Goal: Contribute content: Contribute content

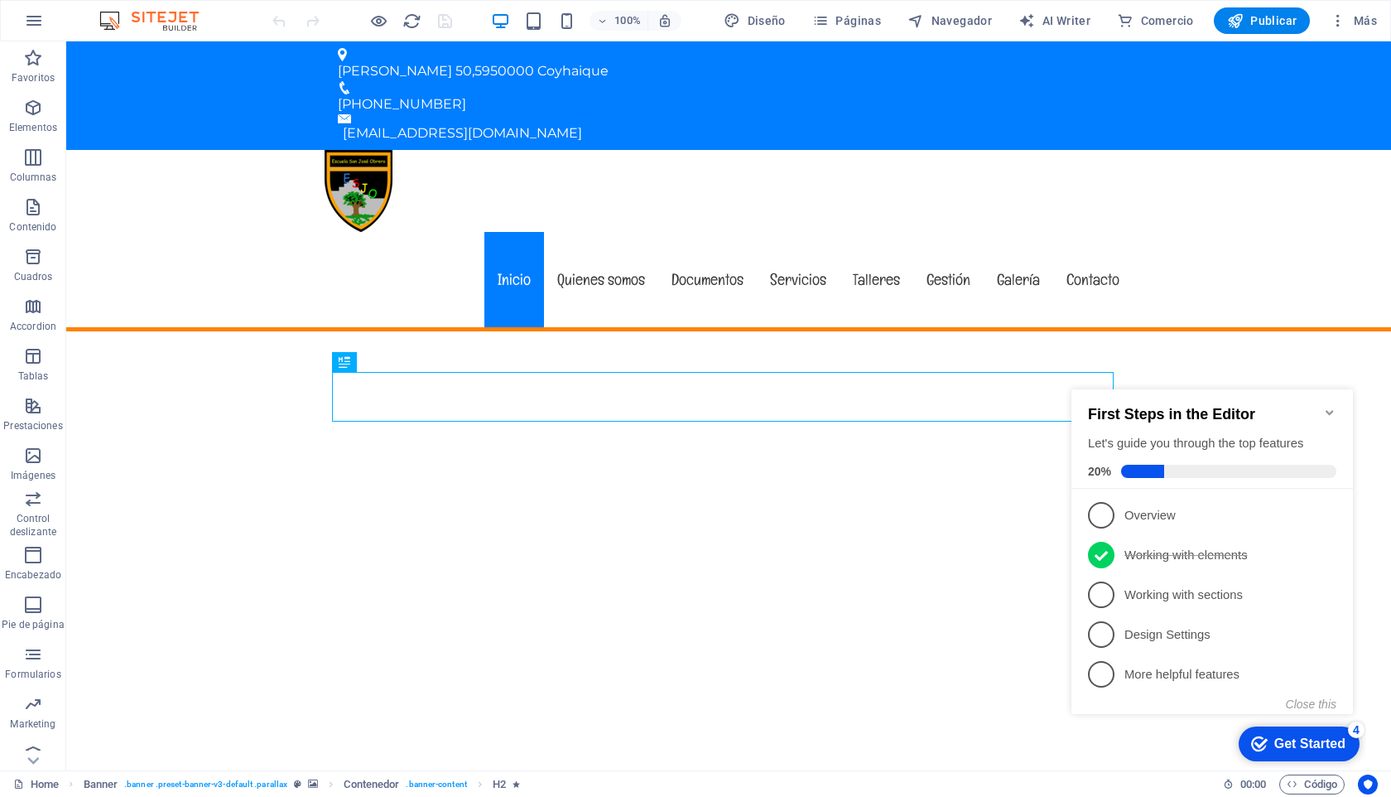
click at [1331, 410] on icon "Minimize checklist" at bounding box center [1329, 412] width 7 height 5
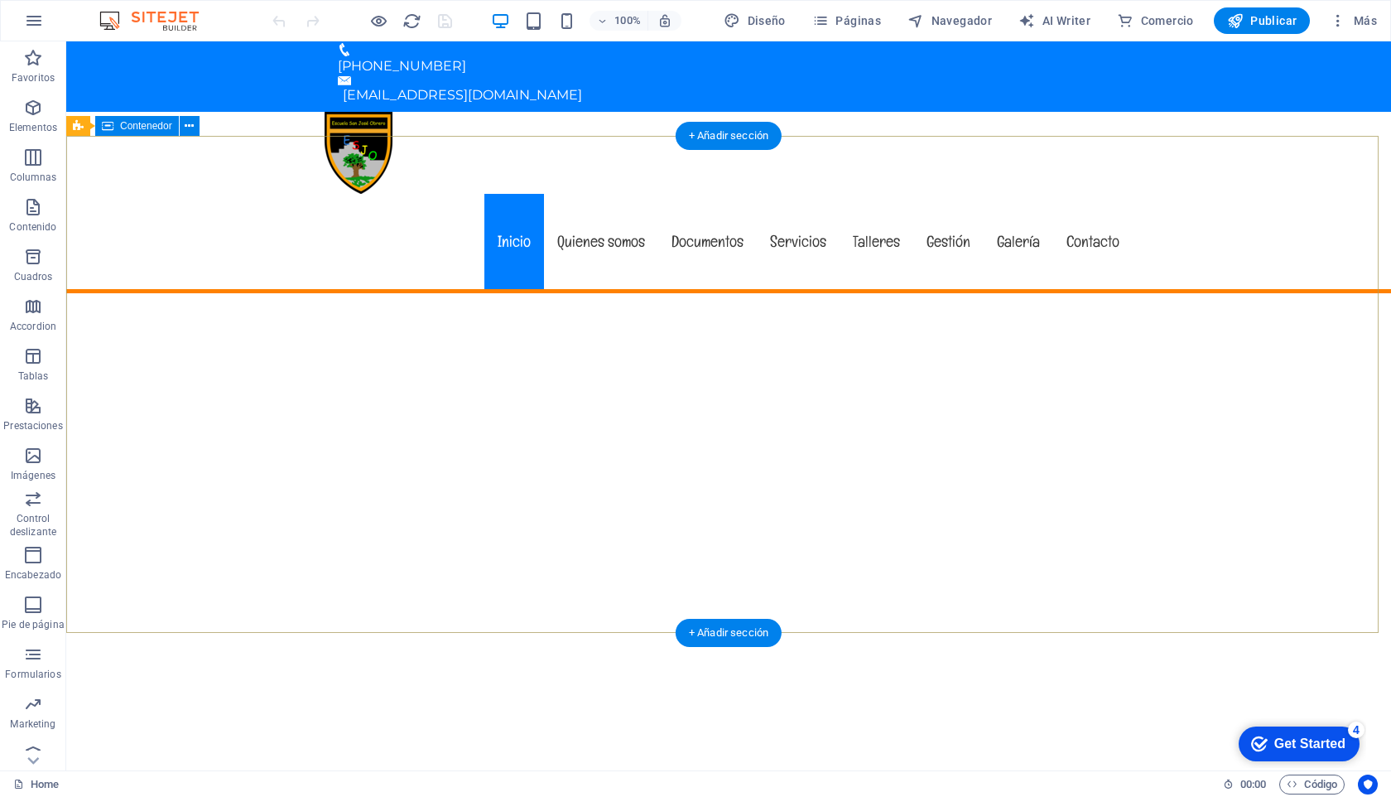
scroll to position [2, 0]
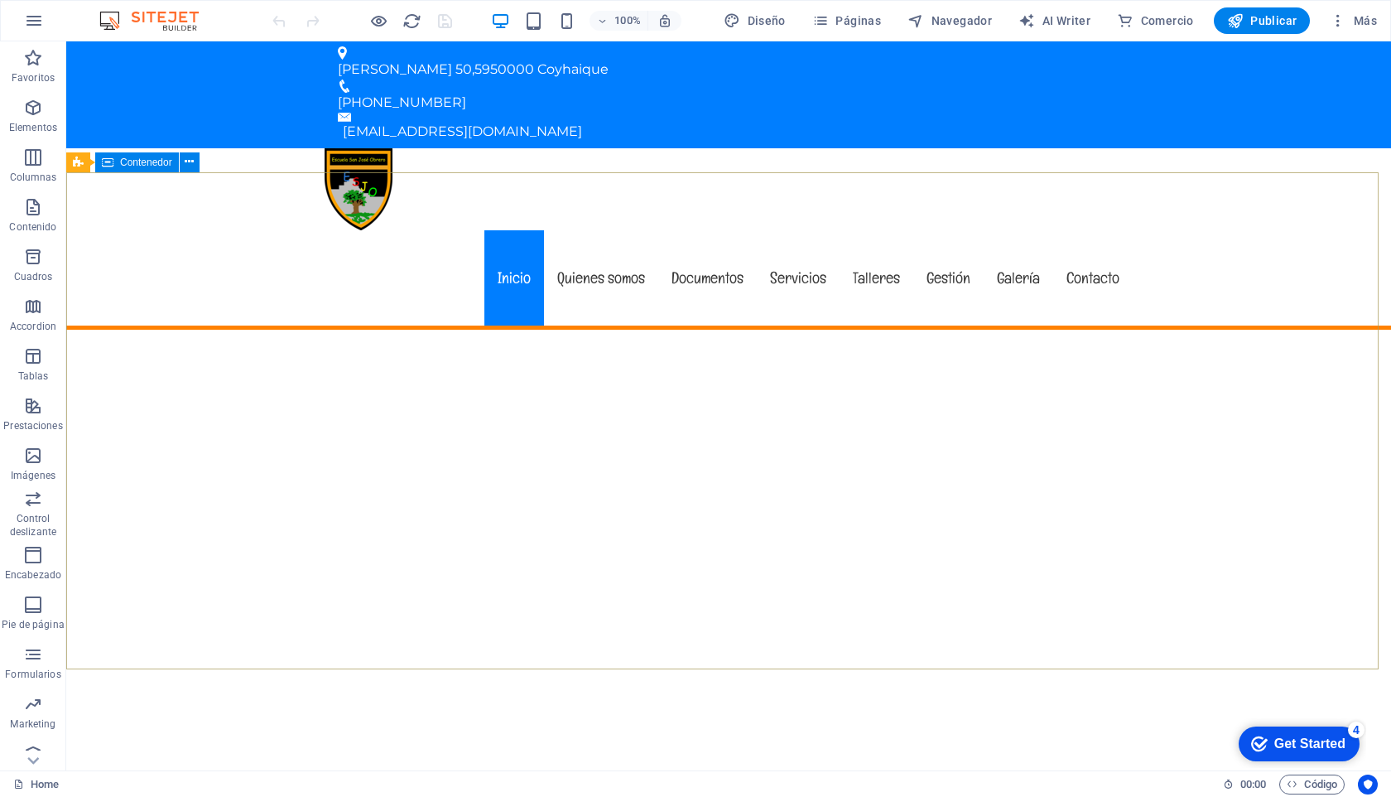
click at [142, 162] on span "Contenedor" at bounding box center [146, 162] width 52 height 10
click at [144, 161] on button at bounding box center [140, 162] width 20 height 20
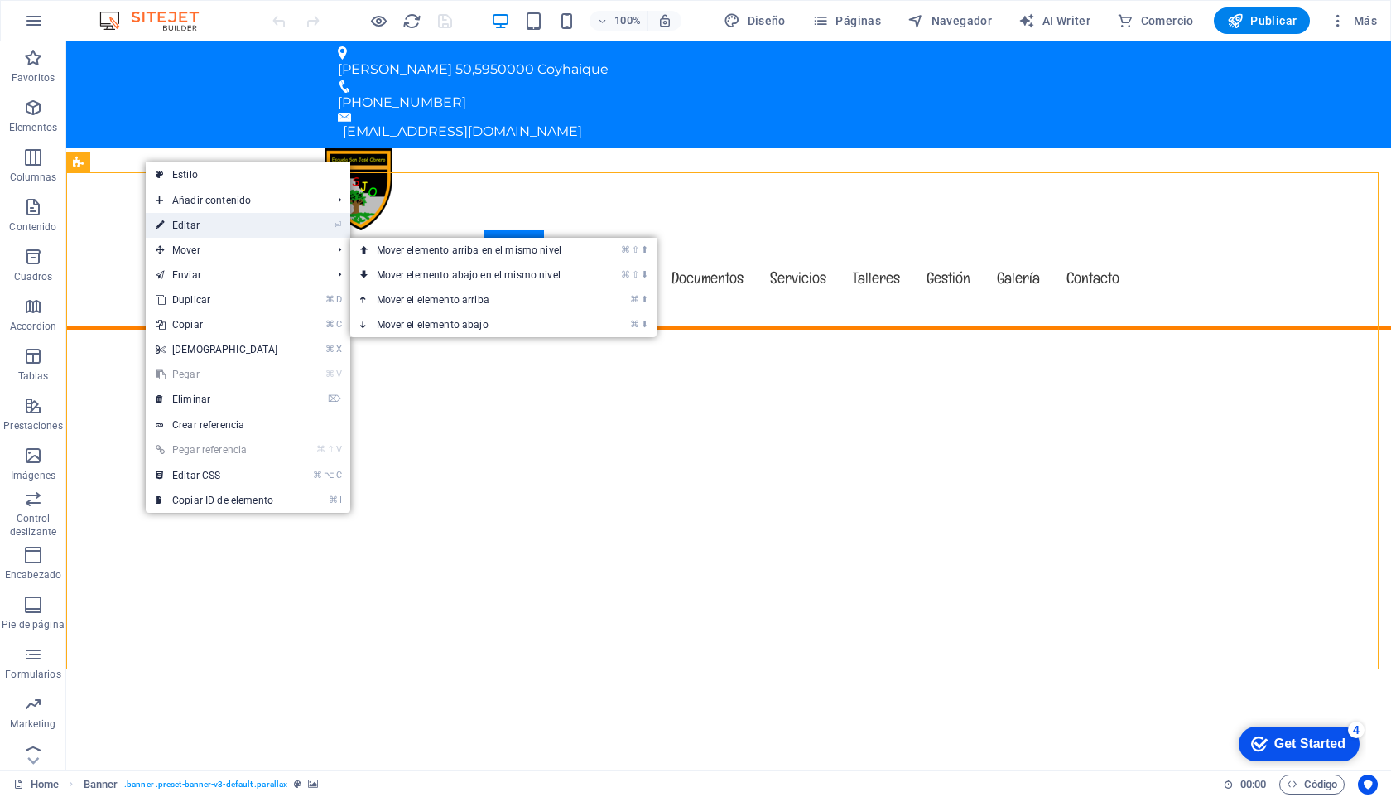
drag, startPoint x: 51, startPoint y: 241, endPoint x: 210, endPoint y: 224, distance: 159.1
click at [210, 224] on link "⏎ Editar" at bounding box center [217, 225] width 142 height 25
select select "px"
select select "vh"
select select "banner"
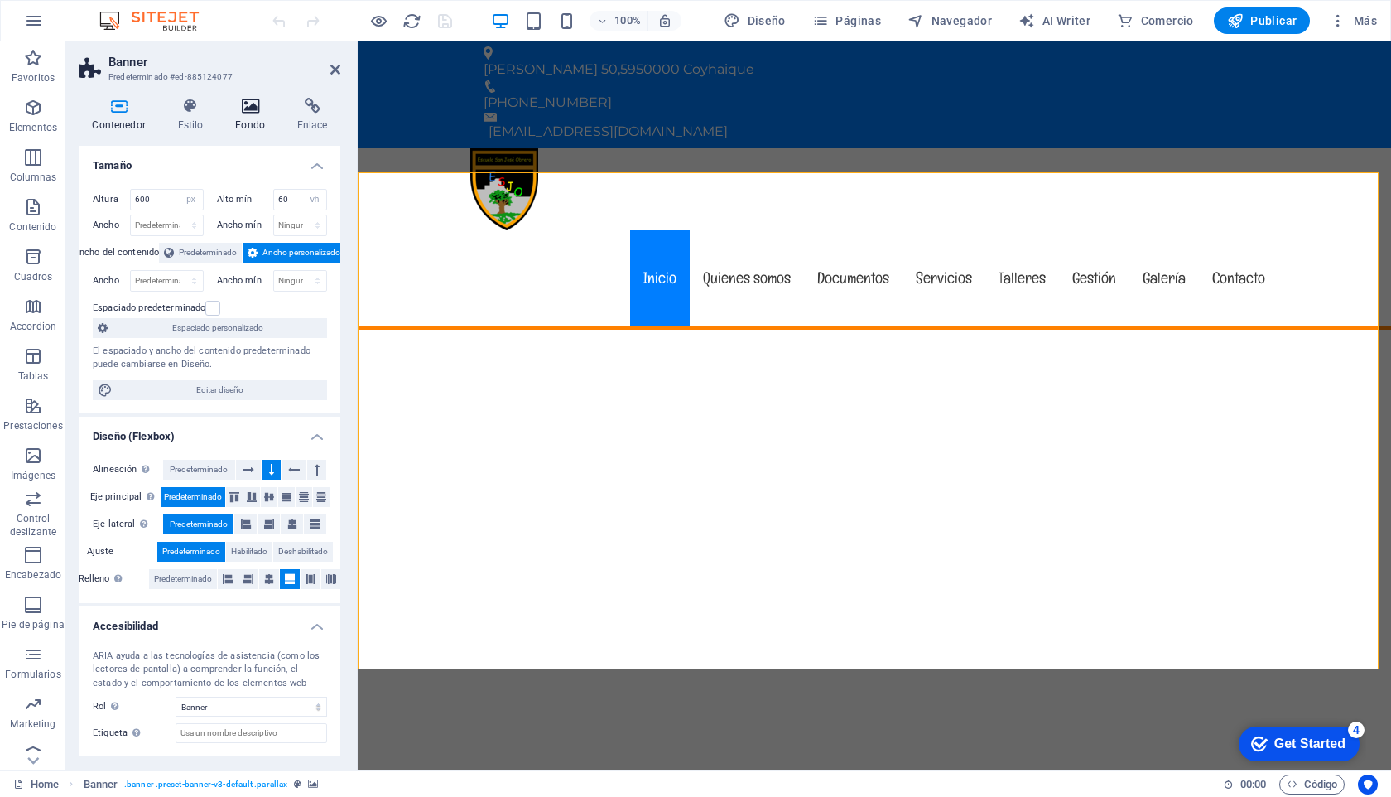
click at [248, 112] on icon at bounding box center [250, 106] width 55 height 17
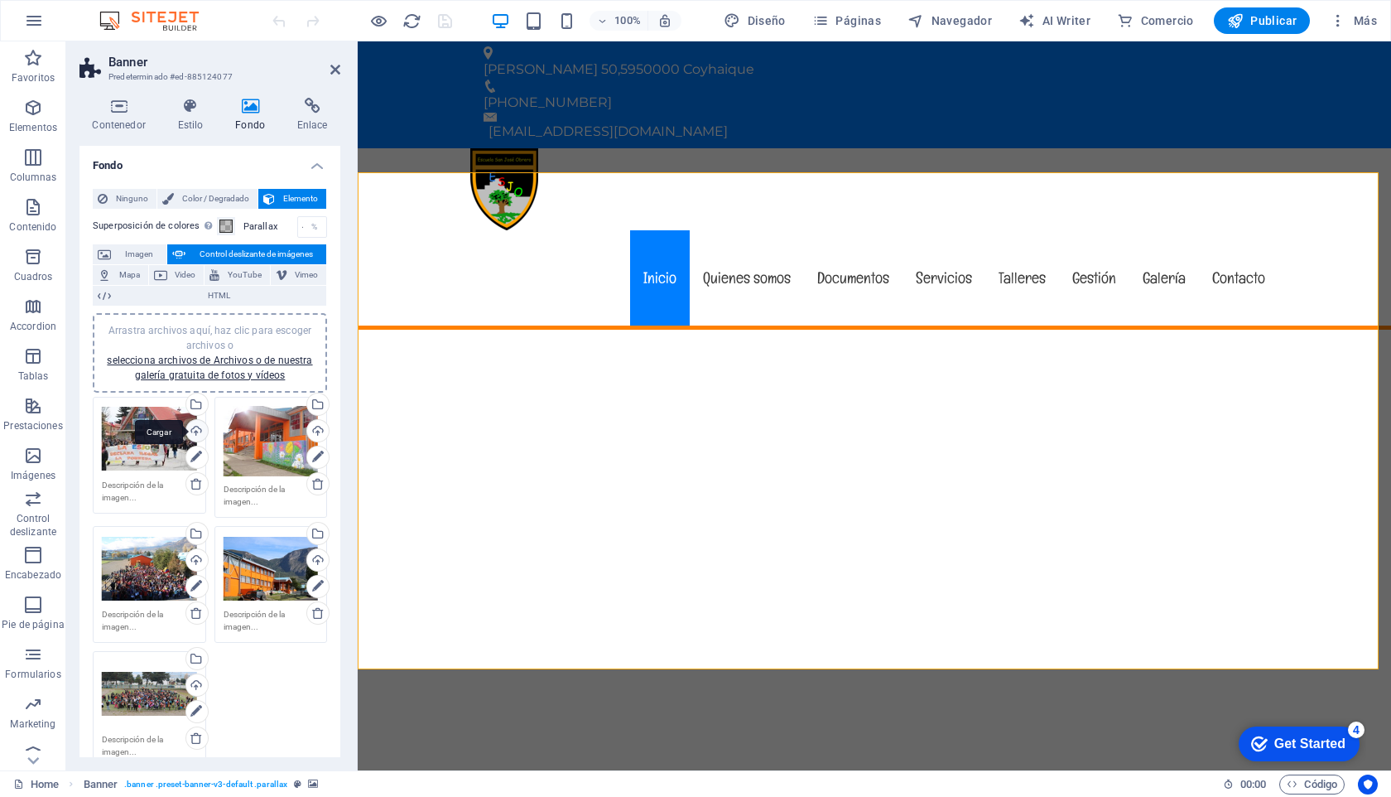
click at [194, 427] on div "Cargar" at bounding box center [195, 432] width 25 height 25
click at [134, 443] on div "Arrastra archivos aquí, haz clic para escoger archivos o selecciona archivos de…" at bounding box center [149, 439] width 95 height 66
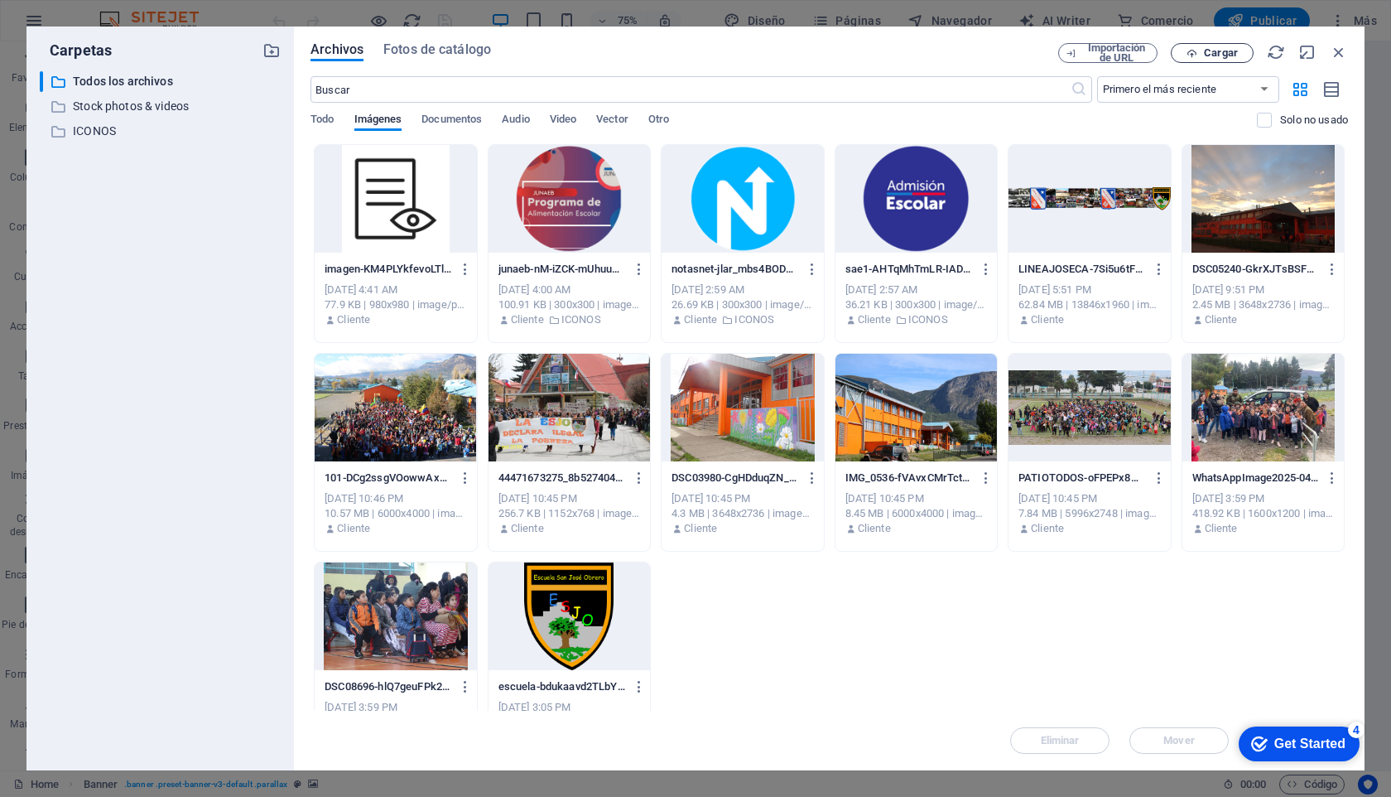
click at [1229, 51] on span "Cargar" at bounding box center [1221, 53] width 34 height 10
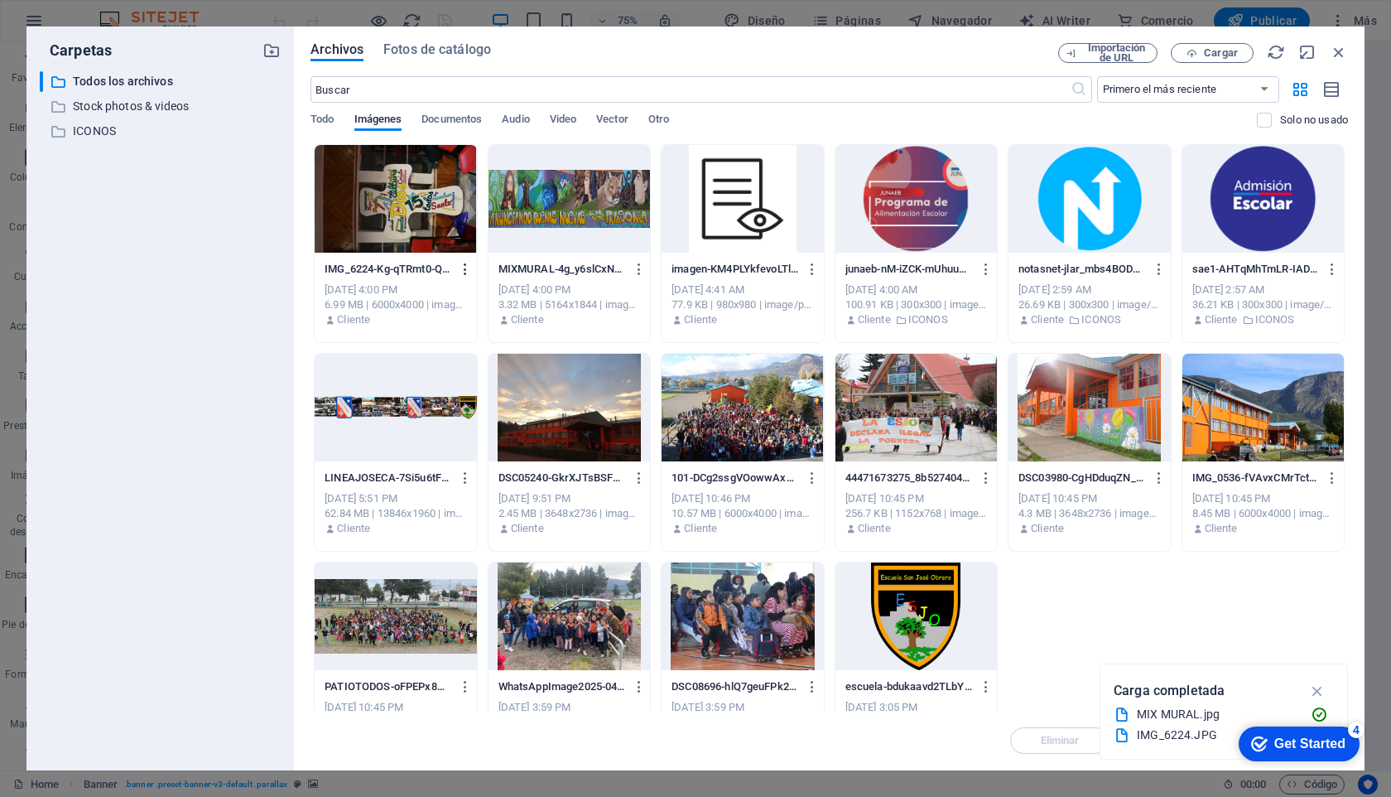
click at [461, 262] on icon "button" at bounding box center [466, 269] width 16 height 15
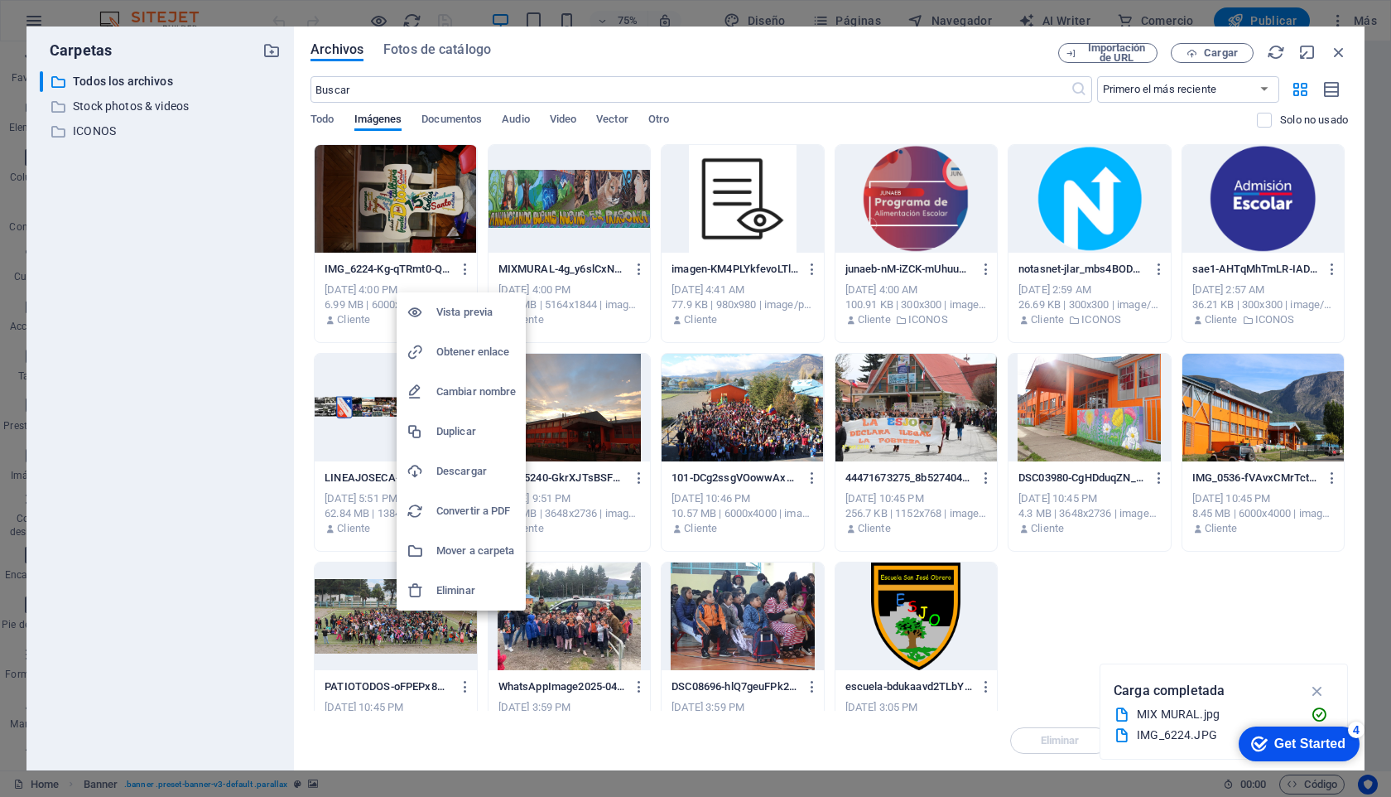
click at [544, 196] on div at bounding box center [695, 398] width 1391 height 797
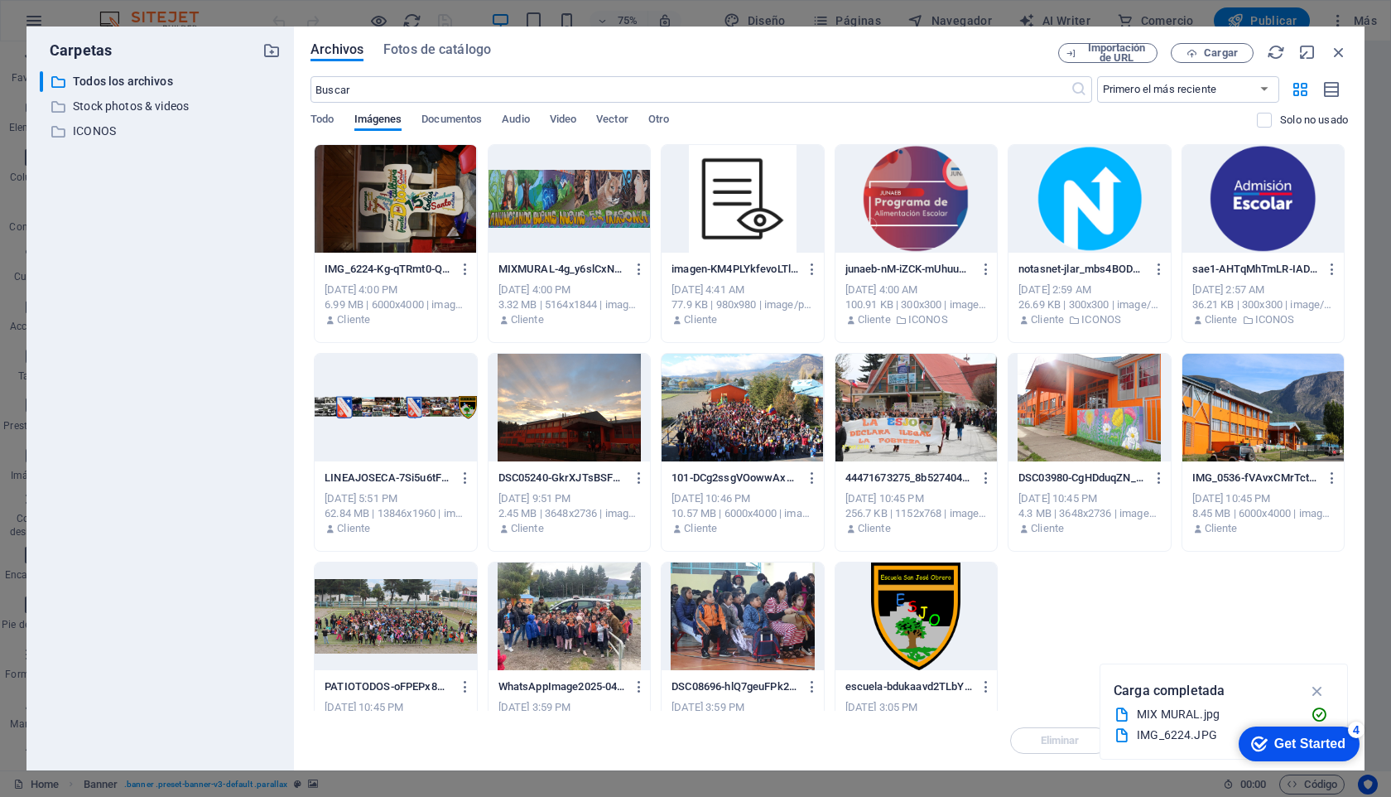
click at [393, 195] on div at bounding box center [395, 199] width 161 height 108
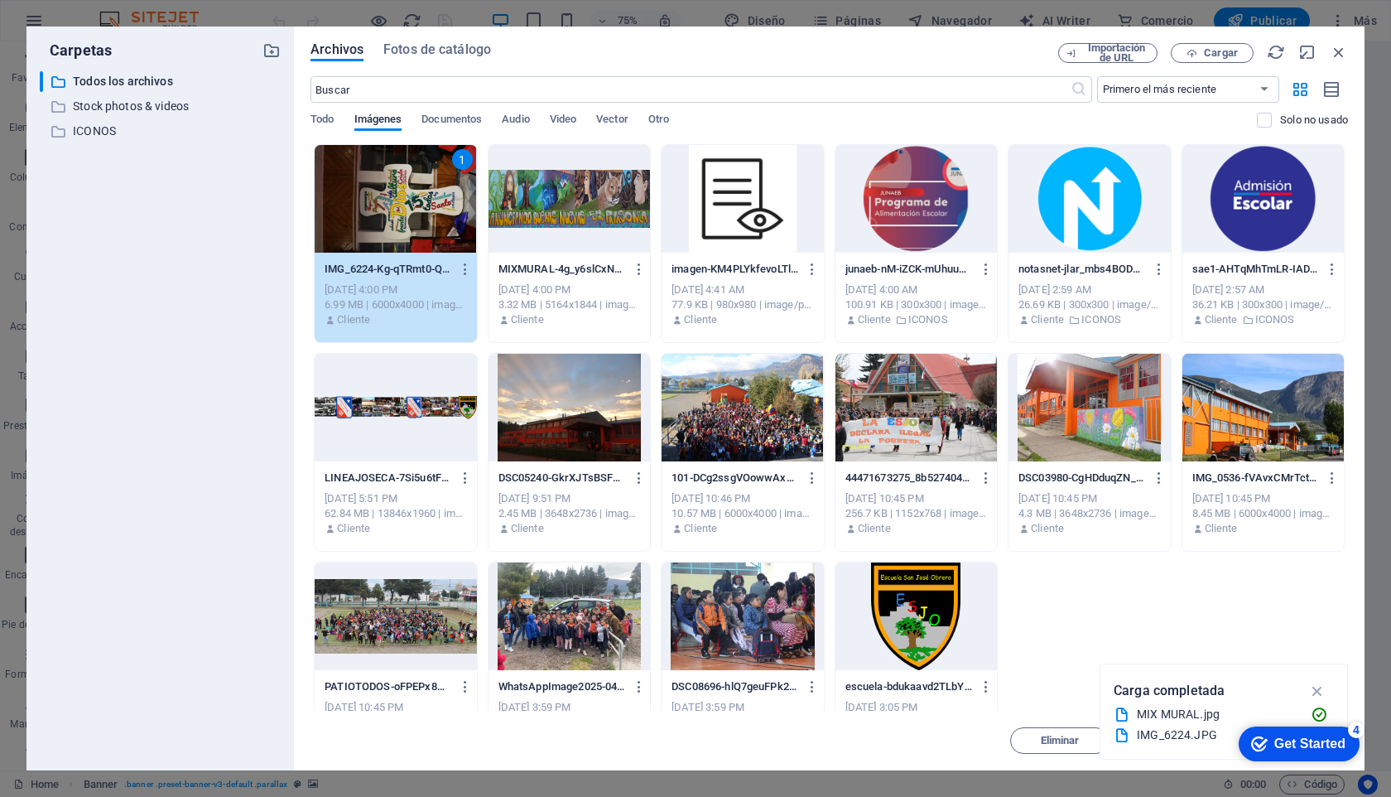
click at [563, 219] on div at bounding box center [569, 199] width 161 height 108
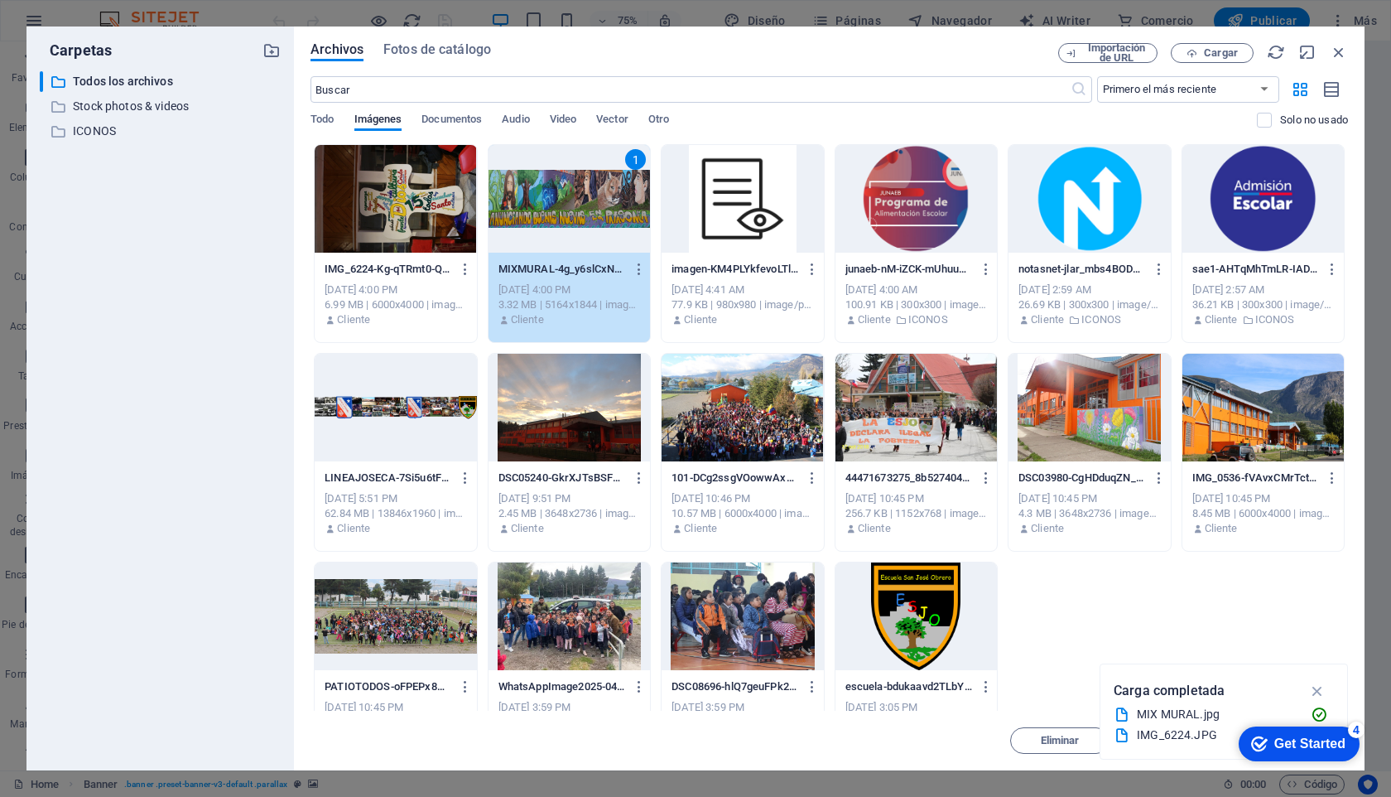
click at [1318, 692] on icon "button" at bounding box center [1317, 691] width 19 height 18
drag, startPoint x: 1313, startPoint y: 736, endPoint x: 1439, endPoint y: 1116, distance: 399.6
click at [1294, 757] on div "checkmark Get Started 4" at bounding box center [1299, 743] width 121 height 35
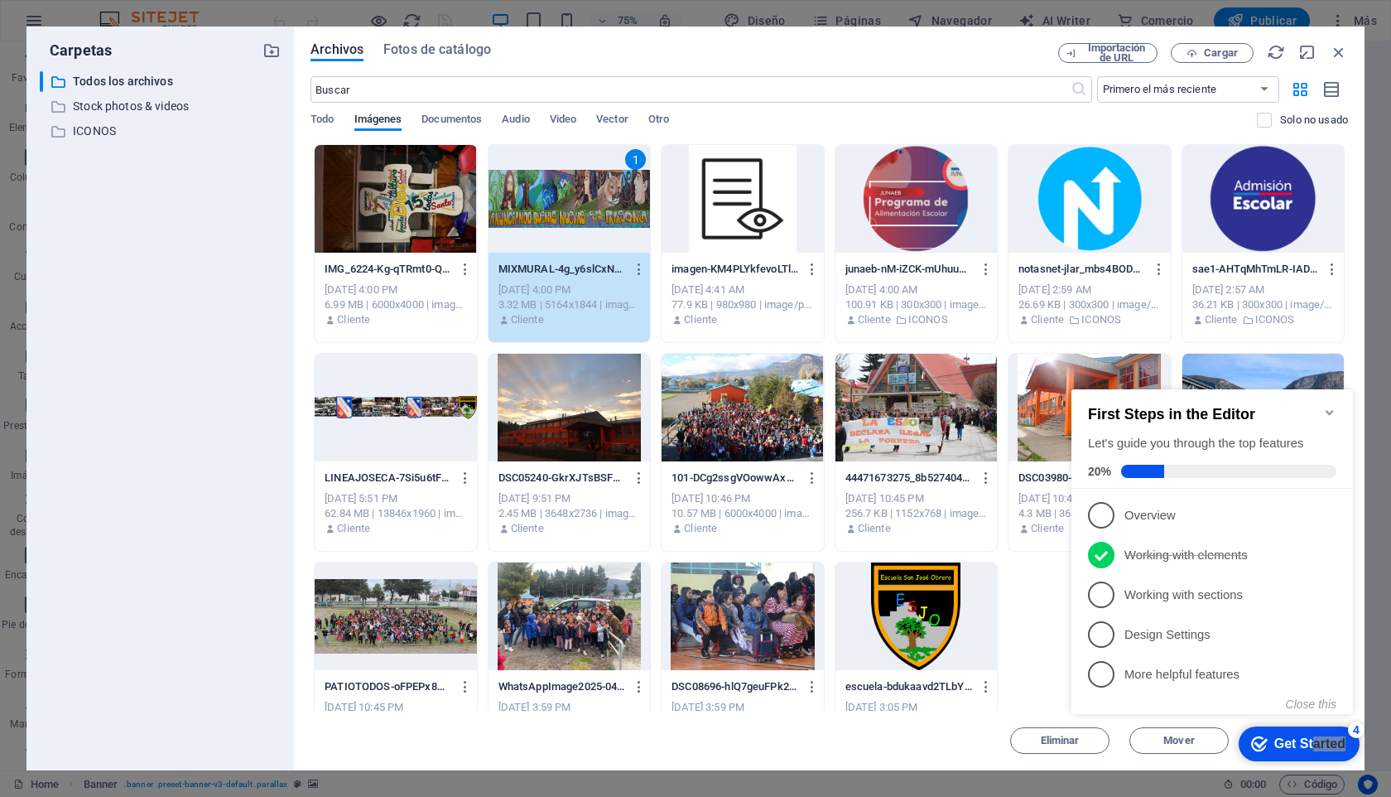
click at [1040, 706] on div "IMG_6224-Kg-qTRmt0-QX_2KAS-Zr_A.JPG IMG_6224-Kg-qTRmt0-QX_2KAS-Zr_A.JPG [DATE] …" at bounding box center [830, 452] width 1038 height 616
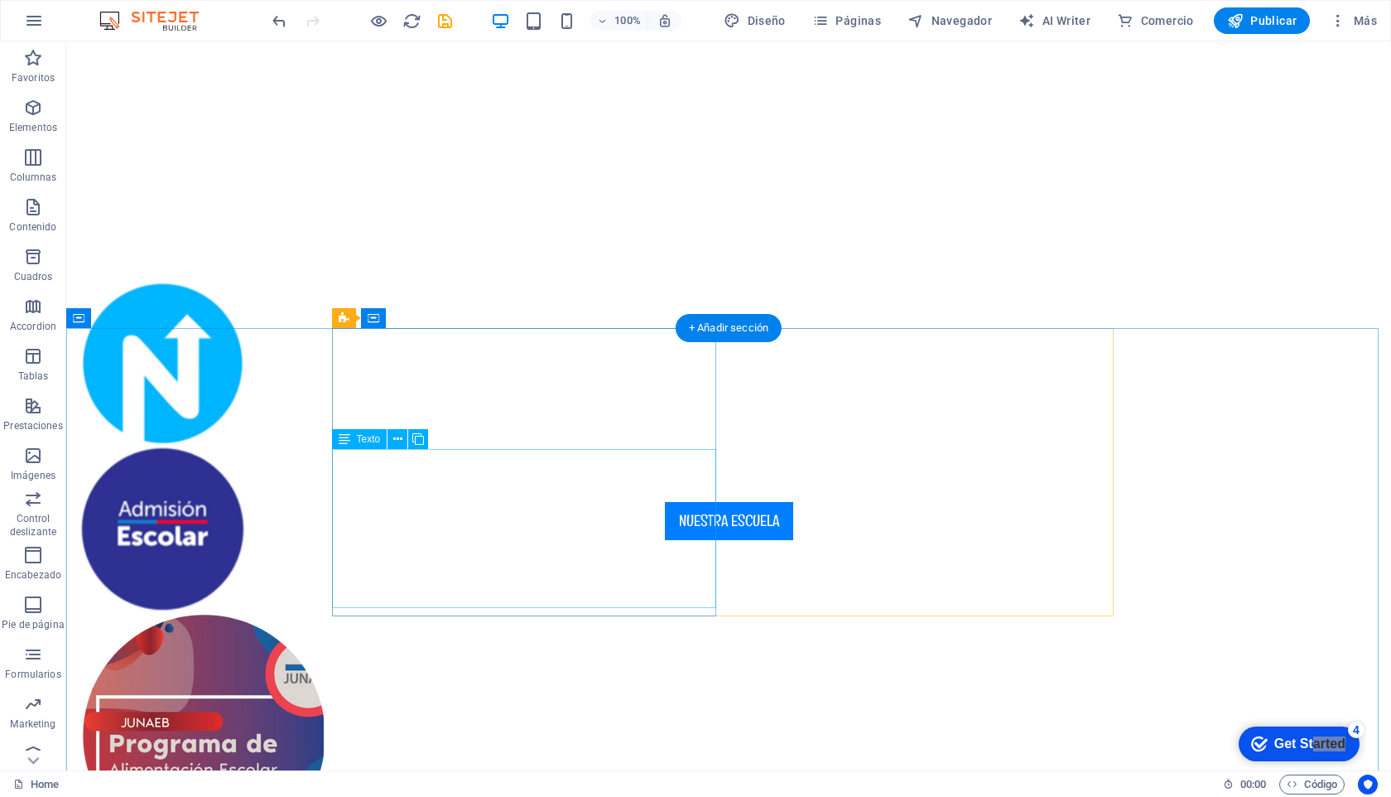
scroll to position [548, 0]
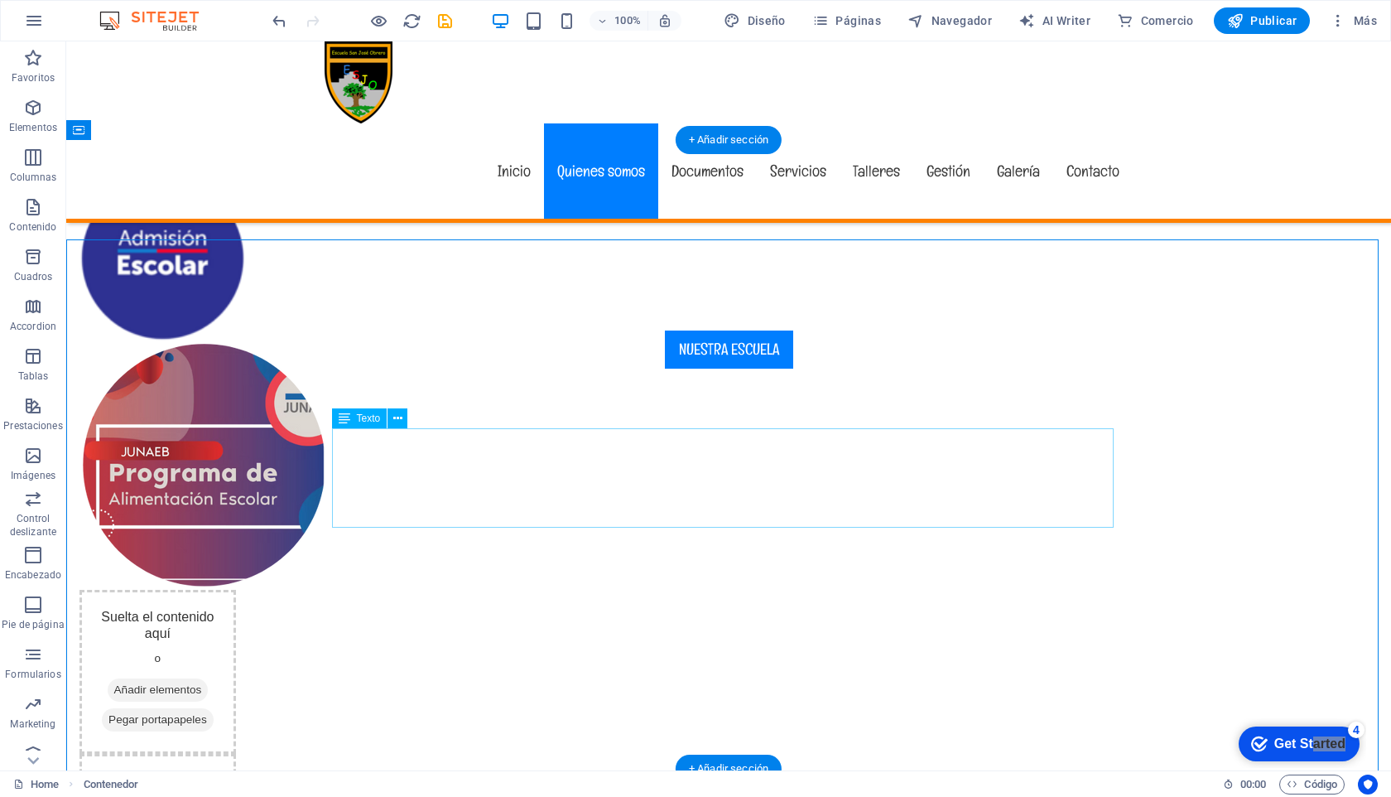
scroll to position [637, 0]
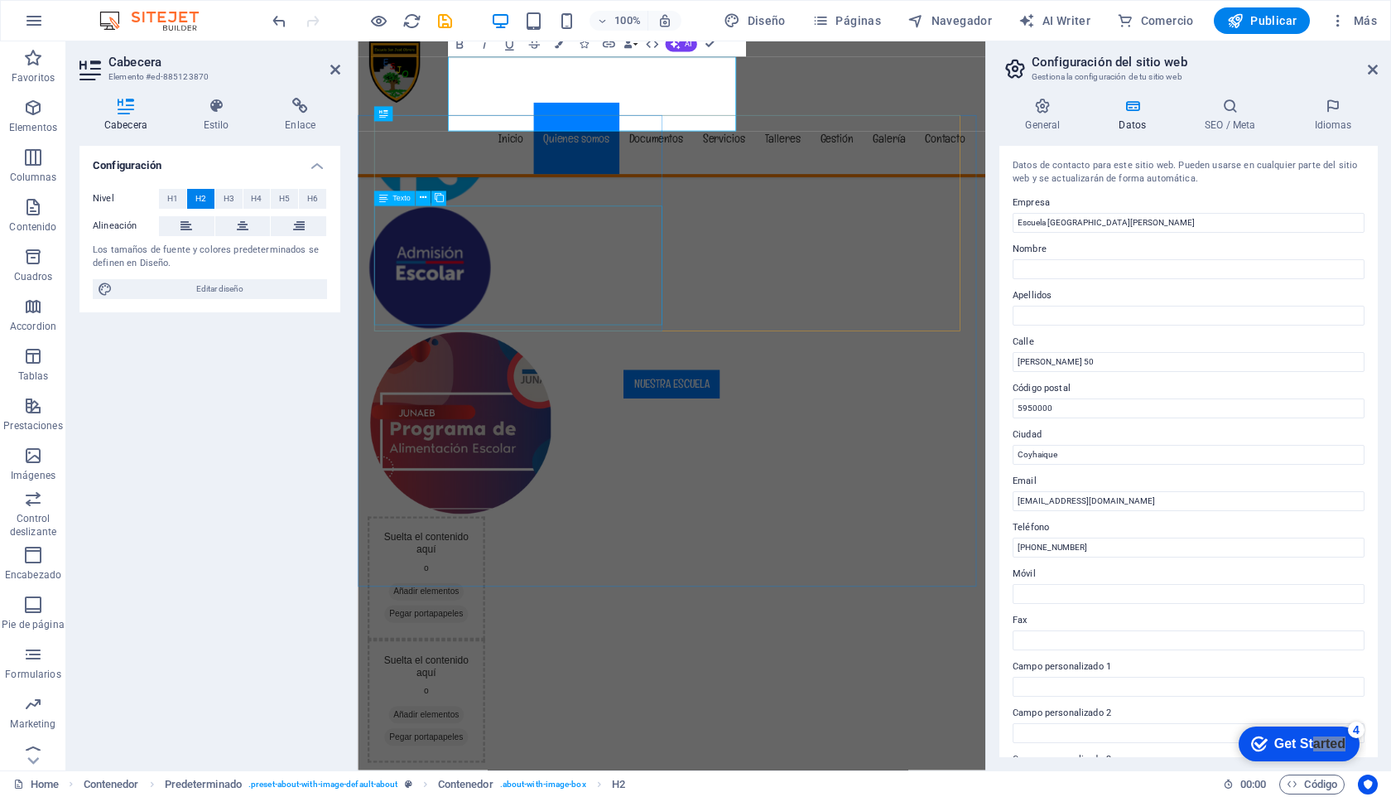
scroll to position [723, 0]
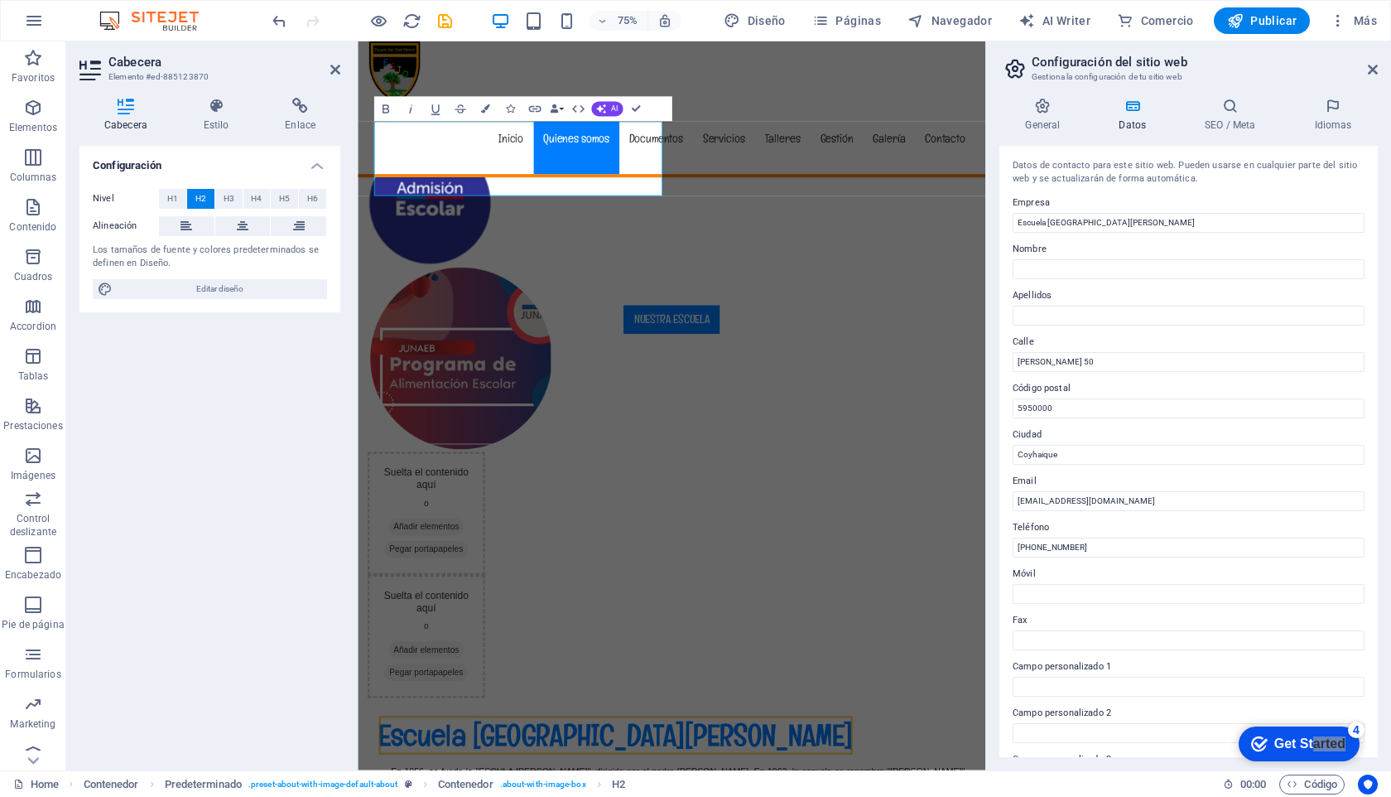
click at [234, 393] on div "Configuración Nivel H1 H2 H3 H4 H5 H6 Alineación Los tamaños de fuente y colore…" at bounding box center [210, 451] width 261 height 611
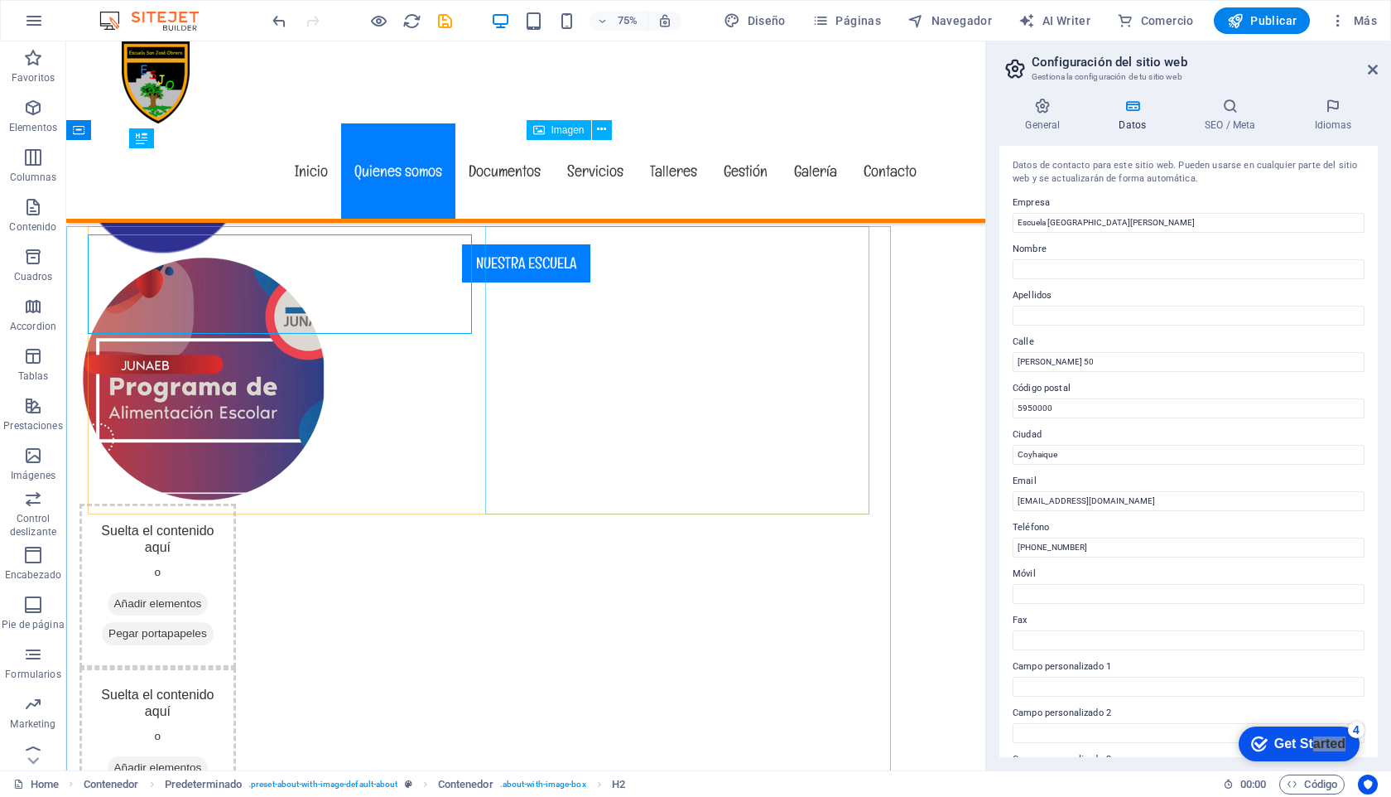
scroll to position [637, 0]
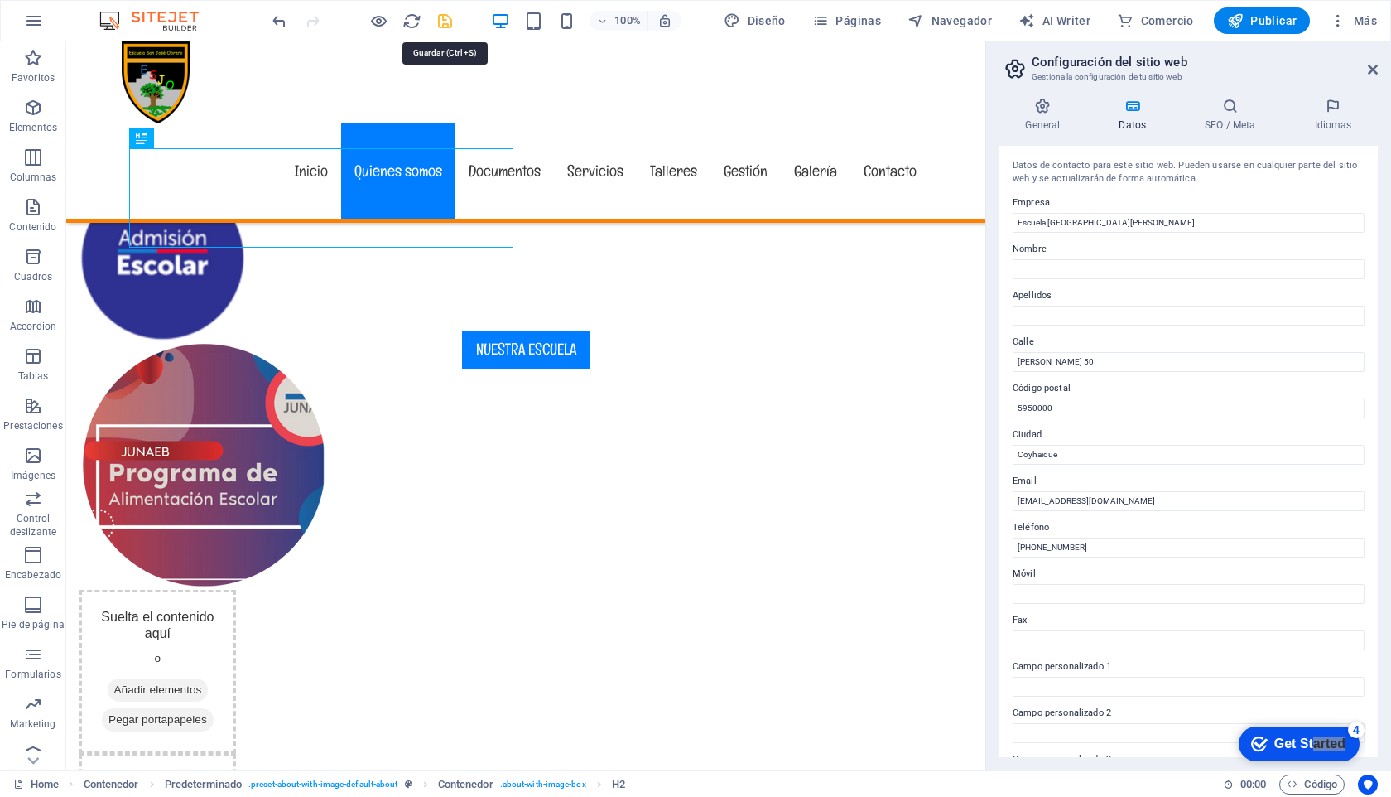
click at [445, 19] on icon "save" at bounding box center [445, 21] width 19 height 19
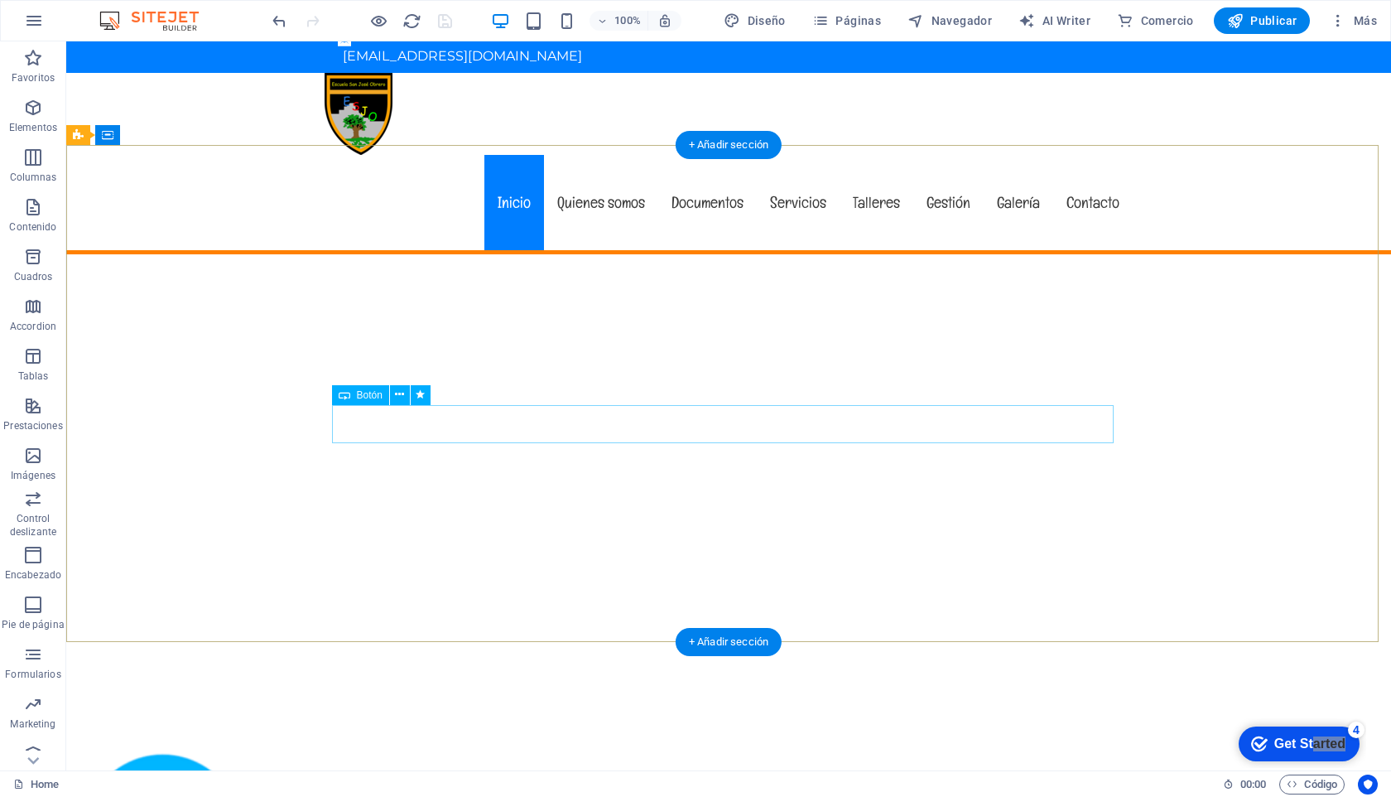
scroll to position [250, 0]
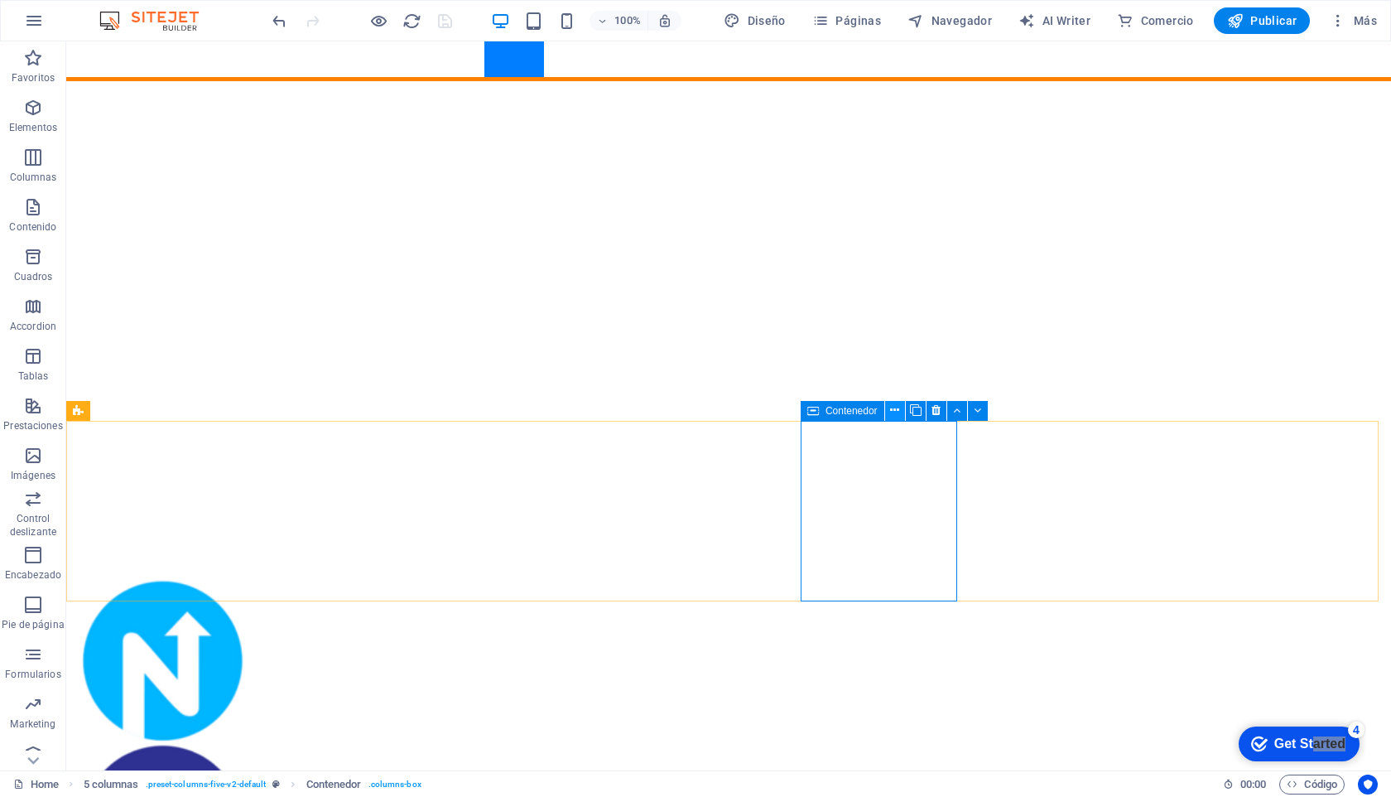
click at [896, 408] on icon at bounding box center [894, 410] width 9 height 17
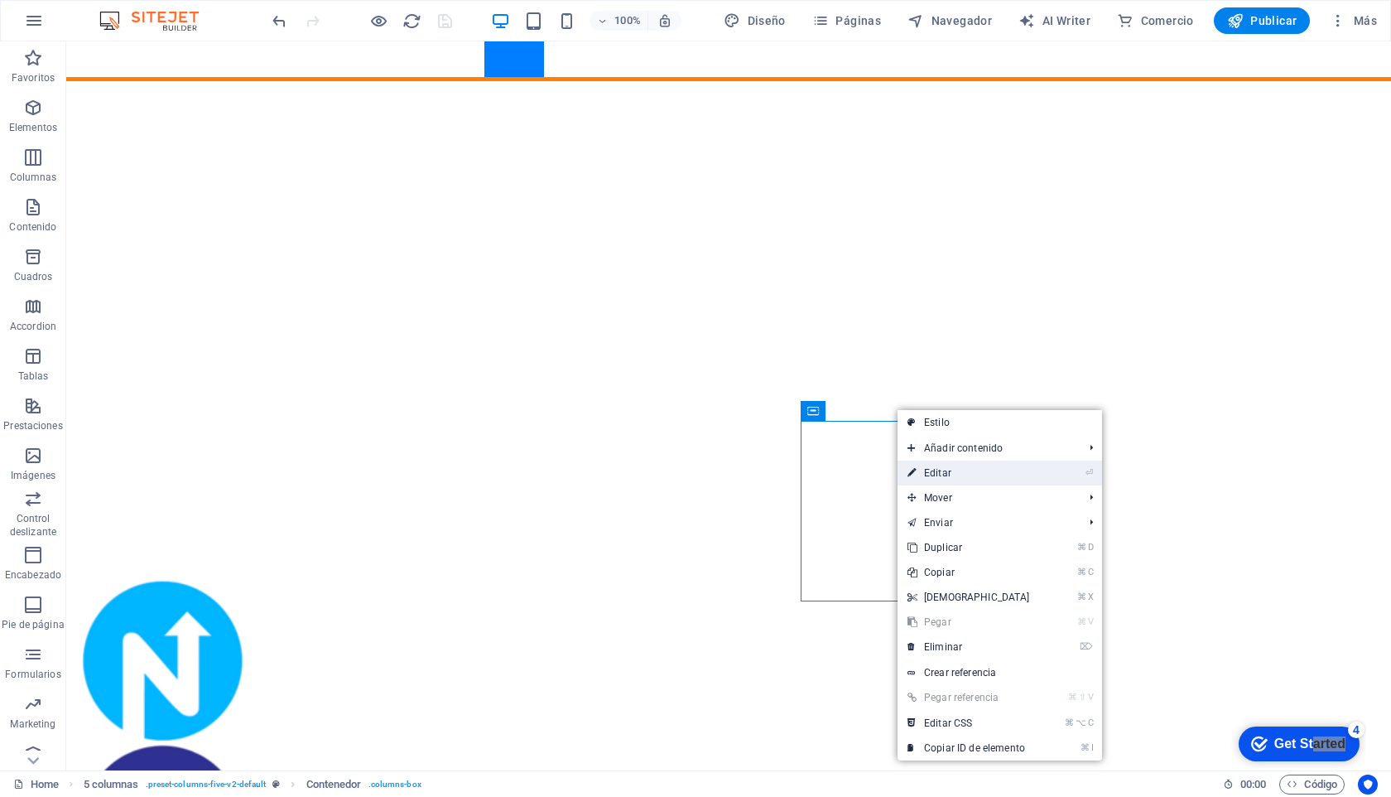
click at [966, 475] on link "⏎ Editar" at bounding box center [969, 472] width 142 height 25
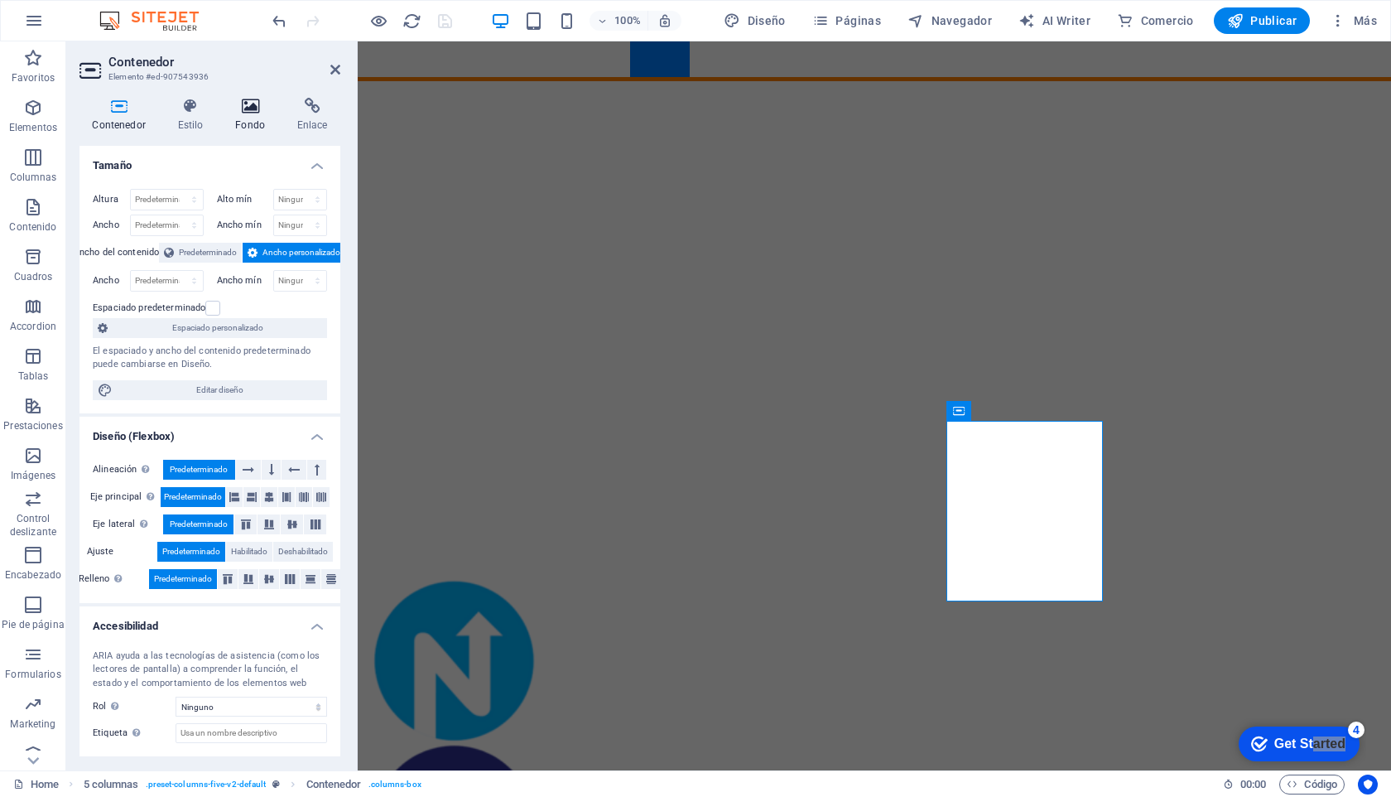
click at [262, 110] on icon at bounding box center [250, 106] width 55 height 17
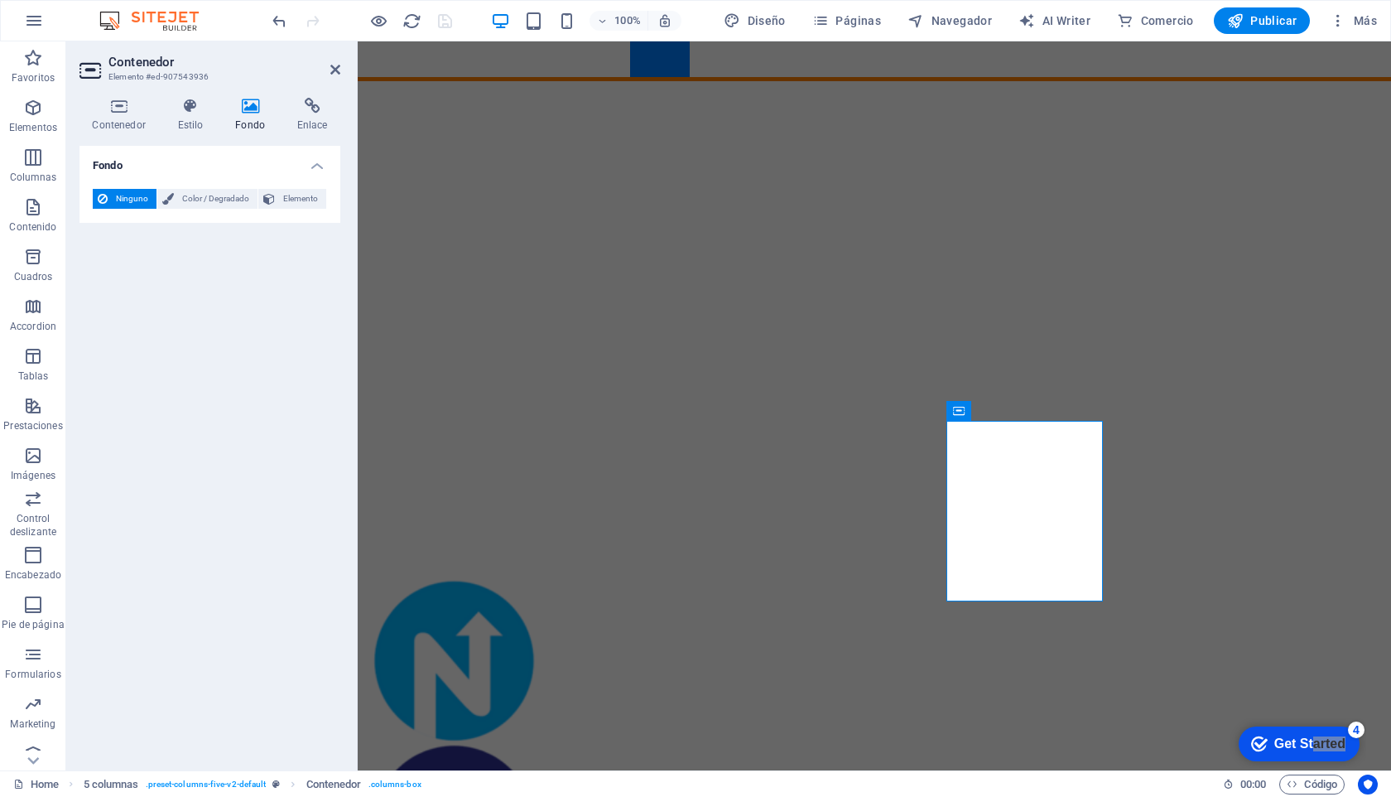
click at [258, 116] on h4 "Fondo" at bounding box center [254, 115] width 62 height 35
click at [334, 70] on icon at bounding box center [335, 69] width 10 height 13
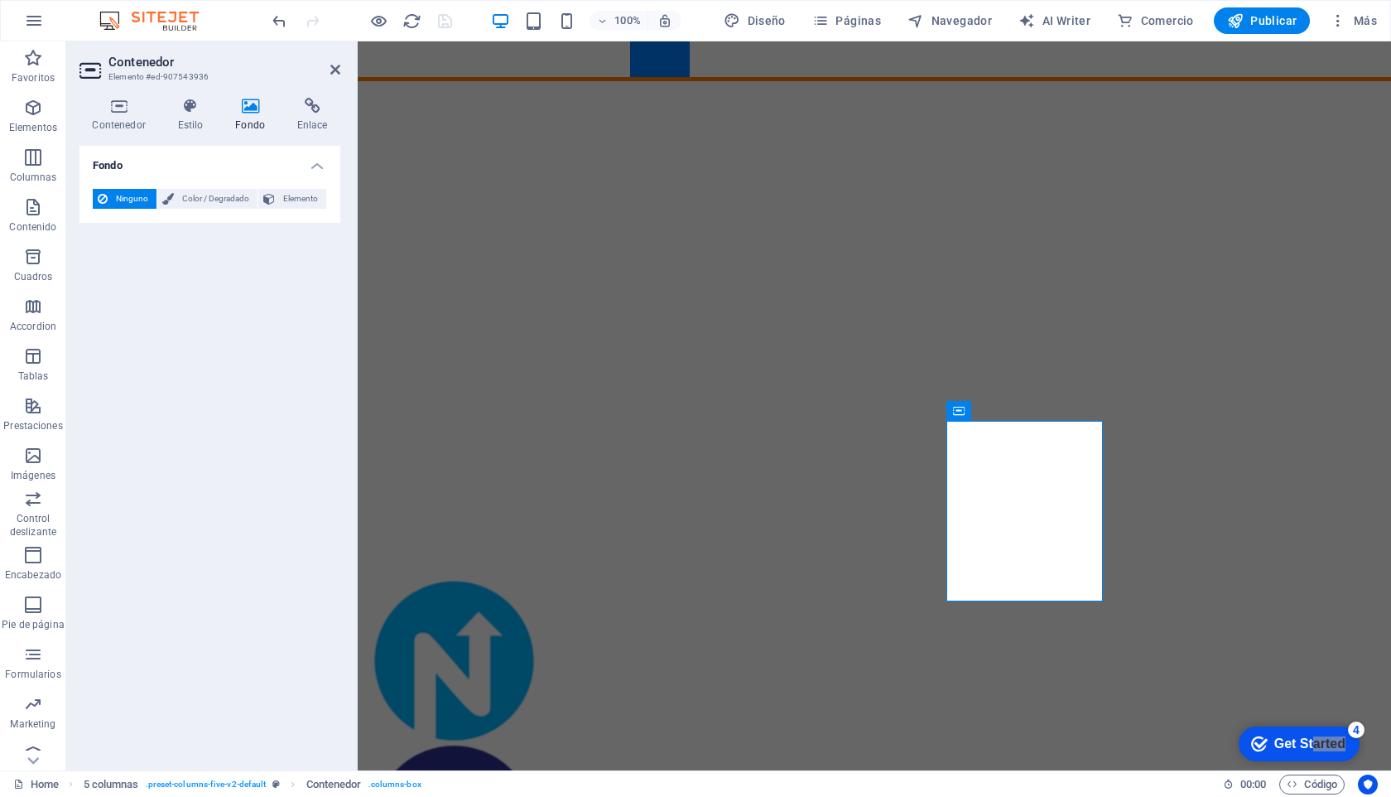
click at [134, 195] on span "Ninguno" at bounding box center [132, 199] width 39 height 20
click at [282, 203] on span "Elemento" at bounding box center [300, 199] width 41 height 20
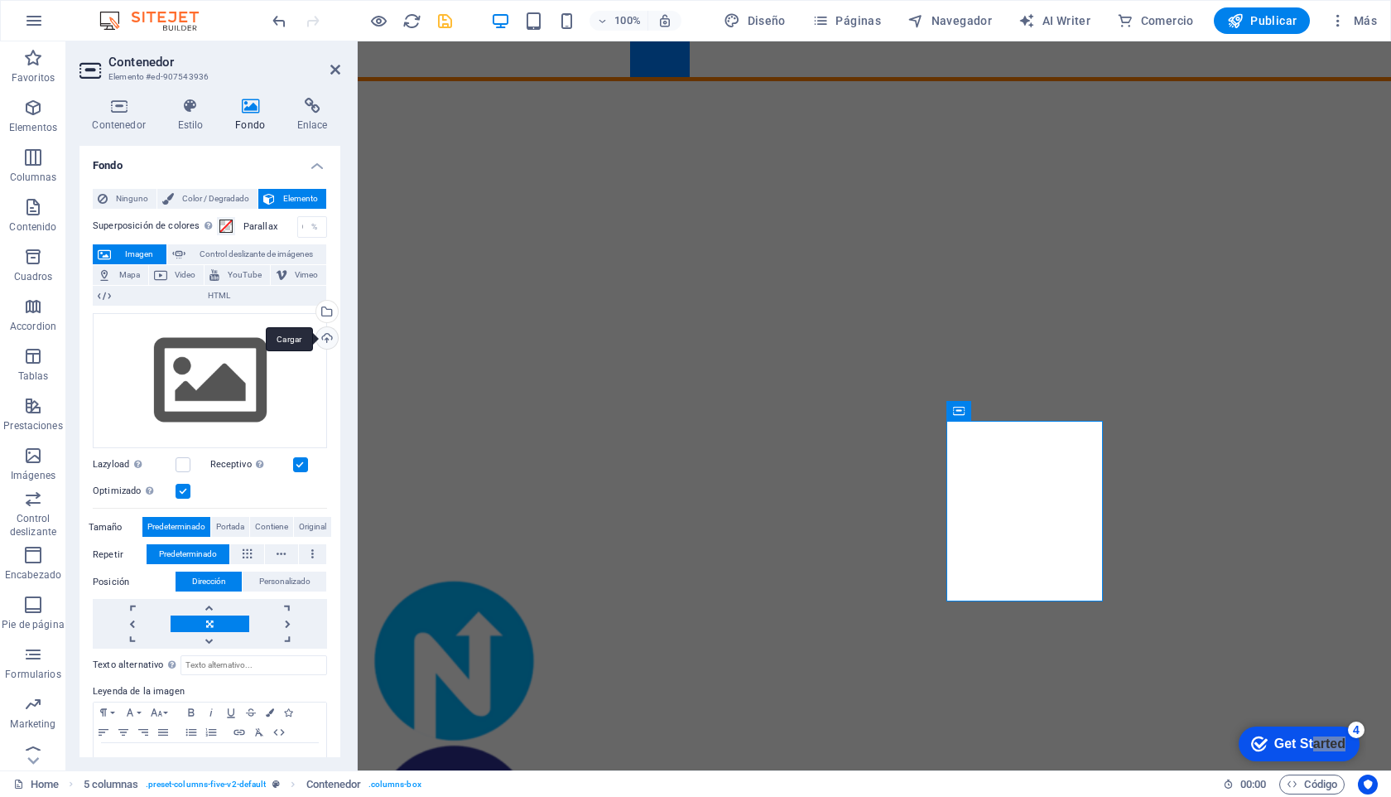
click at [320, 333] on div "Cargar" at bounding box center [325, 339] width 25 height 25
click at [323, 332] on div "Cargar" at bounding box center [325, 339] width 25 height 25
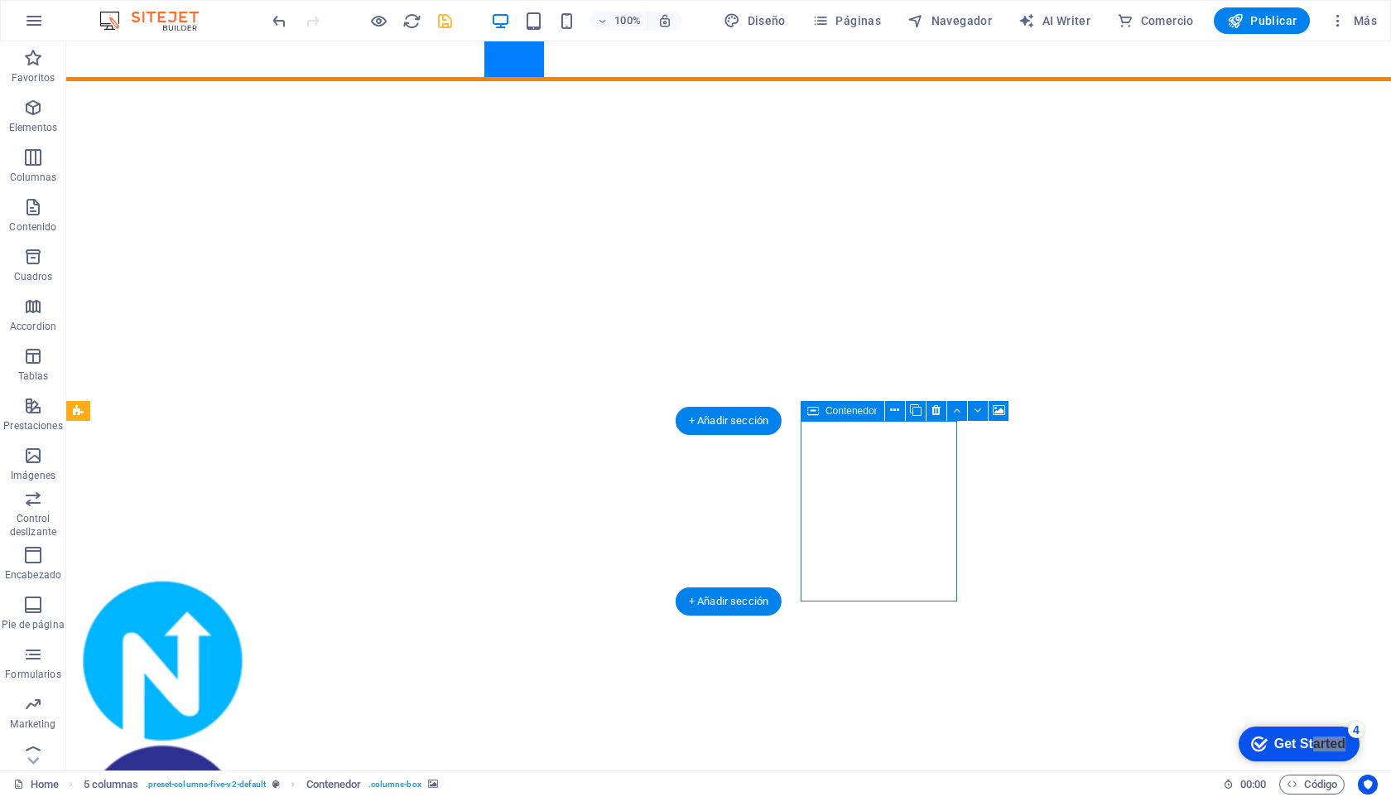
drag, startPoint x: 898, startPoint y: 477, endPoint x: 891, endPoint y: 508, distance: 31.3
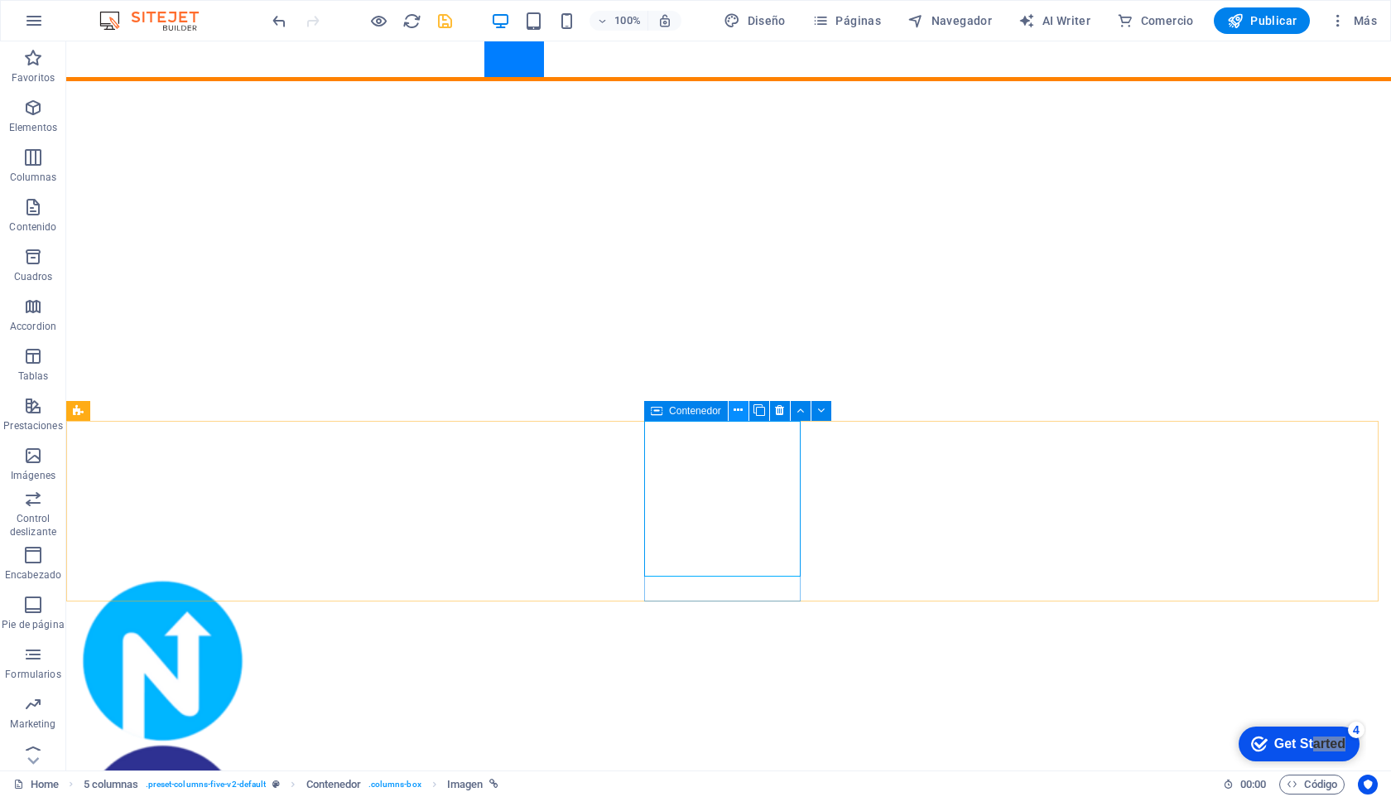
click at [740, 408] on icon at bounding box center [738, 410] width 9 height 17
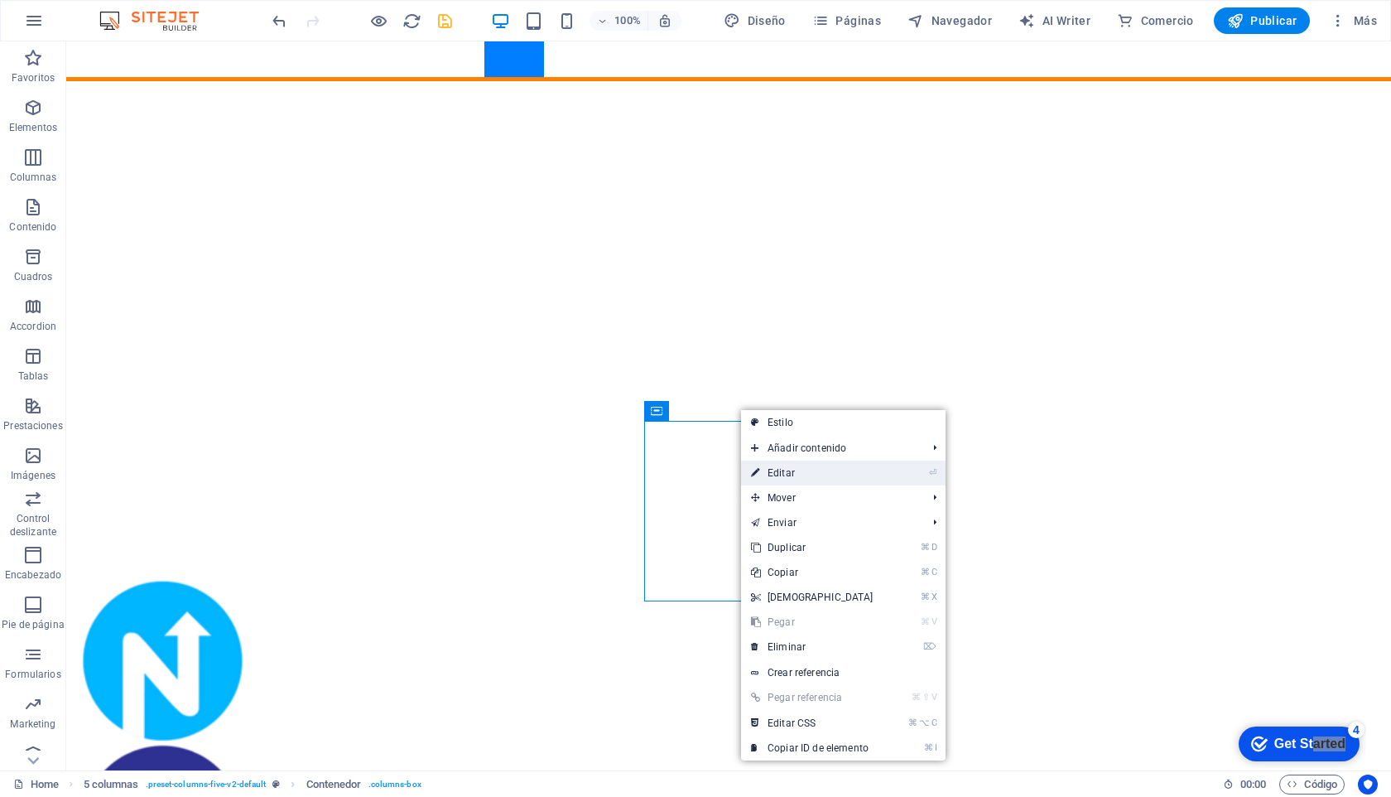
click at [783, 466] on link "⏎ Editar" at bounding box center [812, 472] width 142 height 25
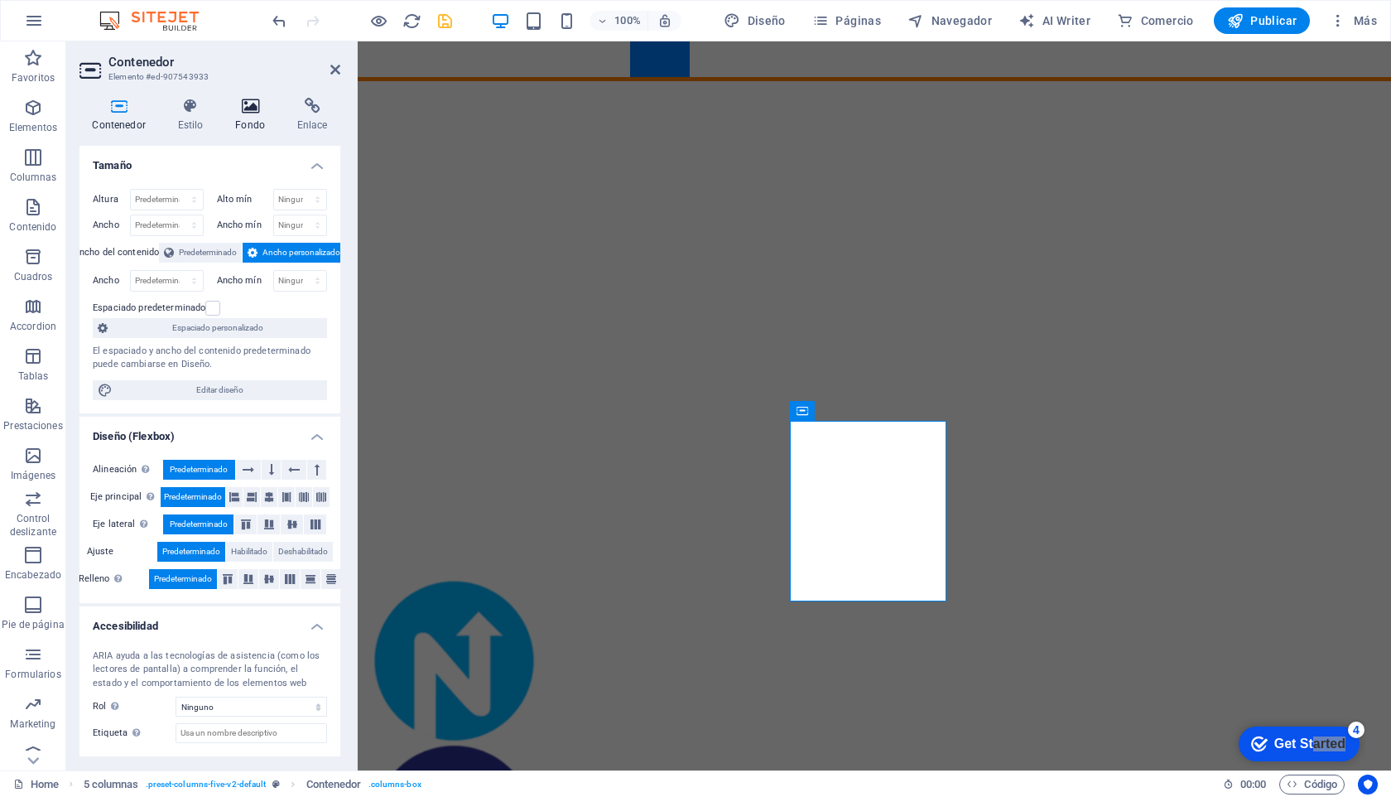
click at [240, 105] on icon at bounding box center [250, 106] width 55 height 17
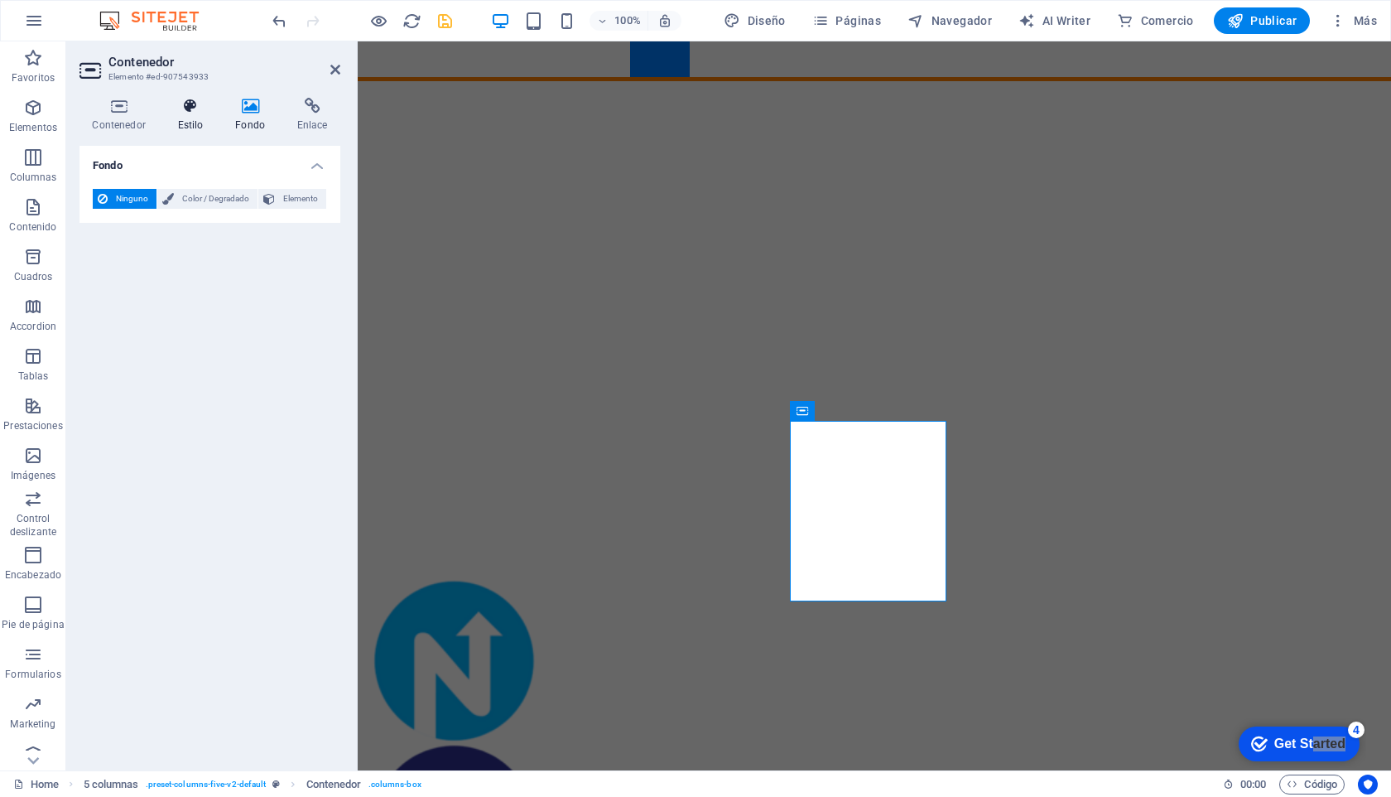
click at [185, 113] on icon at bounding box center [190, 106] width 51 height 17
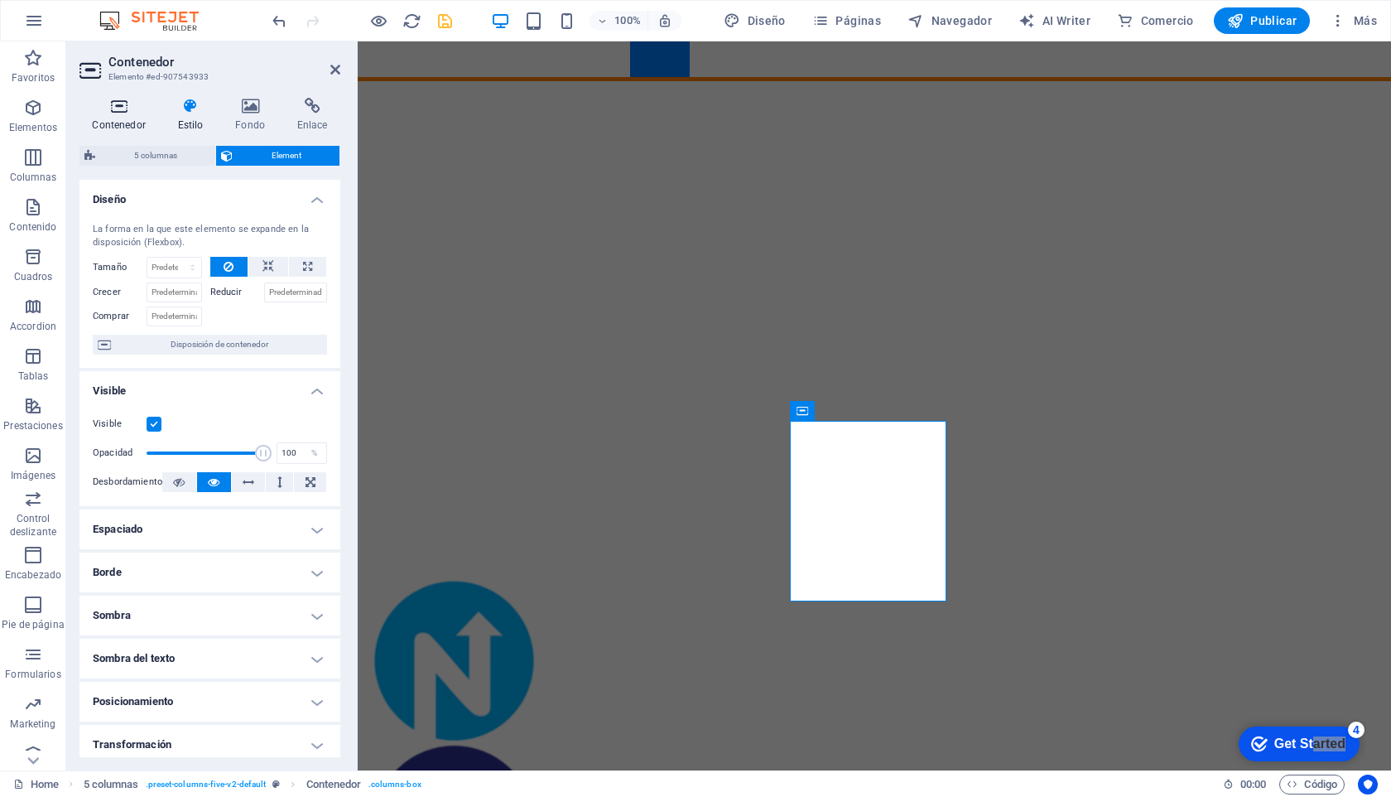
click at [122, 115] on h4 "Contenedor" at bounding box center [122, 115] width 85 height 35
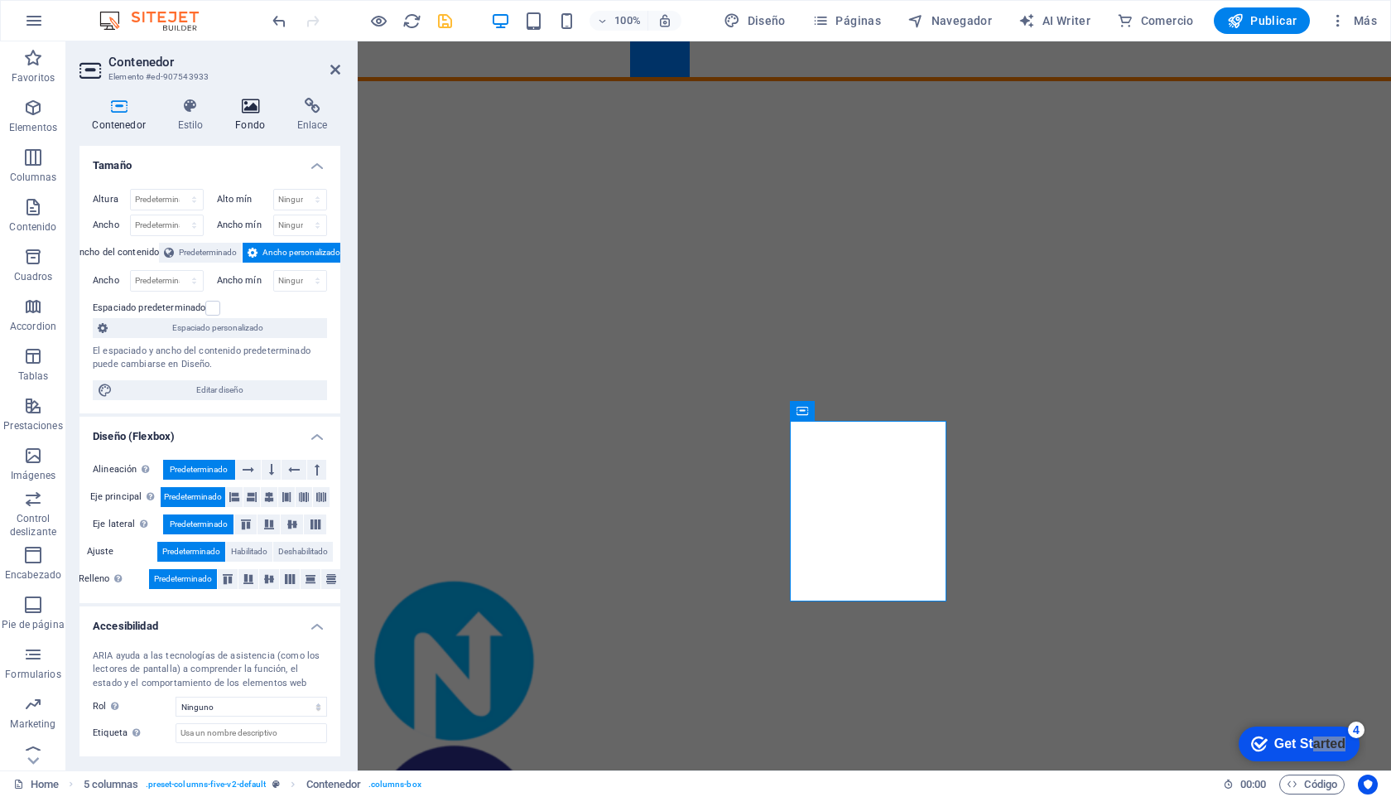
click at [258, 111] on icon at bounding box center [250, 106] width 55 height 17
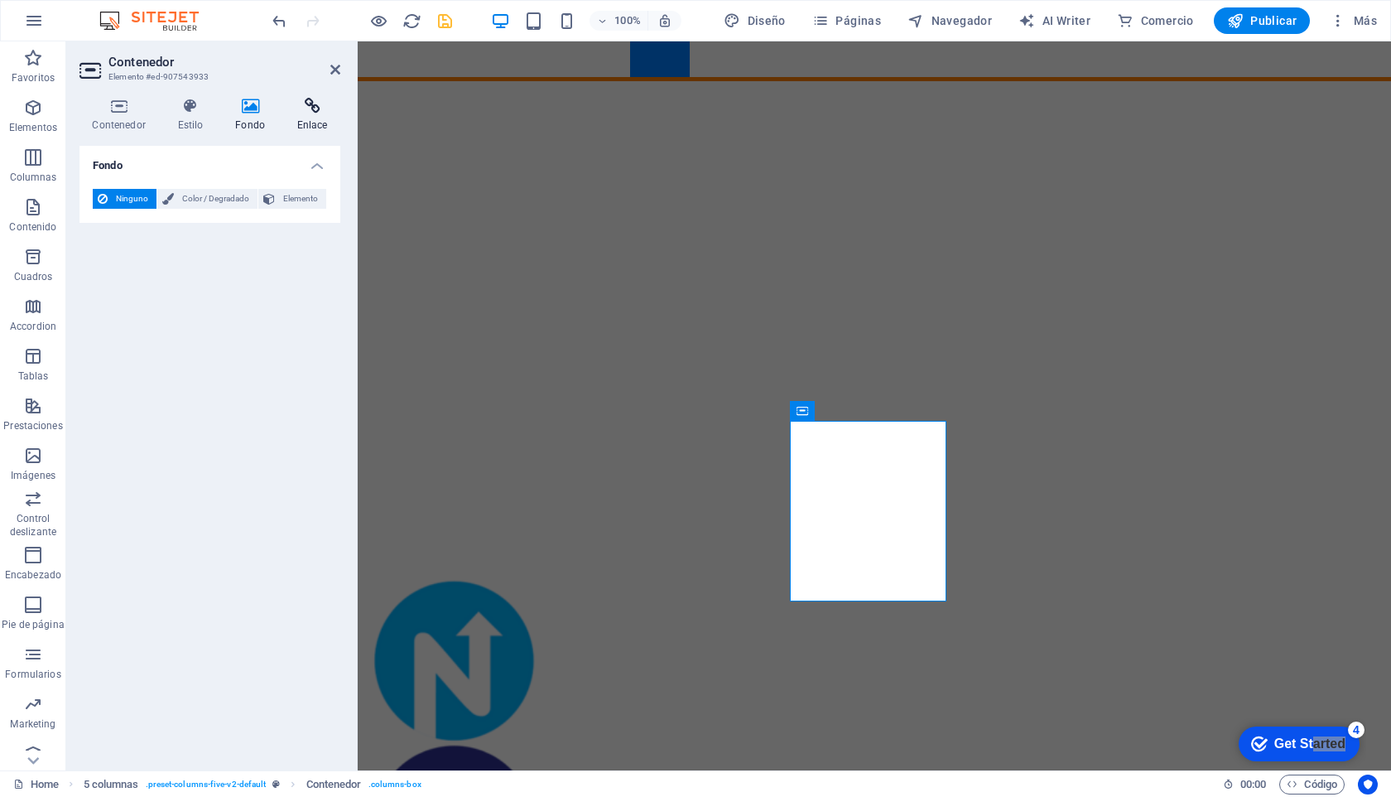
click at [309, 110] on icon at bounding box center [312, 106] width 56 height 17
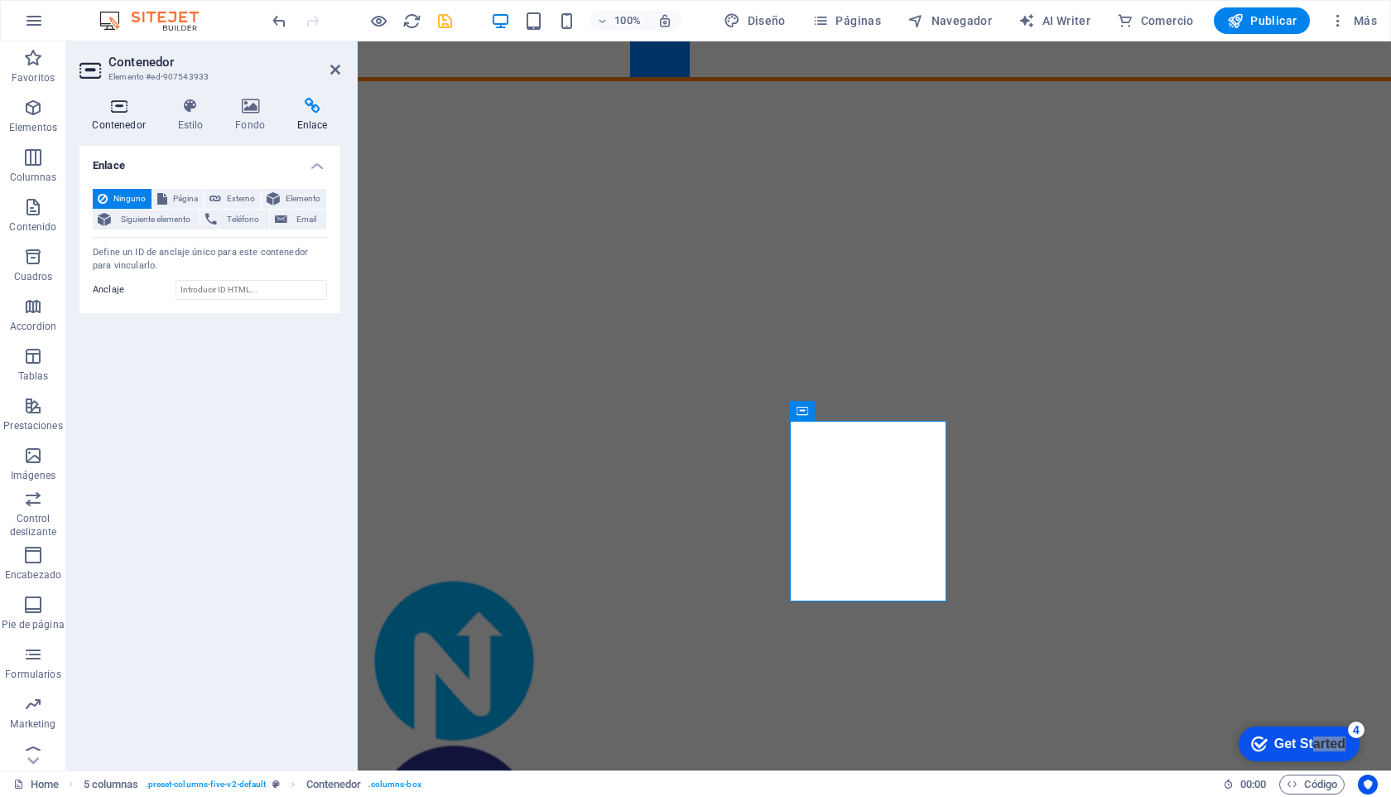
click at [117, 115] on h4 "Contenedor" at bounding box center [122, 115] width 85 height 35
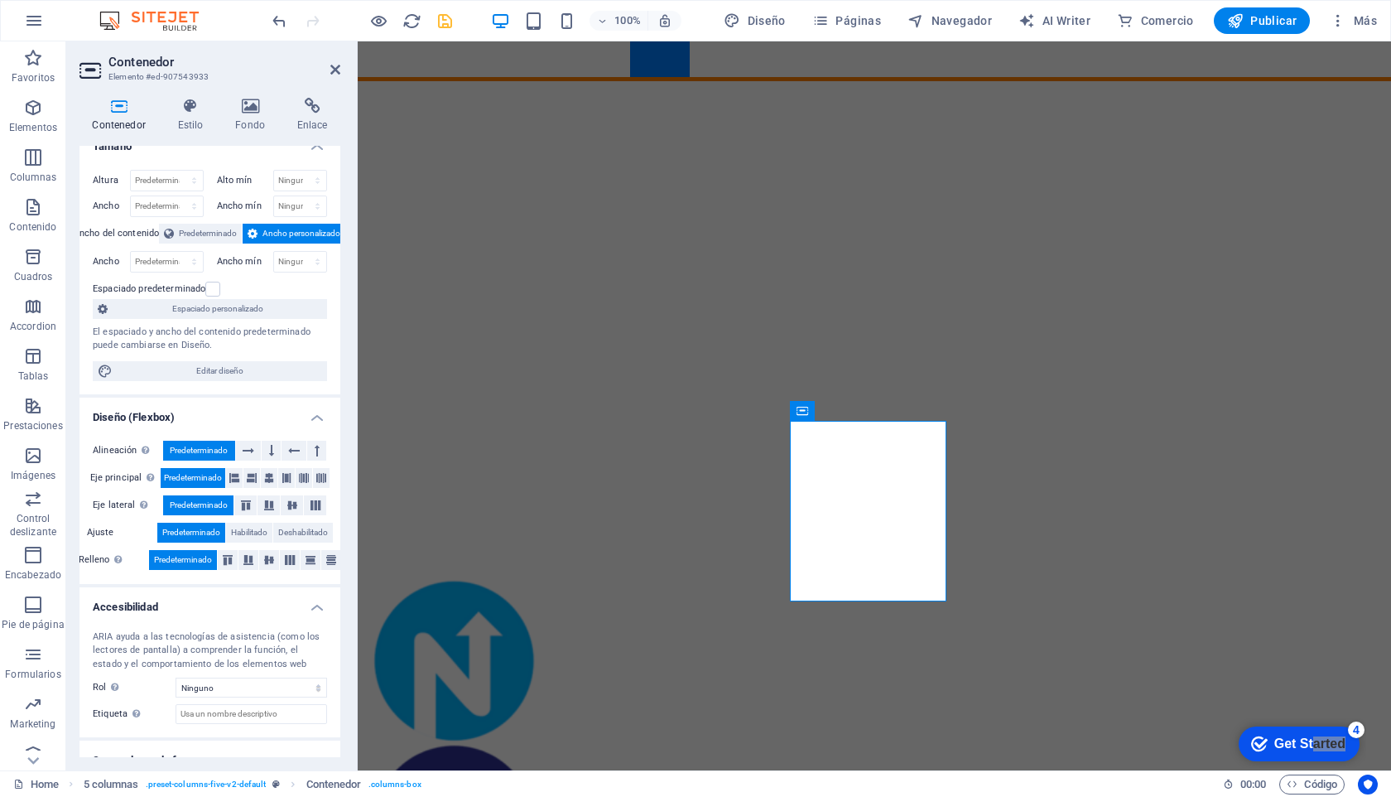
scroll to position [0, 0]
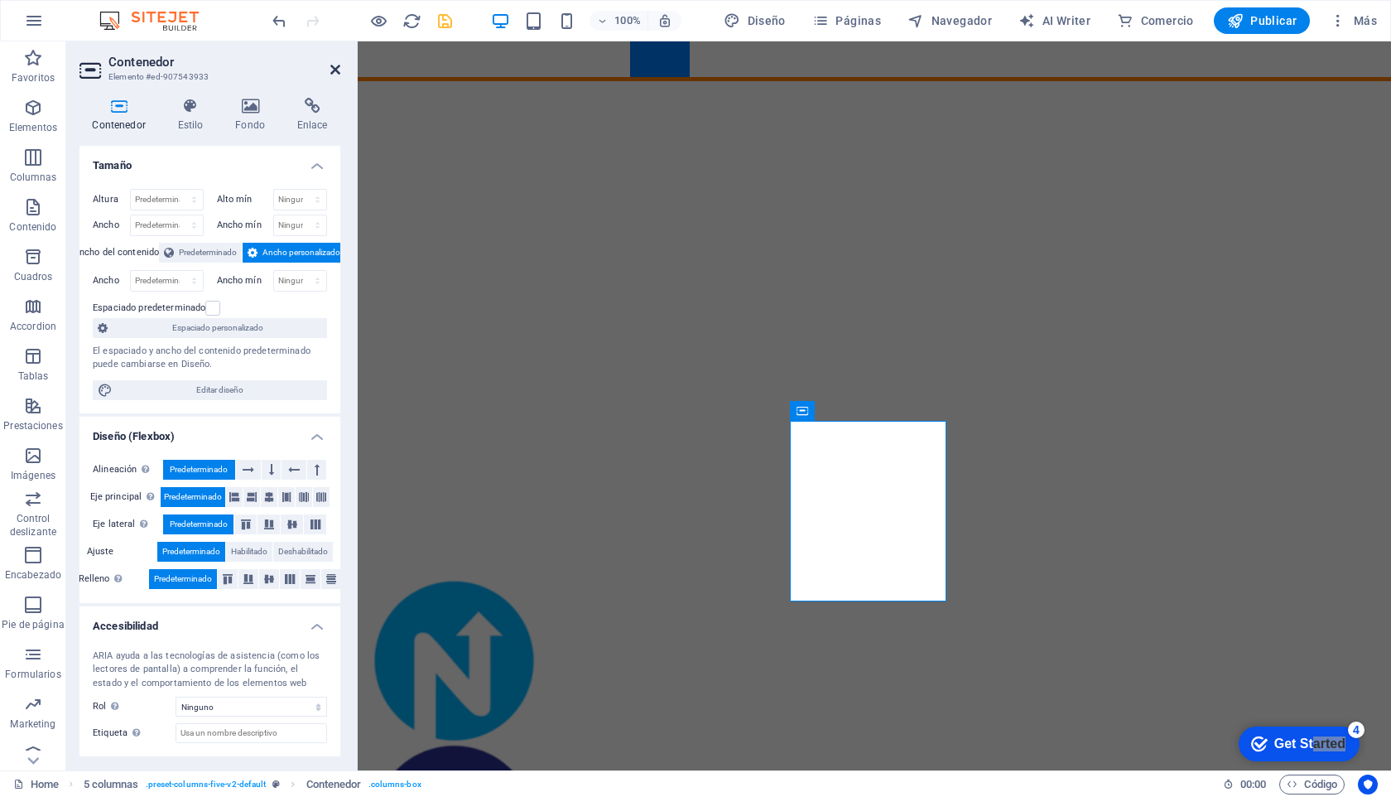
click at [335, 64] on icon at bounding box center [335, 69] width 10 height 13
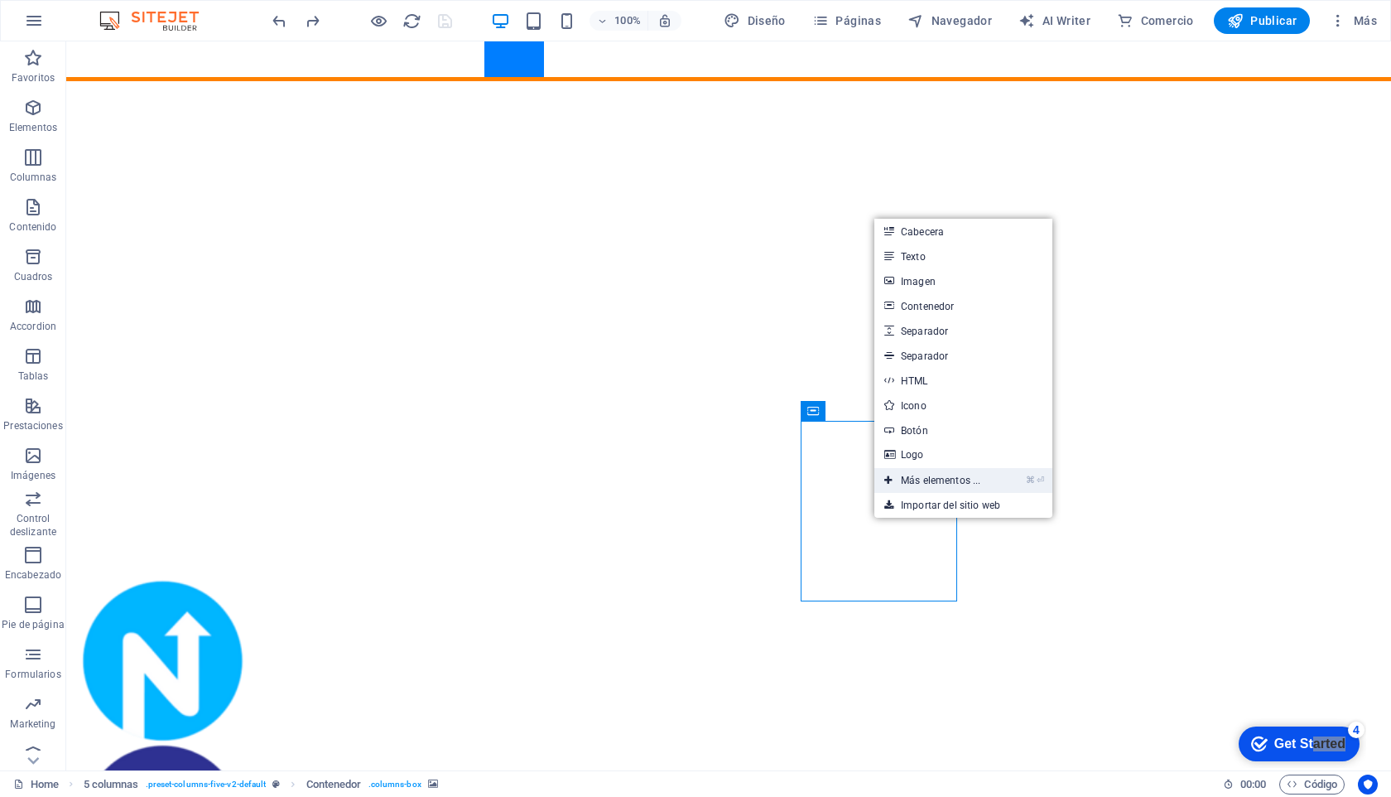
click at [957, 478] on link "⌘ ⏎ Más elementos ..." at bounding box center [933, 480] width 116 height 25
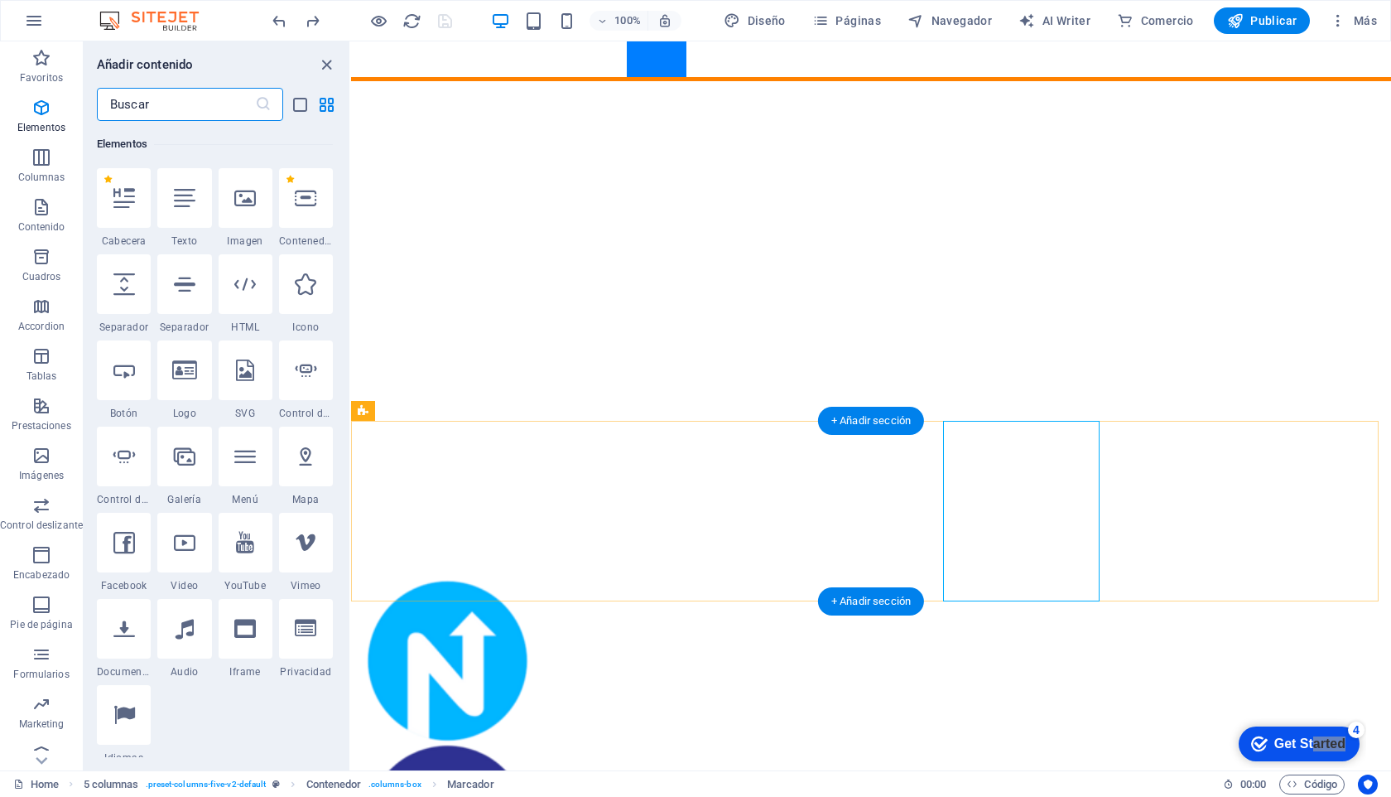
scroll to position [312, 0]
click at [47, 457] on icon "button" at bounding box center [41, 456] width 20 height 20
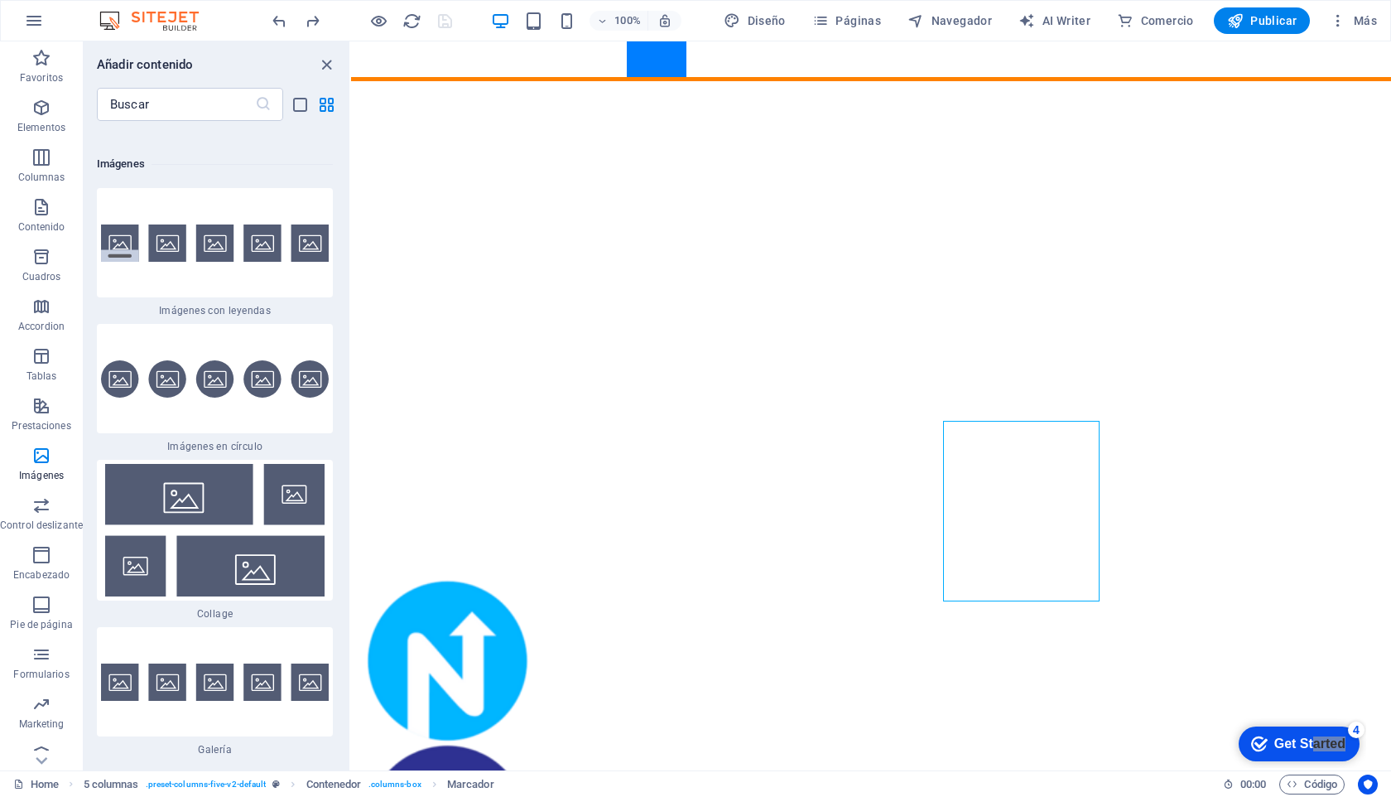
scroll to position [16617, 0]
click at [158, 360] on img at bounding box center [215, 378] width 228 height 37
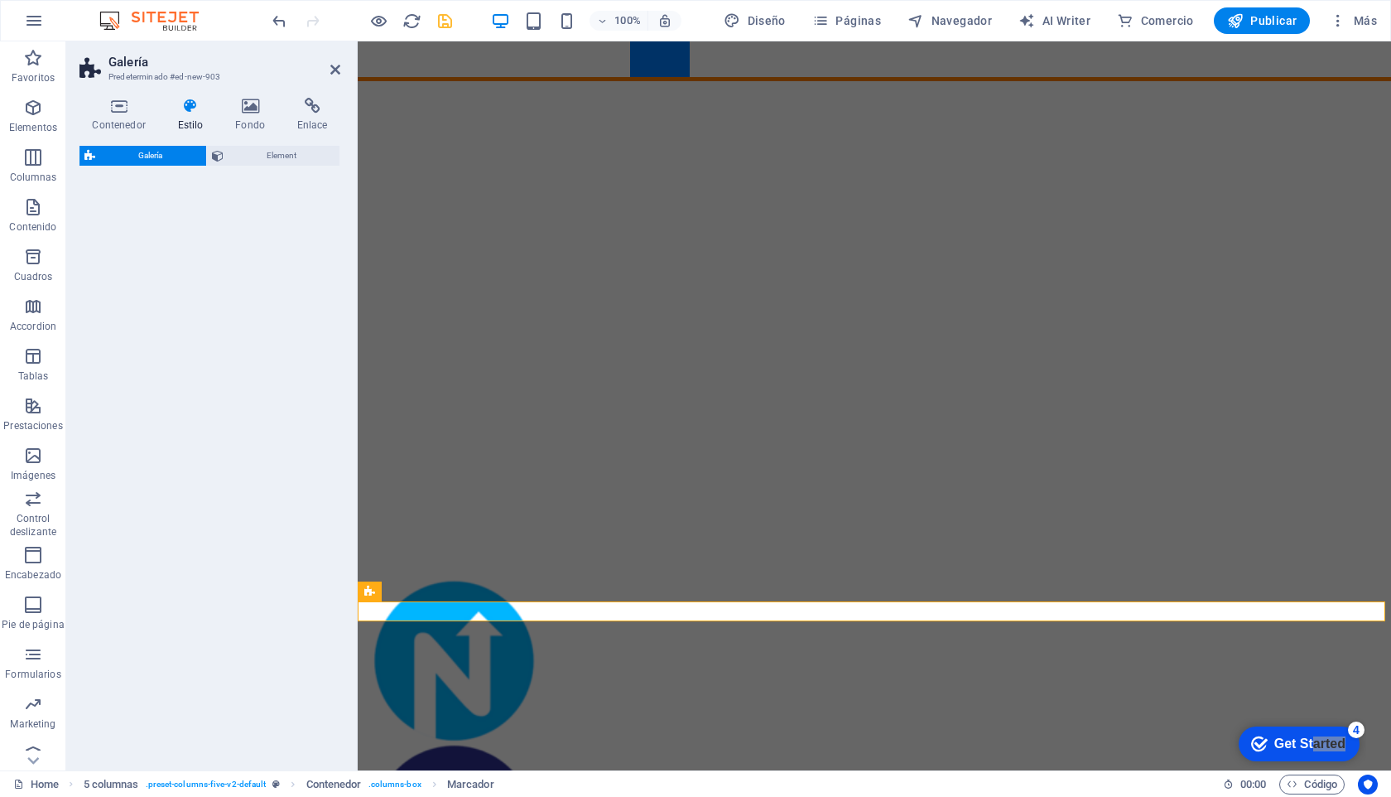
select select "rem"
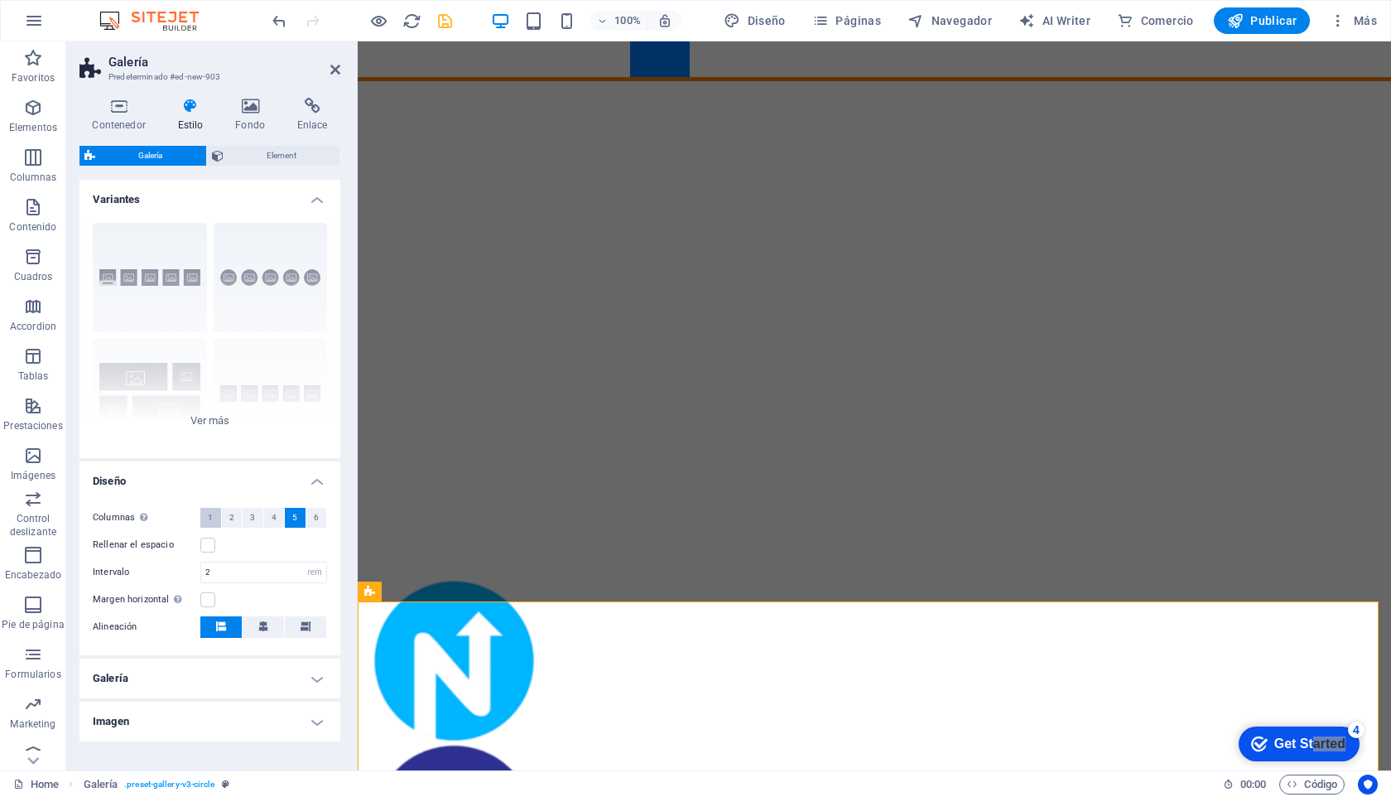
click at [205, 514] on button "1" at bounding box center [210, 518] width 21 height 20
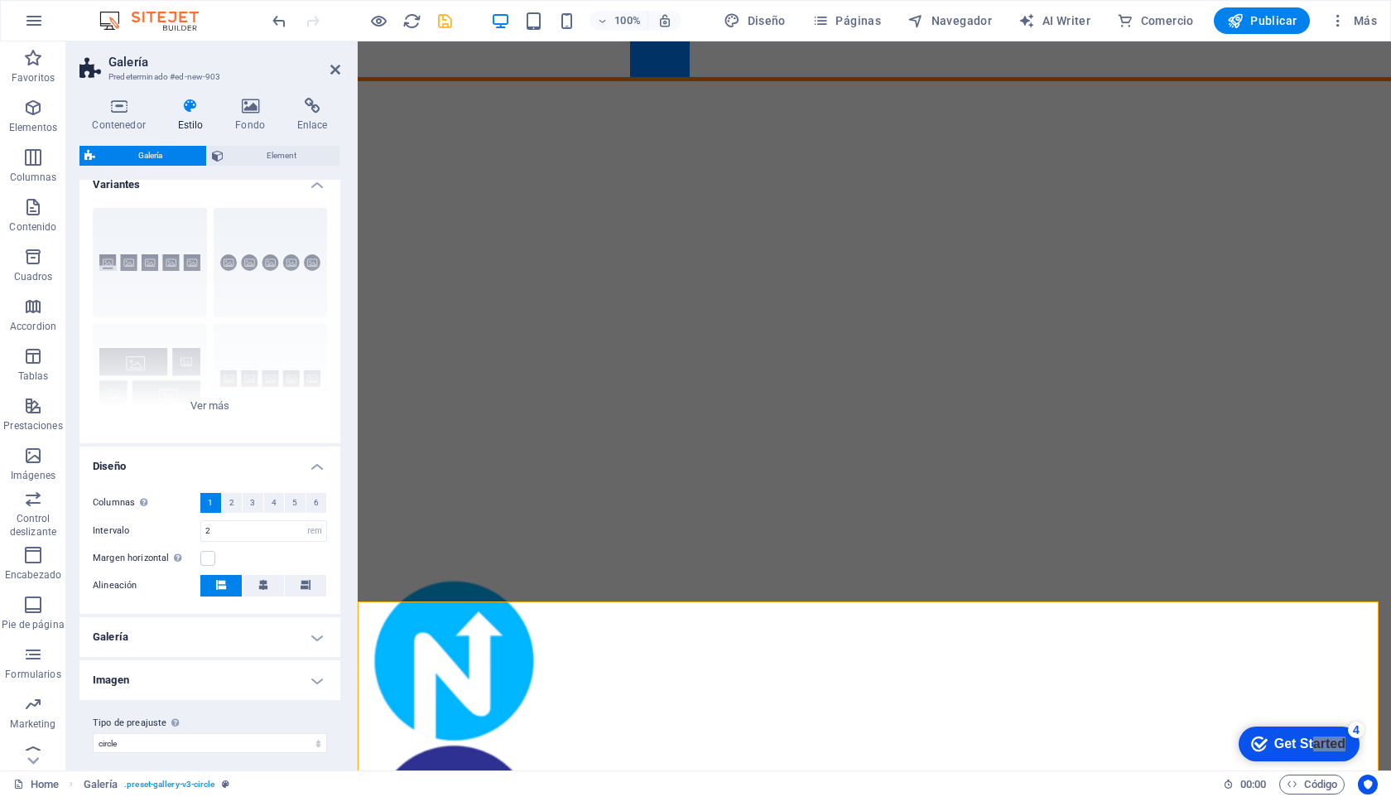
scroll to position [23, 0]
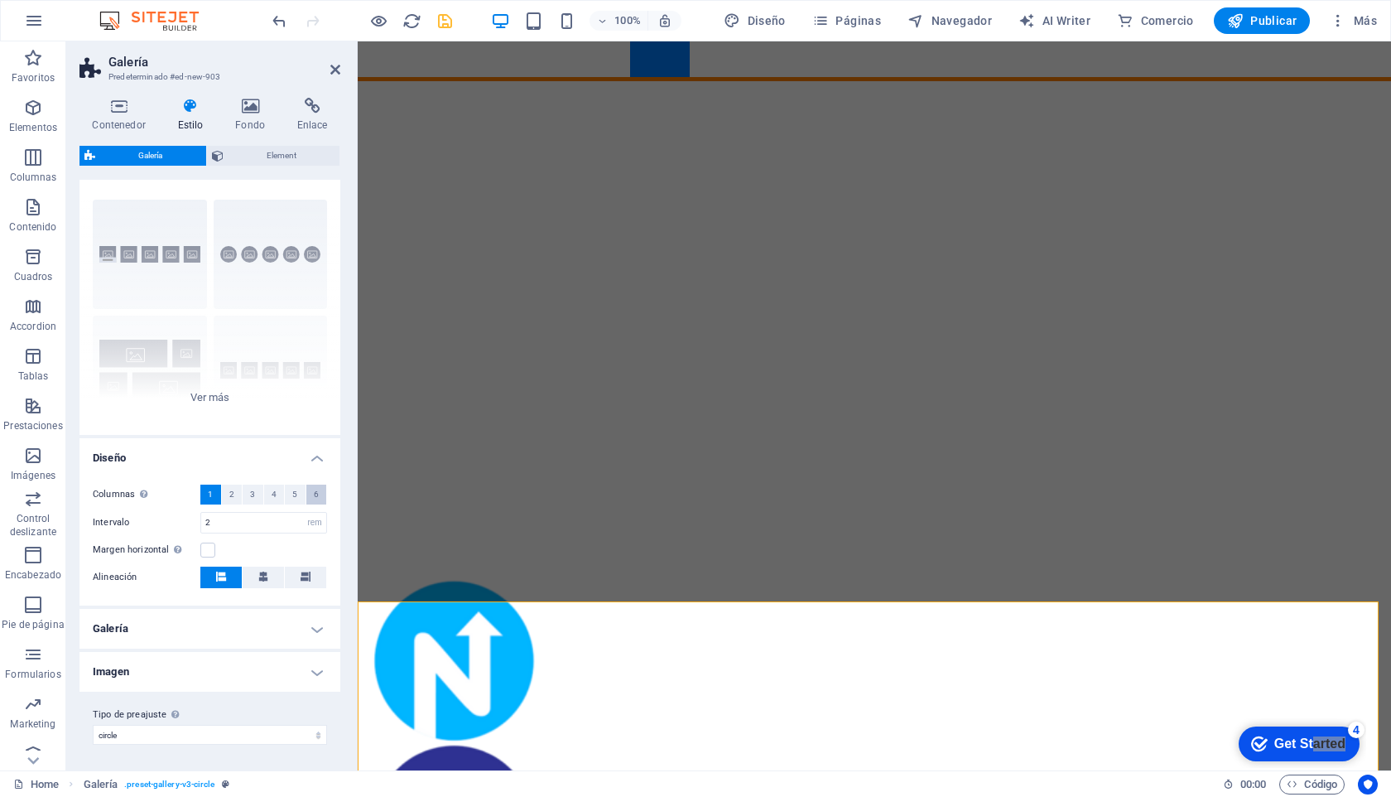
click at [314, 493] on span "6" at bounding box center [316, 494] width 5 height 20
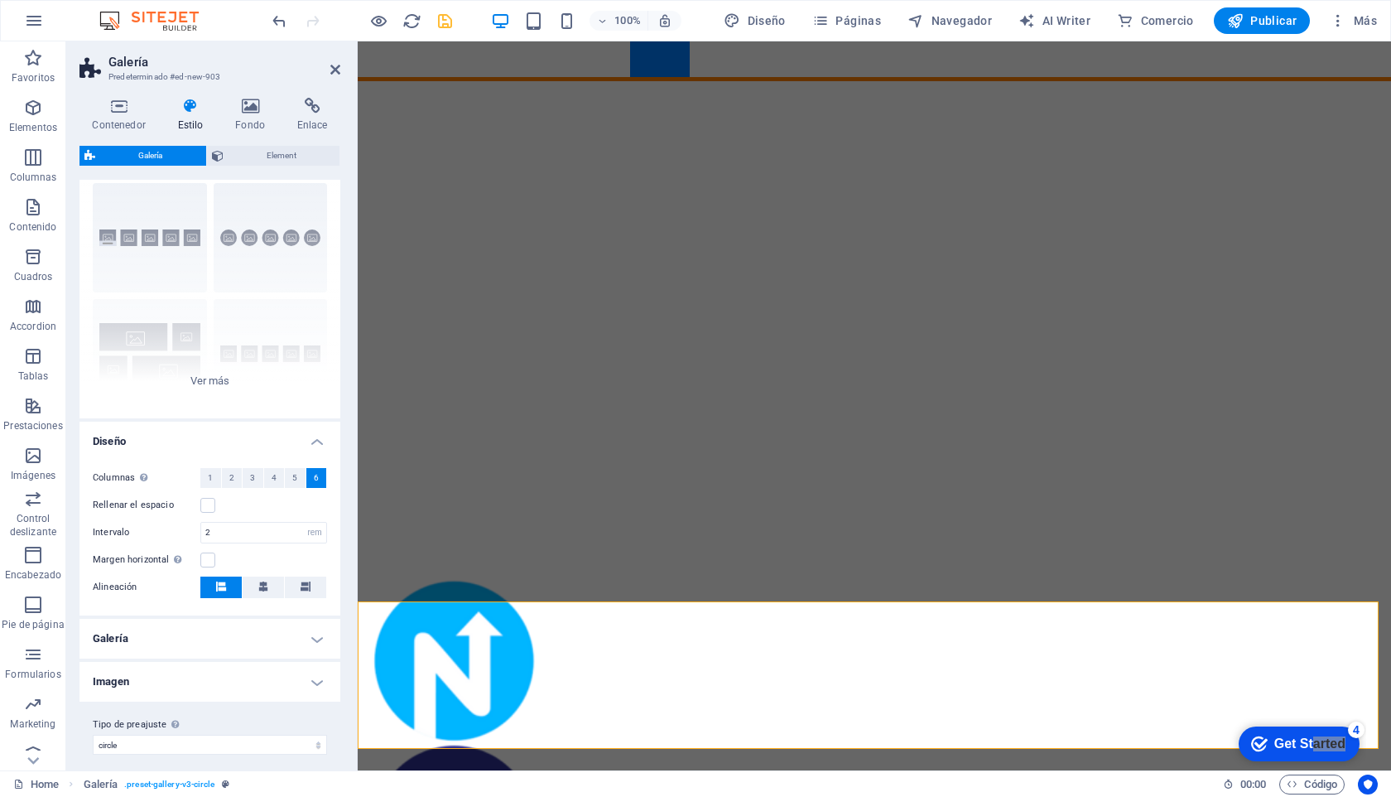
scroll to position [50, 0]
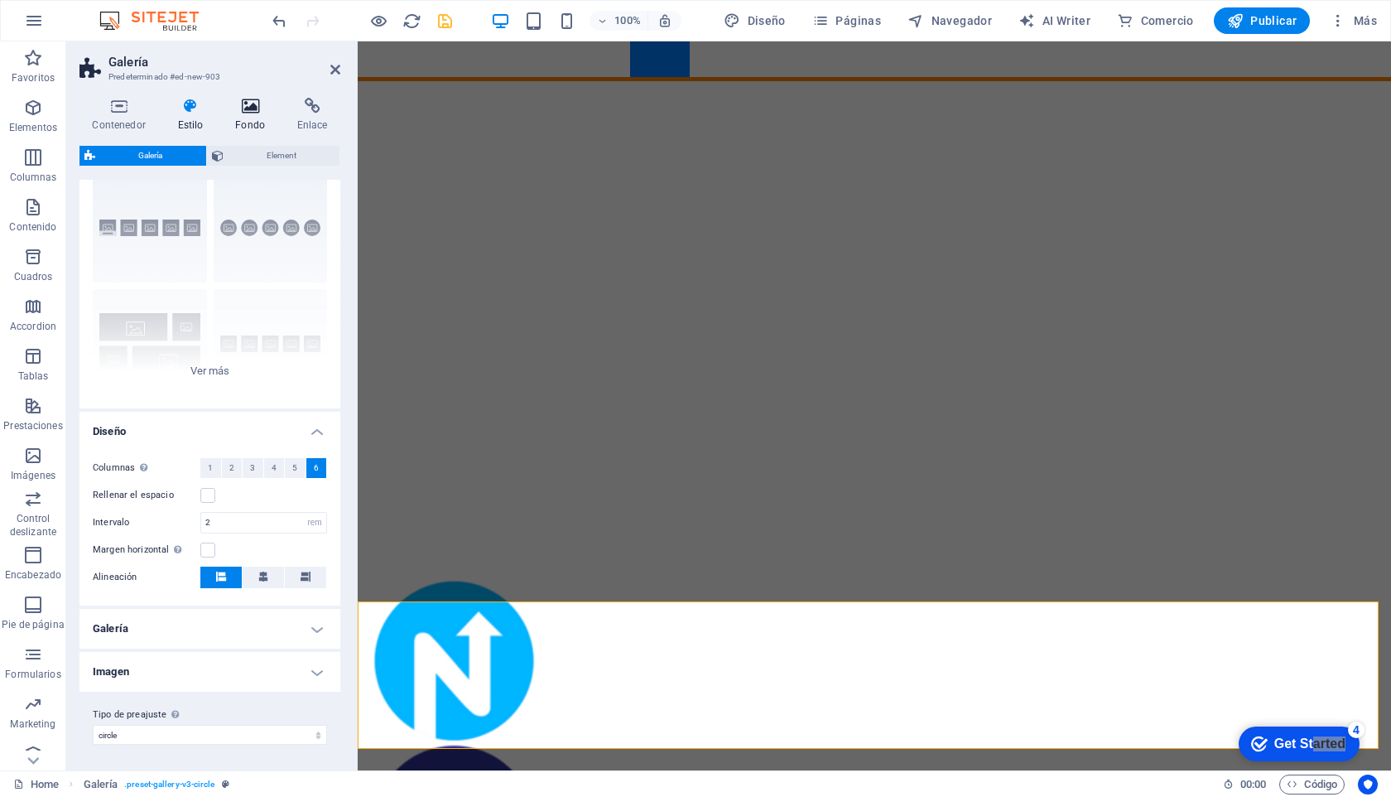
click at [247, 114] on h4 "Fondo" at bounding box center [254, 115] width 62 height 35
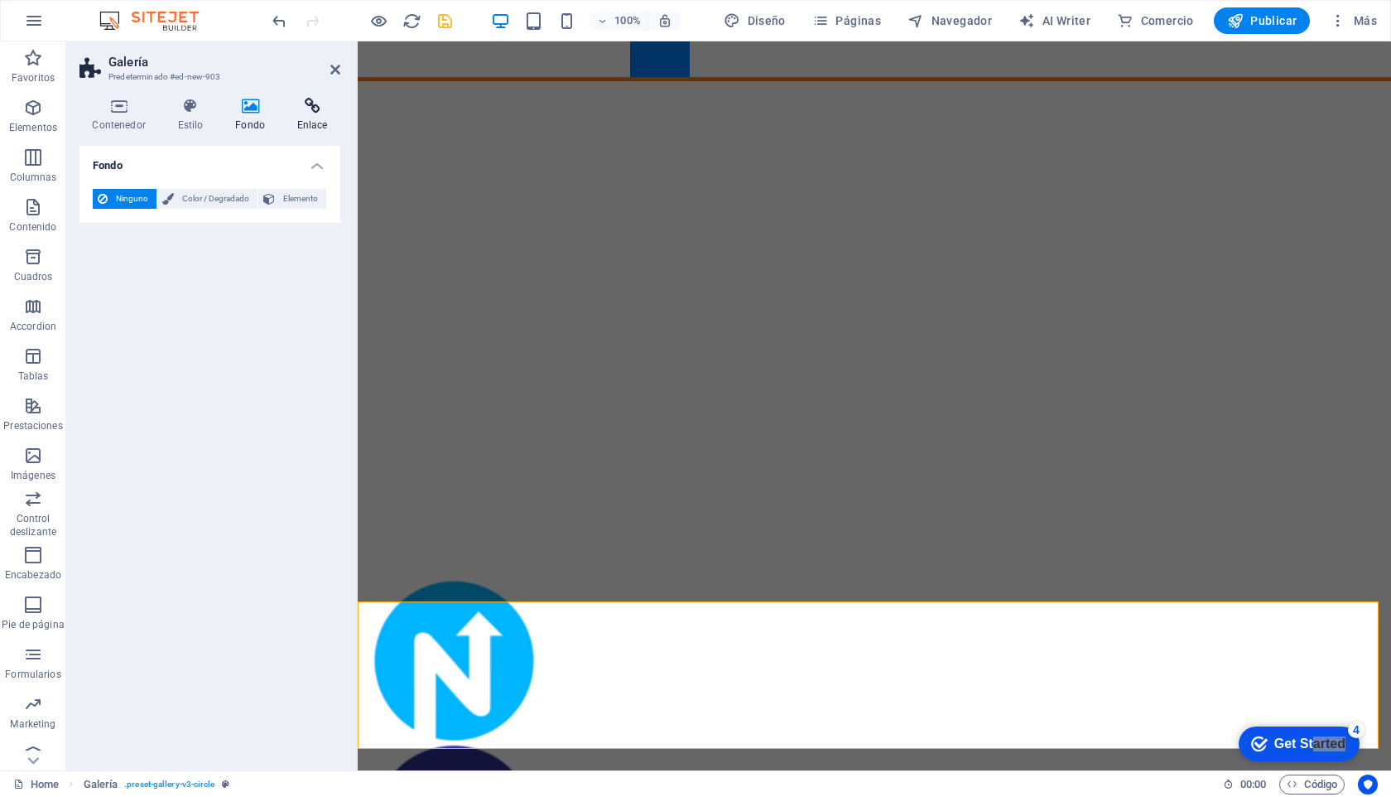
click at [307, 110] on icon at bounding box center [312, 106] width 56 height 17
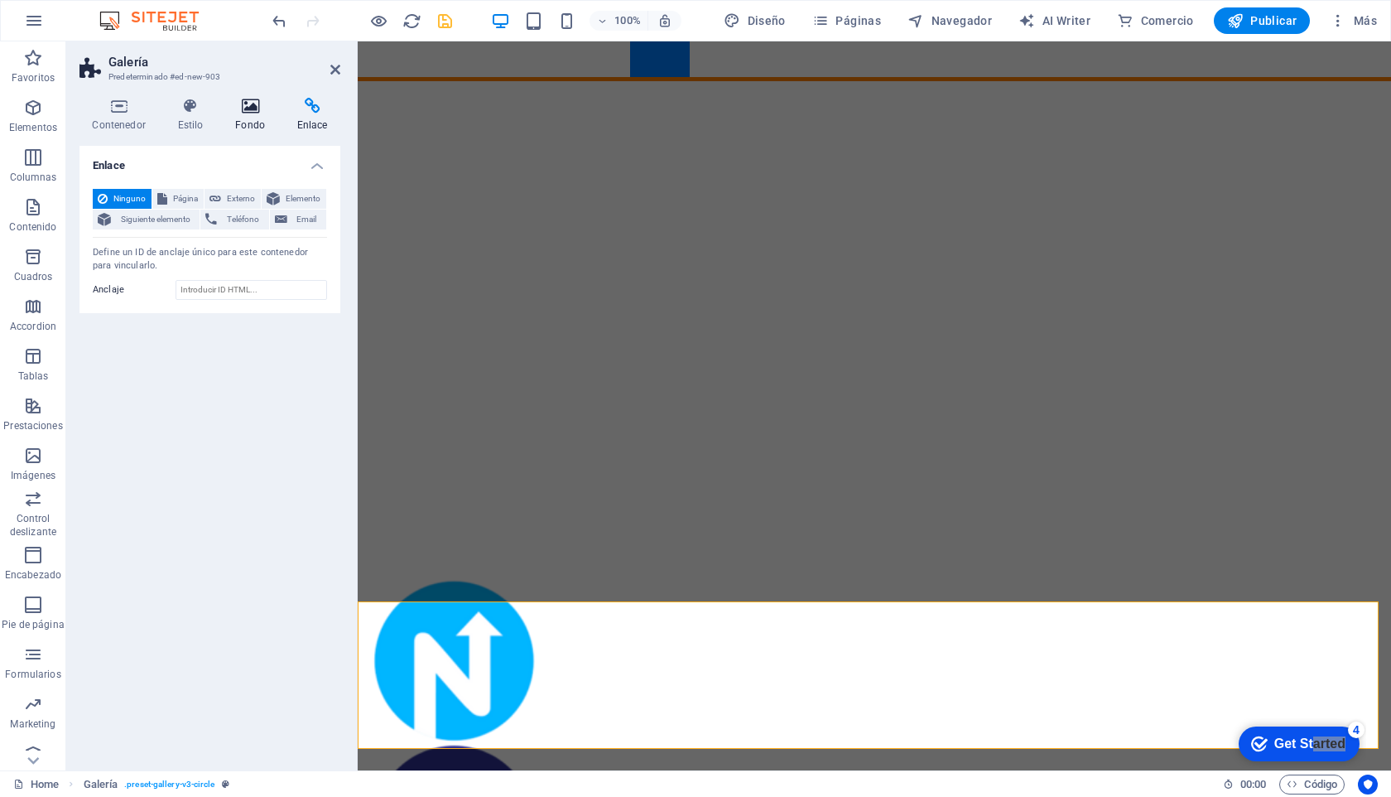
click at [248, 112] on icon at bounding box center [250, 106] width 55 height 17
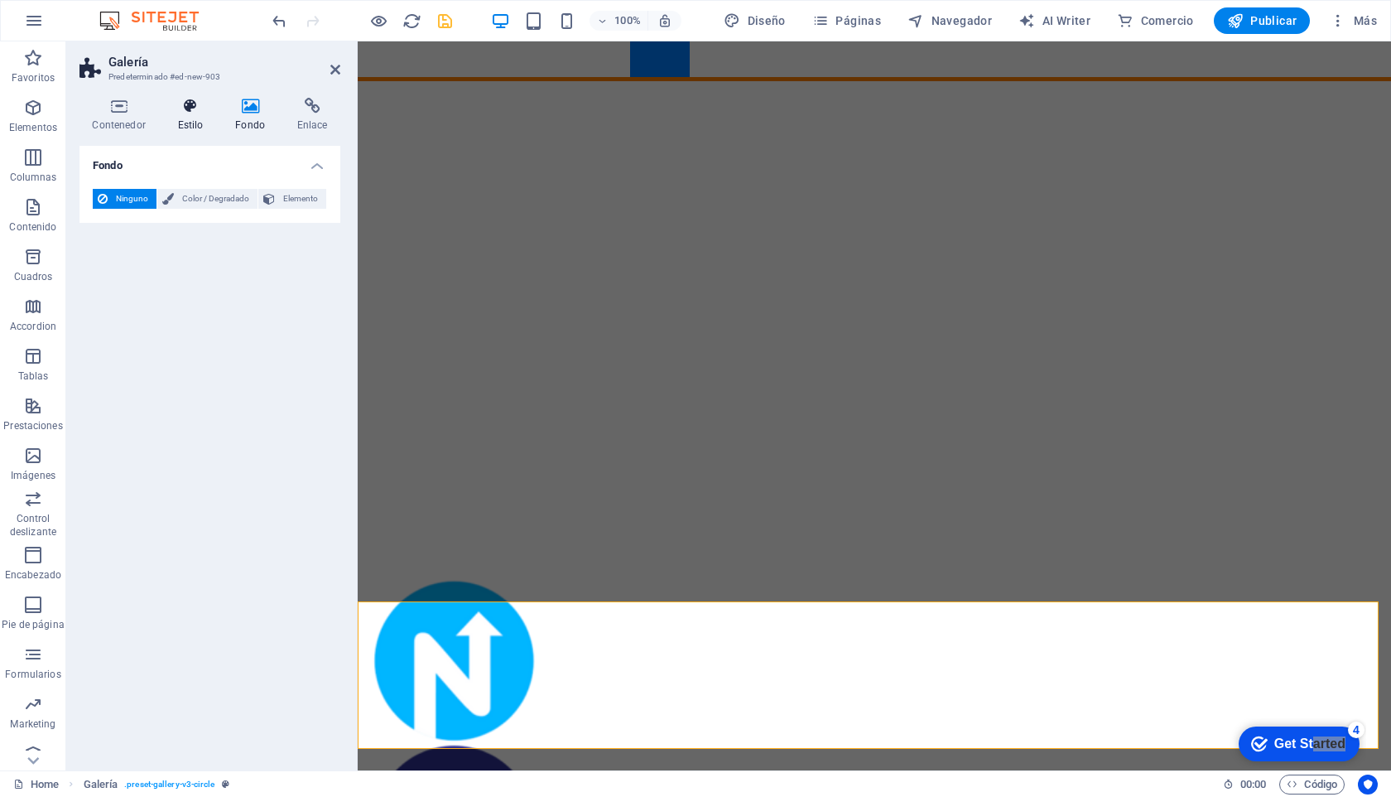
click at [190, 108] on icon at bounding box center [190, 106] width 51 height 17
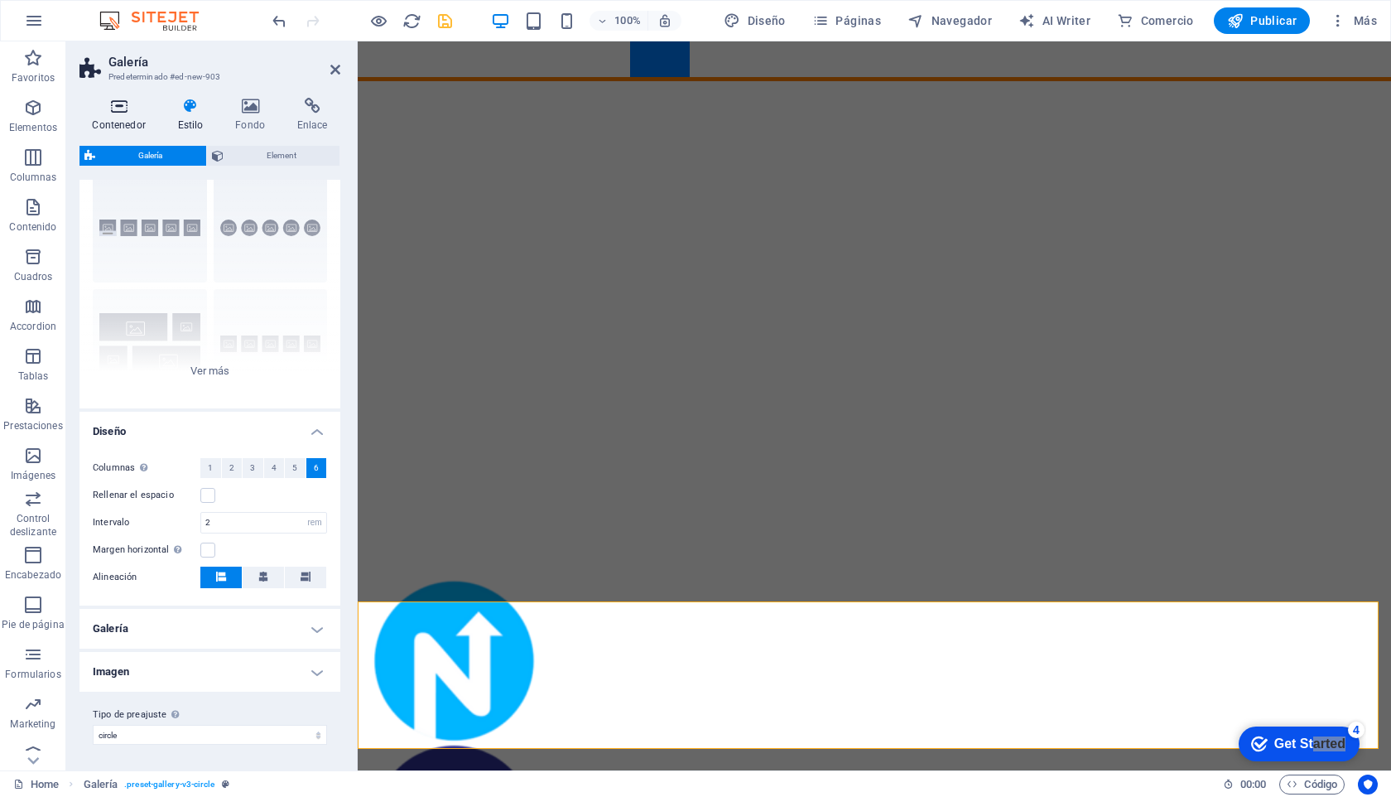
click at [123, 104] on icon at bounding box center [119, 106] width 79 height 17
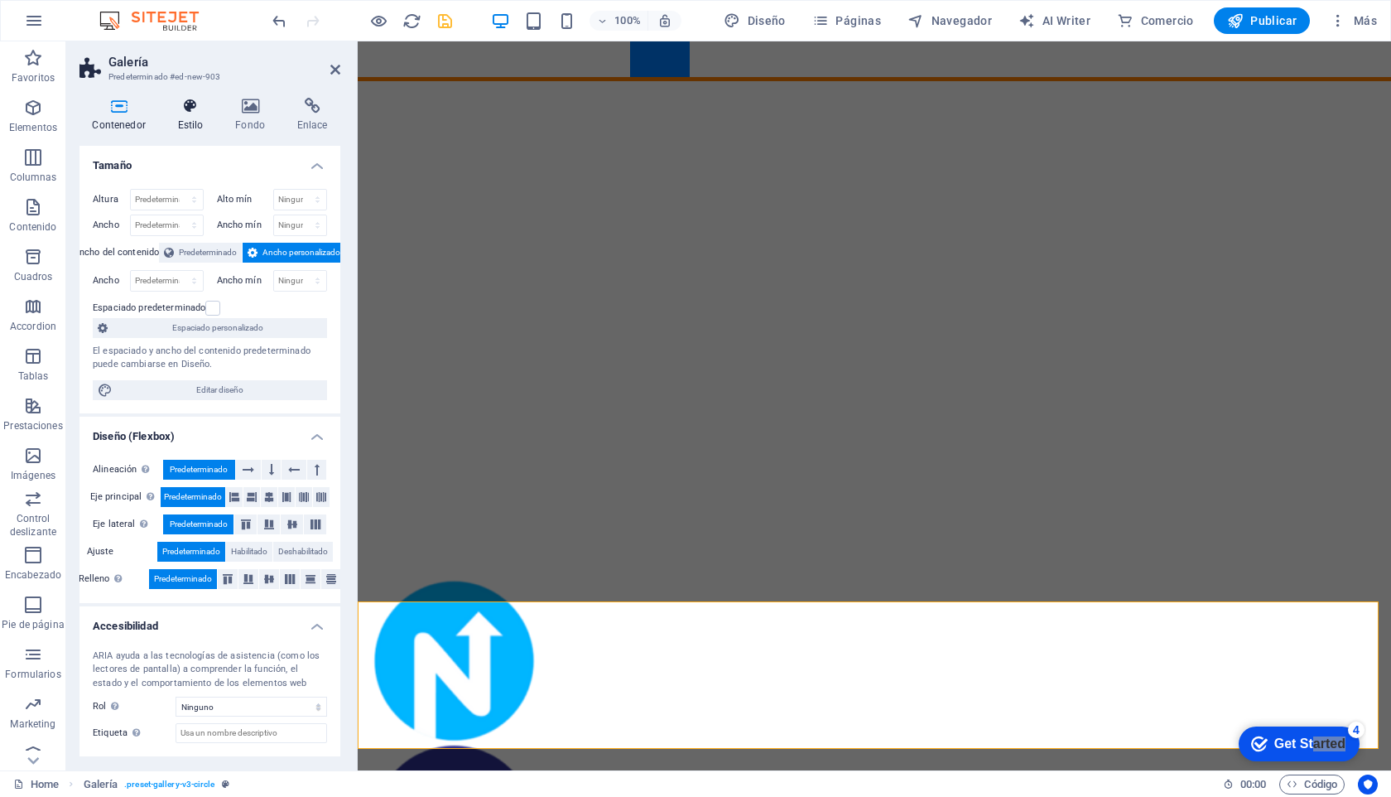
click at [189, 113] on icon at bounding box center [190, 106] width 51 height 17
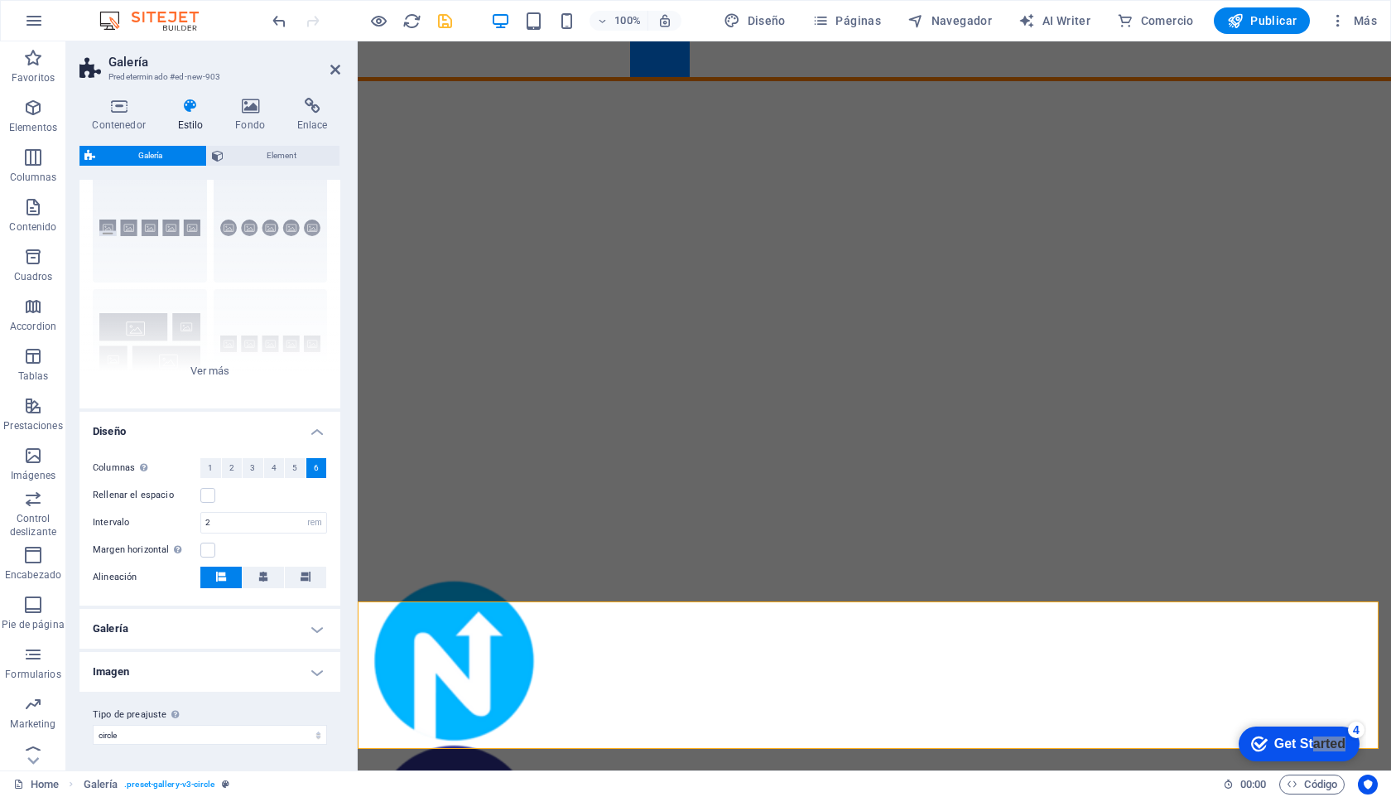
click at [296, 675] on h4 "Imagen" at bounding box center [210, 672] width 261 height 40
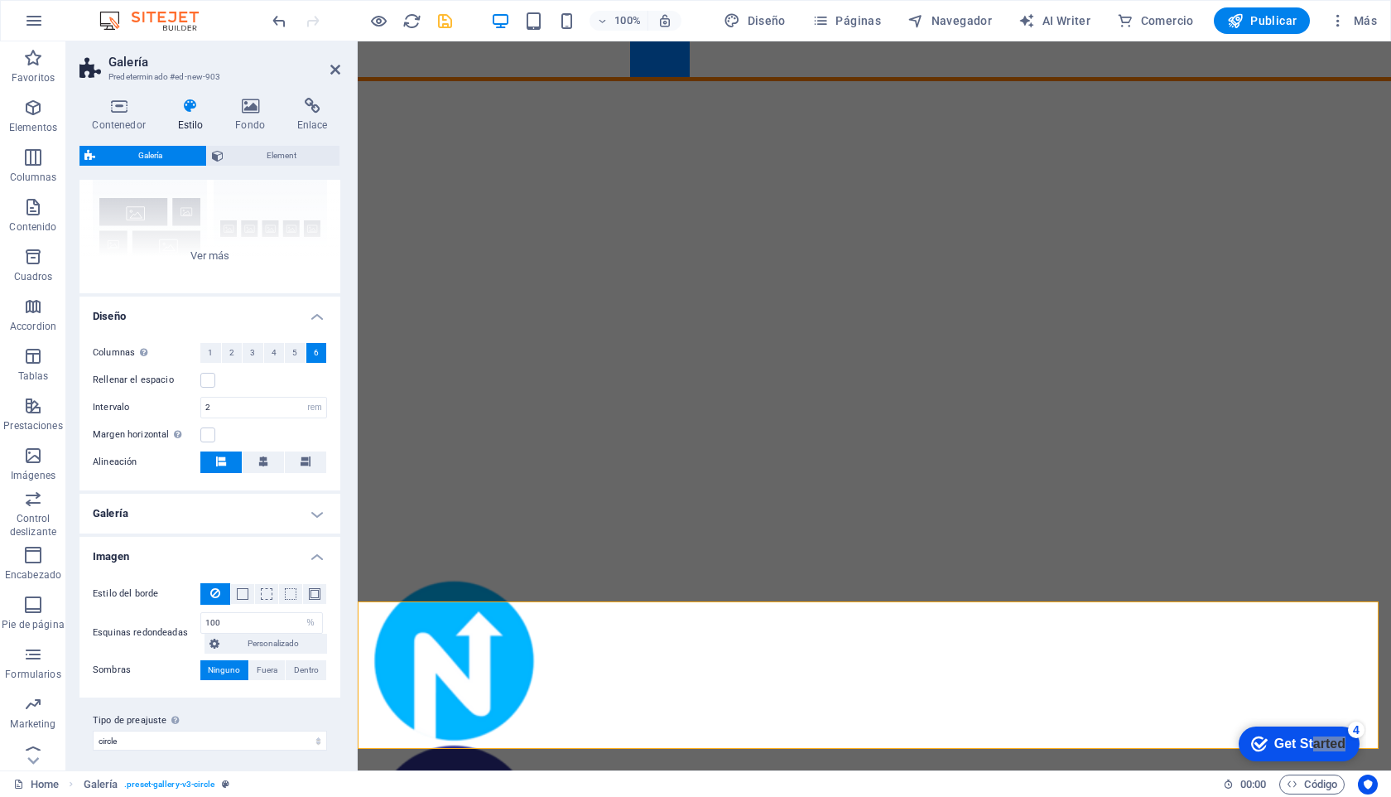
scroll to position [170, 0]
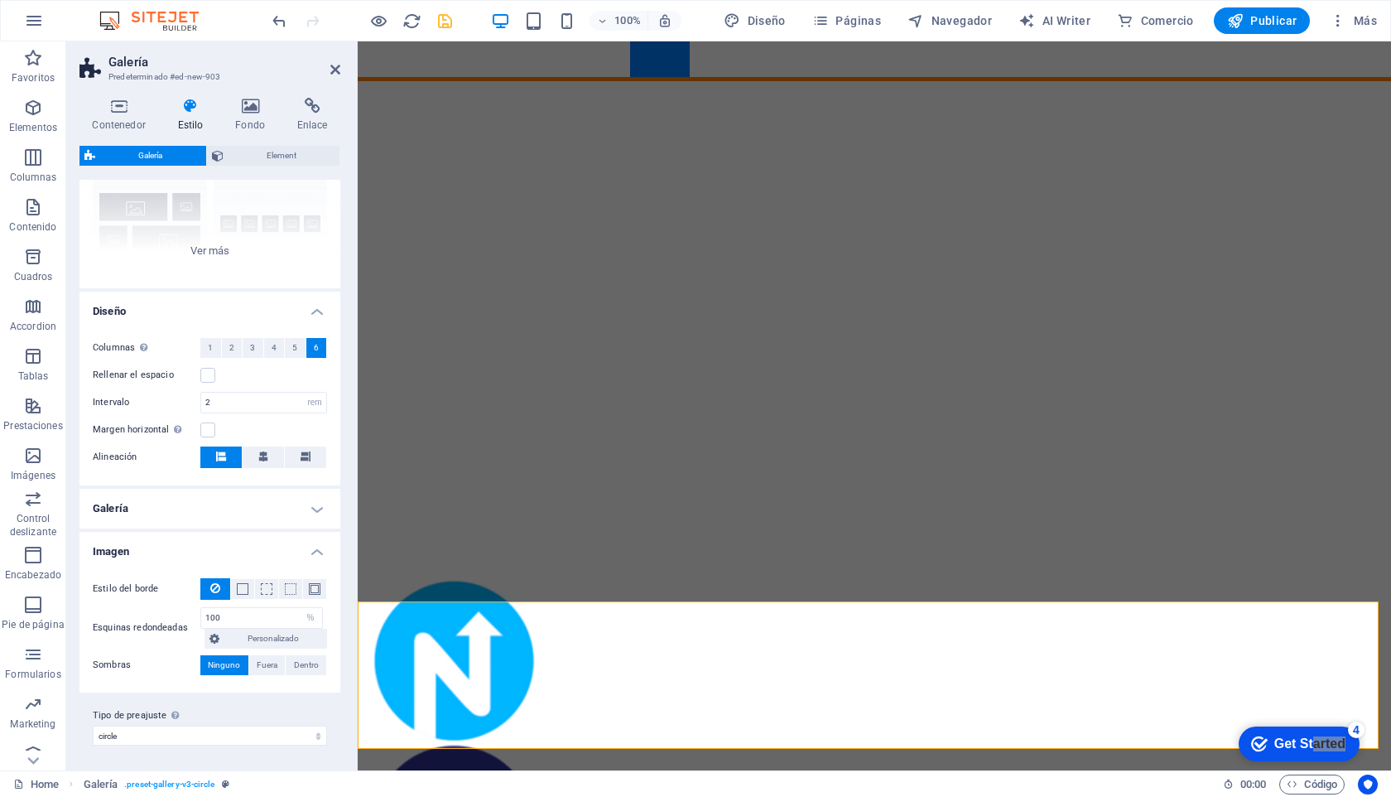
click at [316, 552] on h4 "Imagen" at bounding box center [210, 547] width 261 height 30
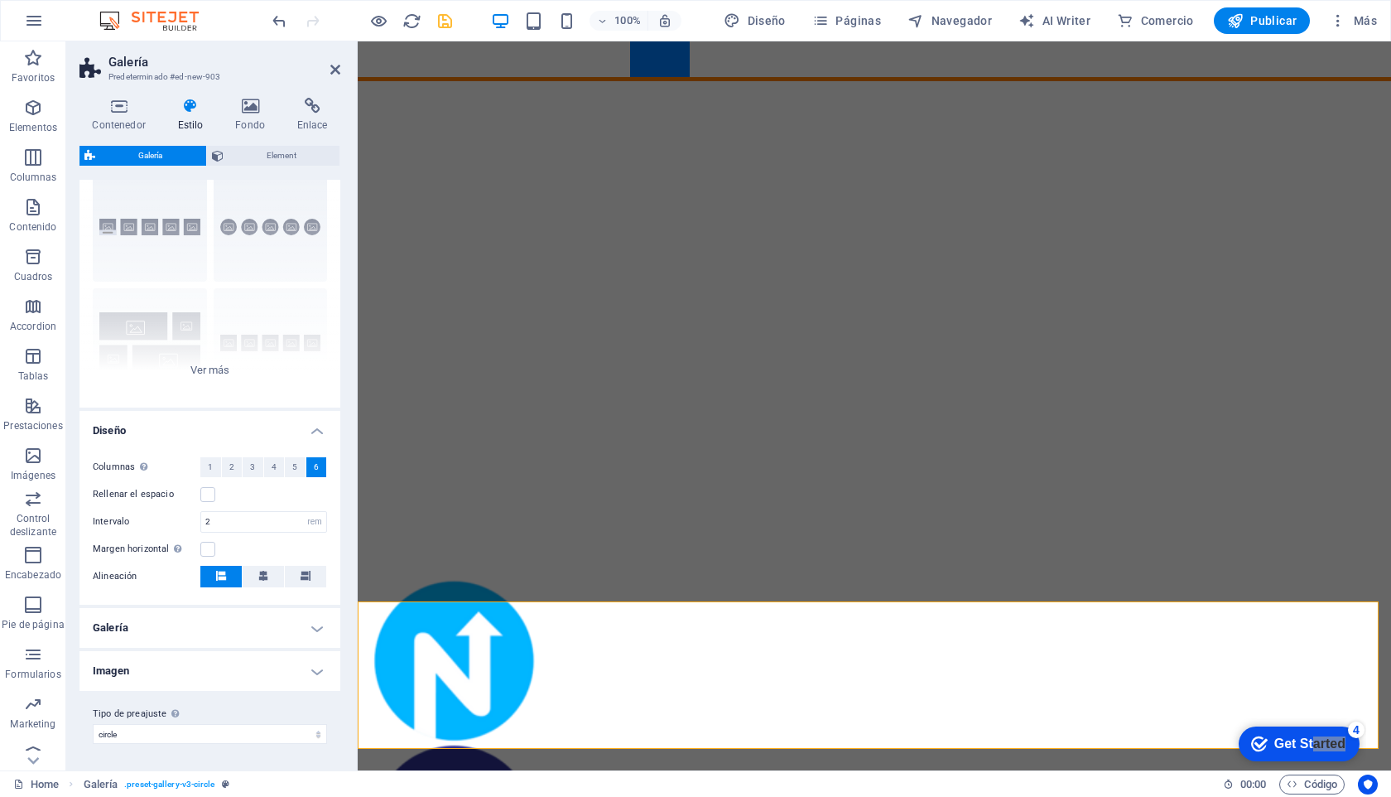
scroll to position [50, 0]
click at [314, 629] on h4 "Galería" at bounding box center [210, 629] width 261 height 40
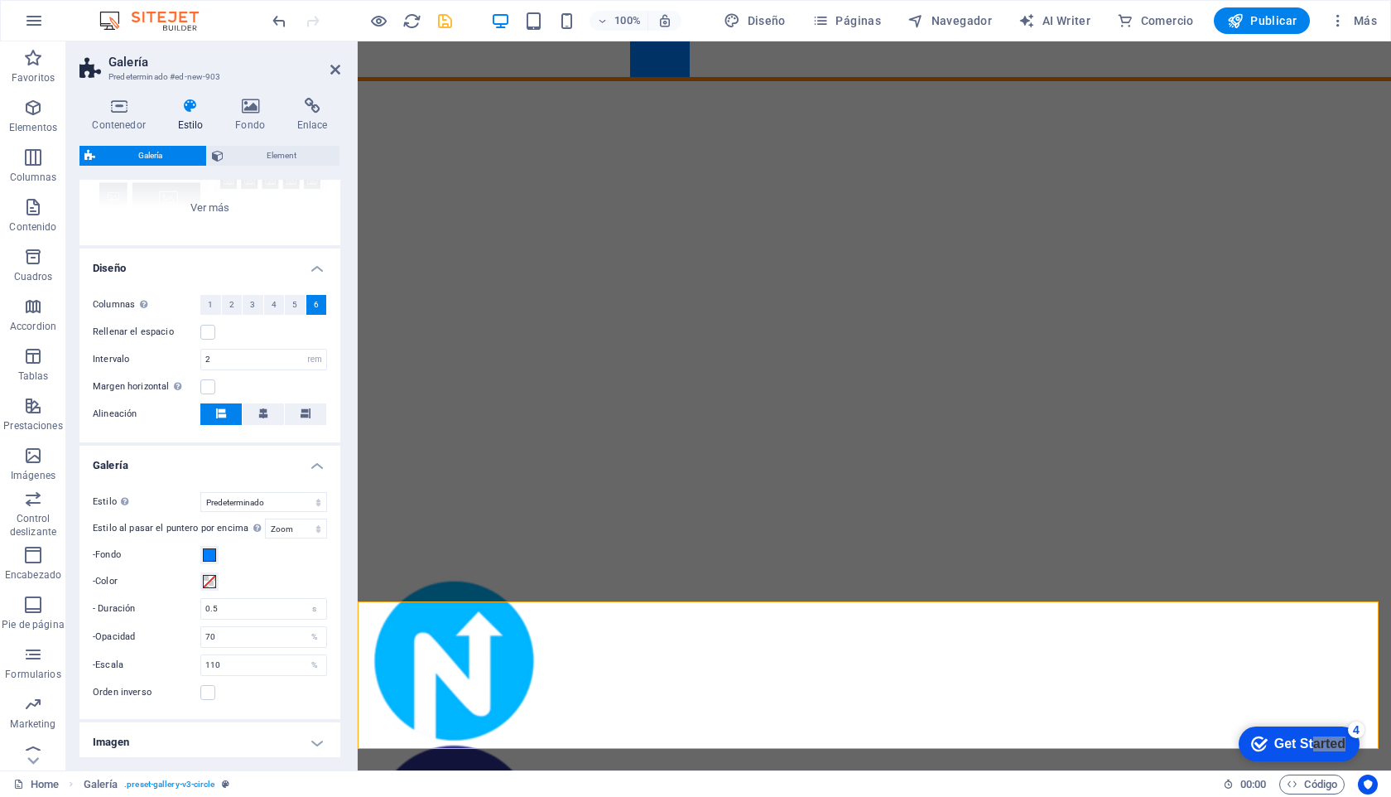
scroll to position [283, 0]
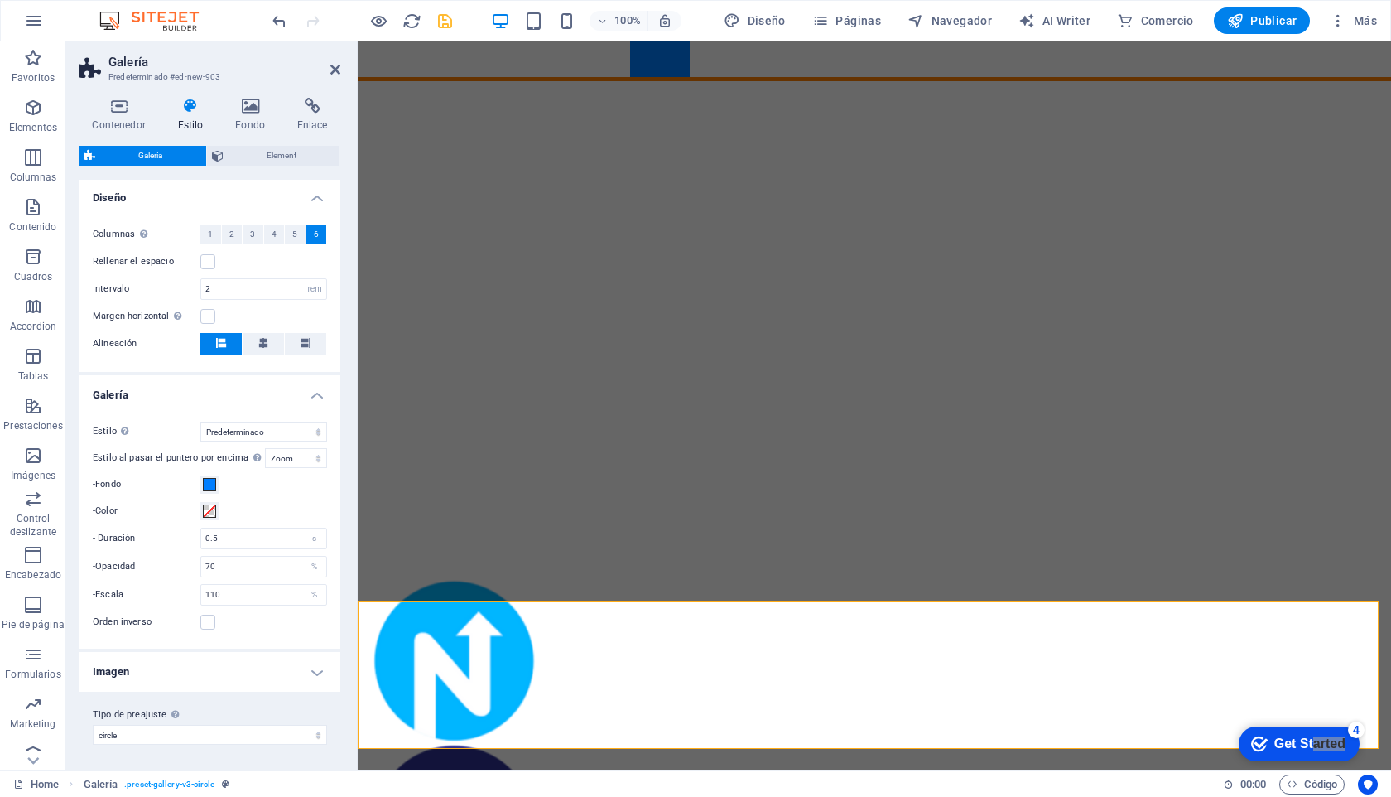
click at [317, 405] on div "Estilo Solo para el modo escritorio y tablet Predeterminado Cuadrícula Cuadrícu…" at bounding box center [209, 526] width 267 height 243
click at [314, 389] on h4 "Galería" at bounding box center [210, 390] width 261 height 30
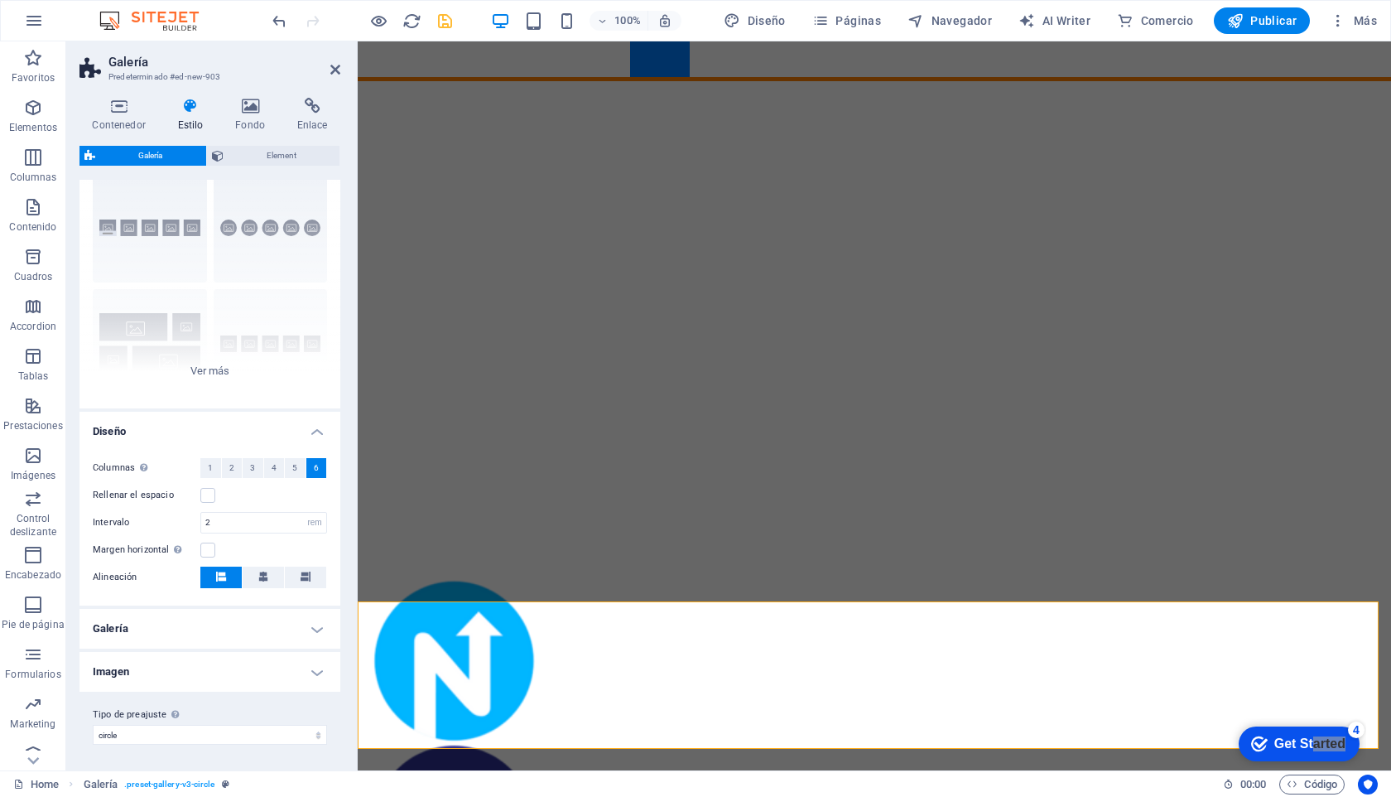
click at [316, 432] on h4 "Diseño" at bounding box center [210, 427] width 261 height 30
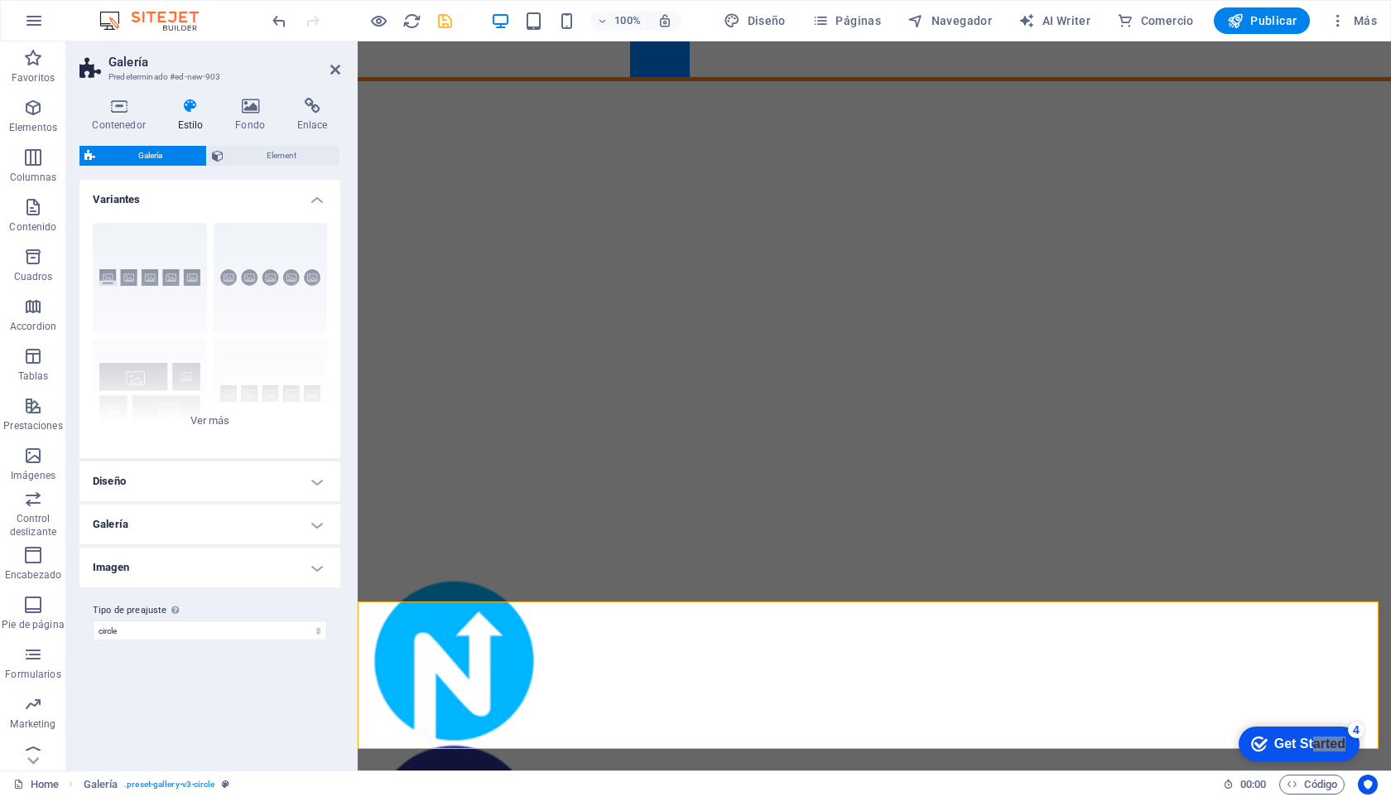
scroll to position [0, 0]
click at [201, 423] on div "Leyendas Círculo Collage Predeterminado Cuadrícula Cuadrícula despla..." at bounding box center [210, 334] width 261 height 248
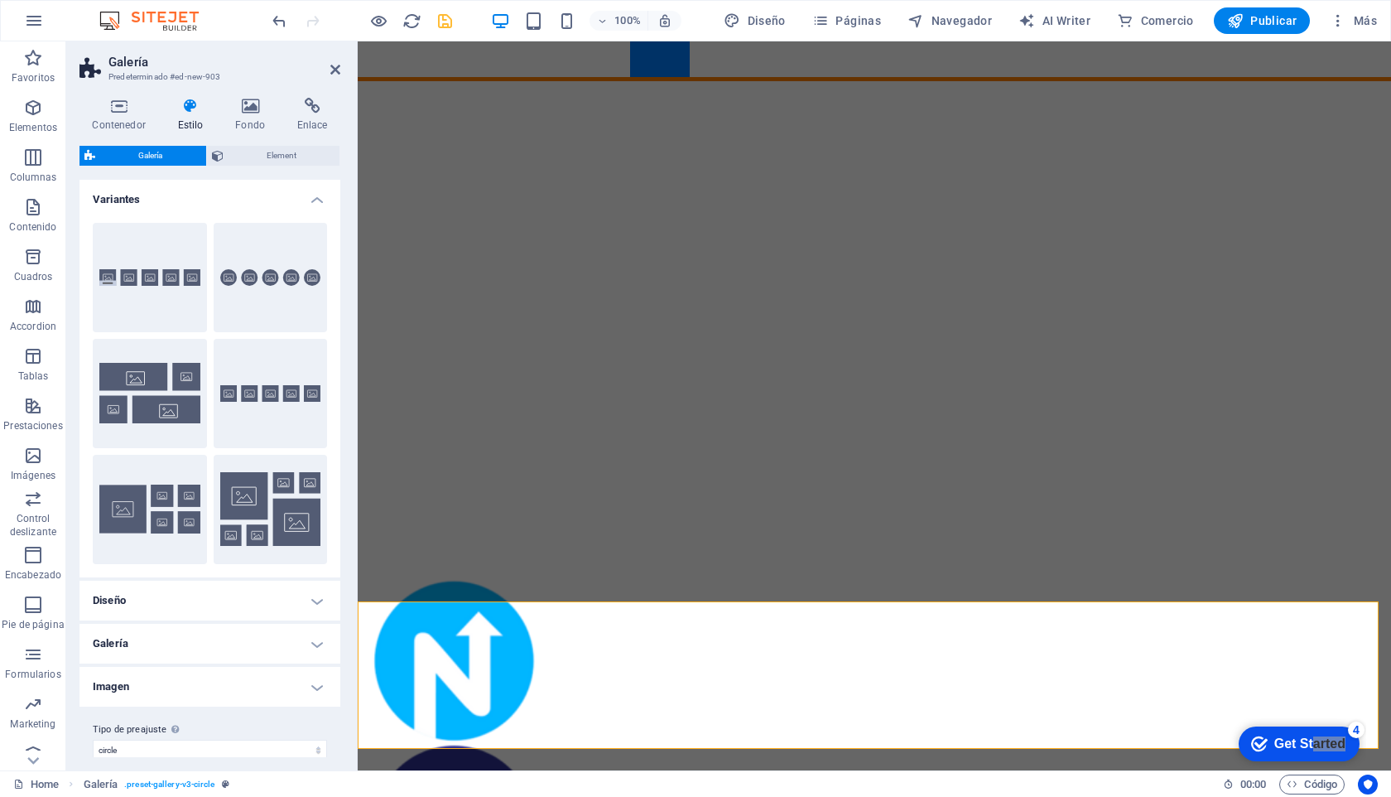
click at [295, 597] on h4 "Diseño" at bounding box center [210, 601] width 261 height 40
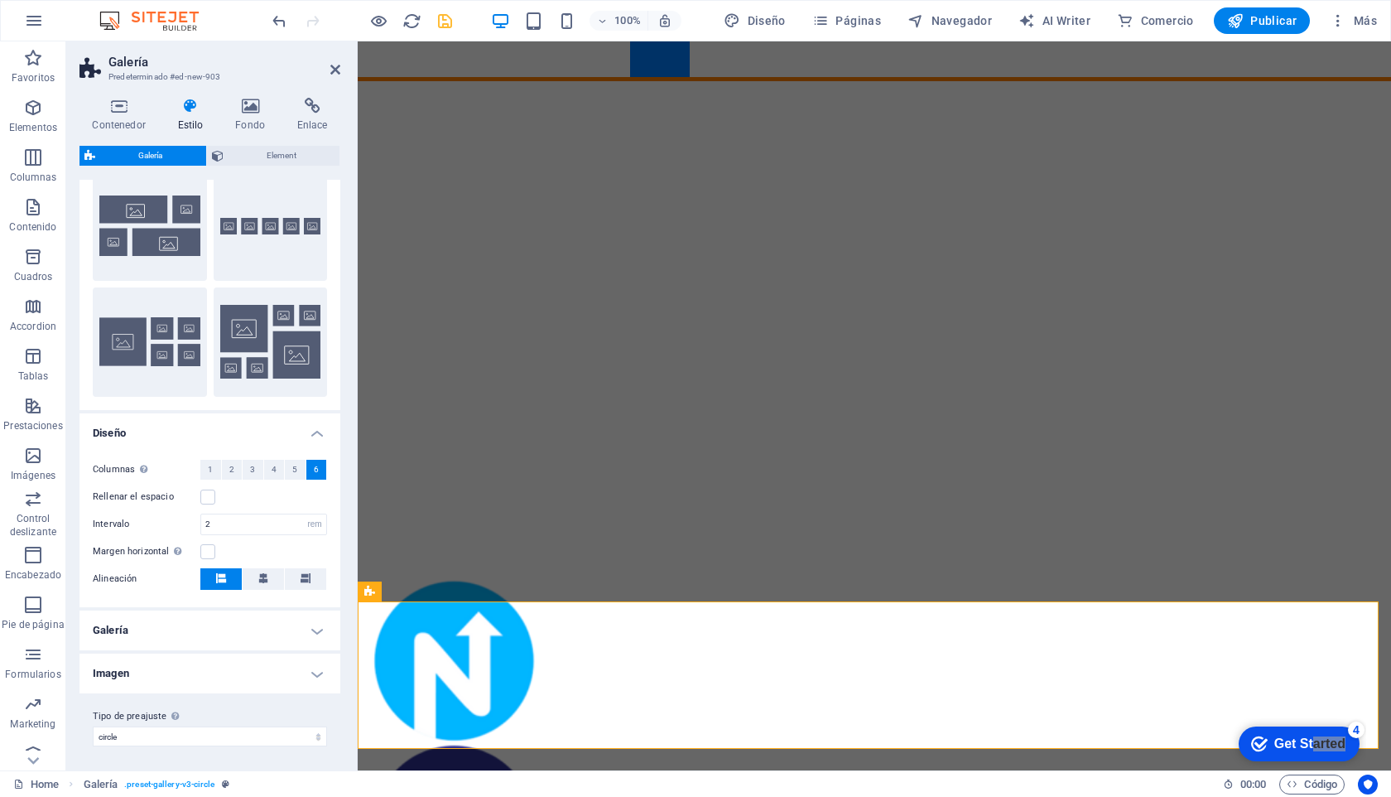
scroll to position [169, 0]
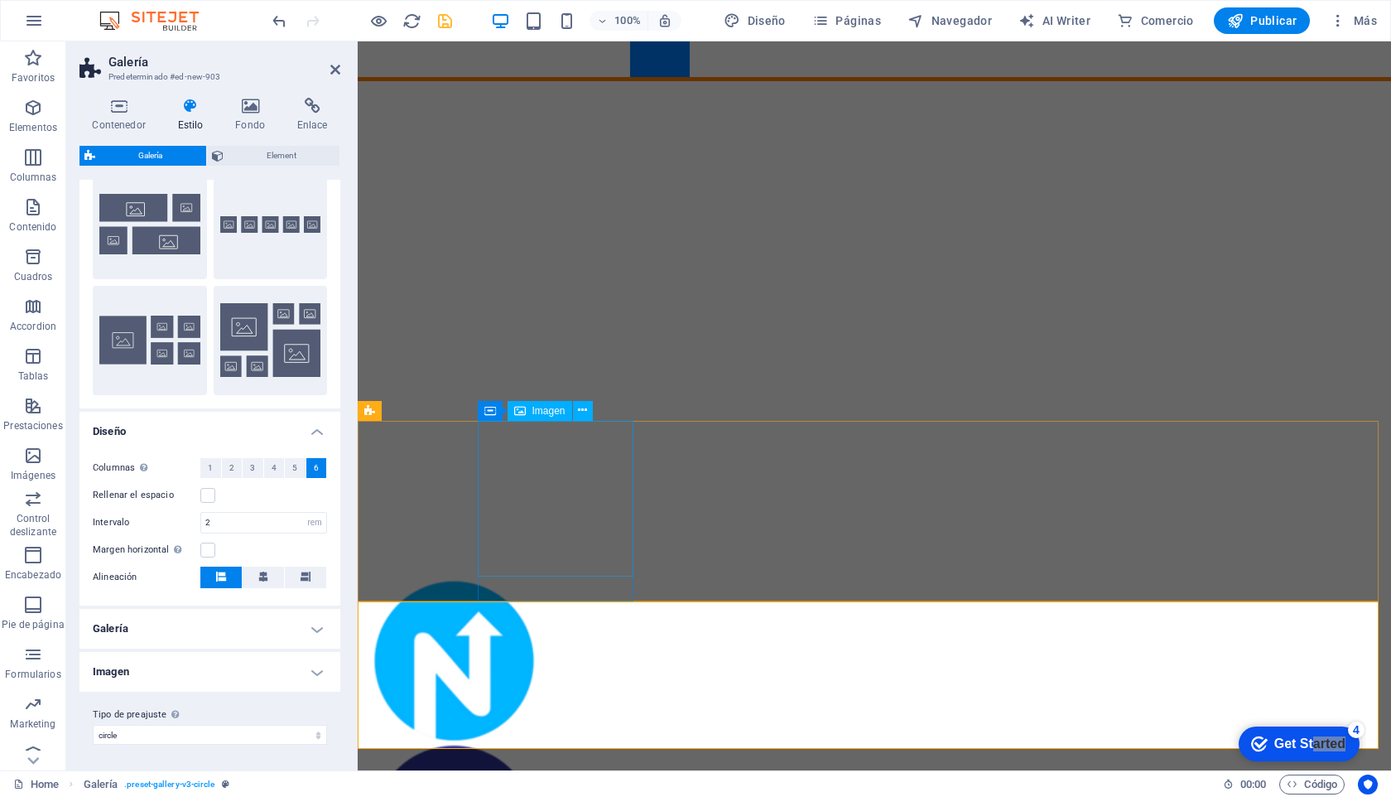
click at [516, 578] on figure at bounding box center [449, 661] width 157 height 166
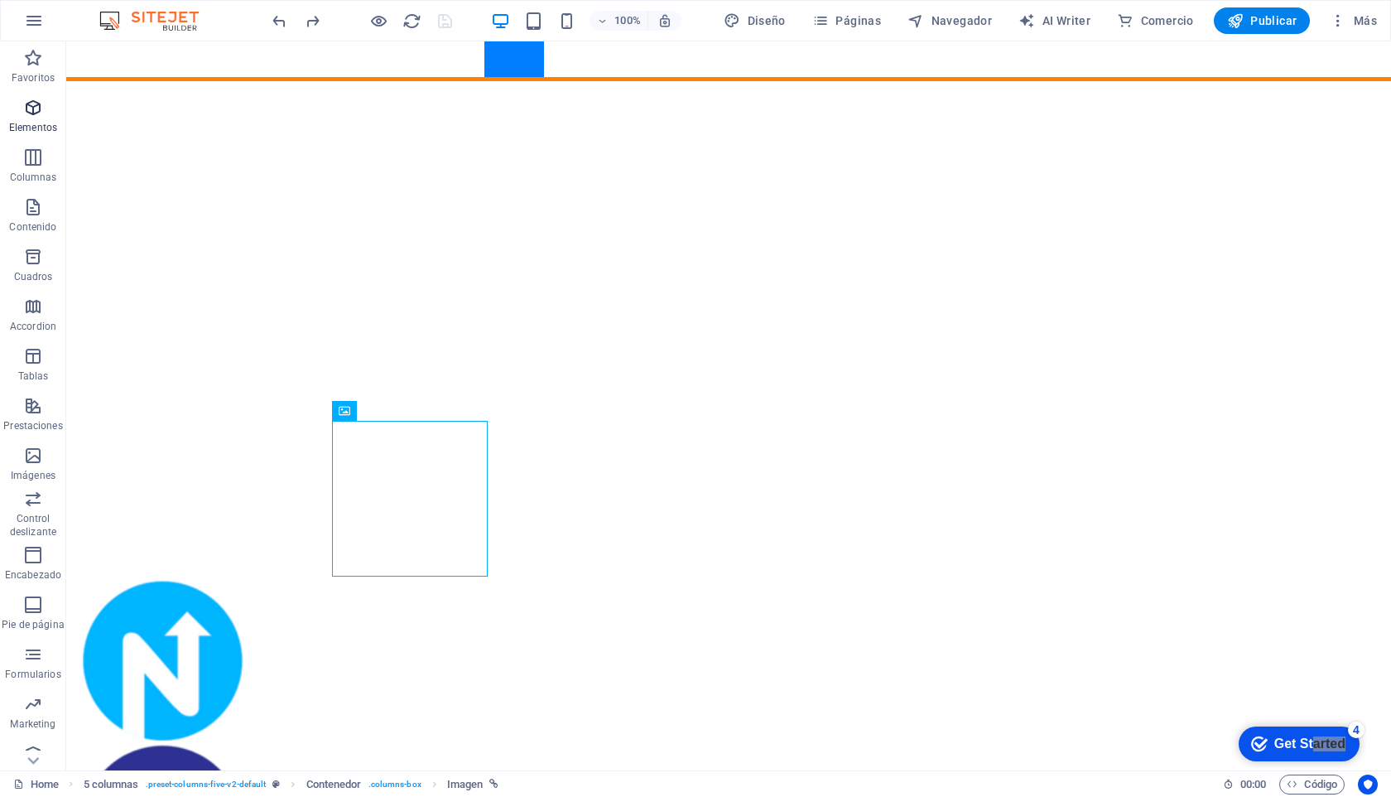
click at [34, 118] on span "Elementos" at bounding box center [33, 118] width 66 height 40
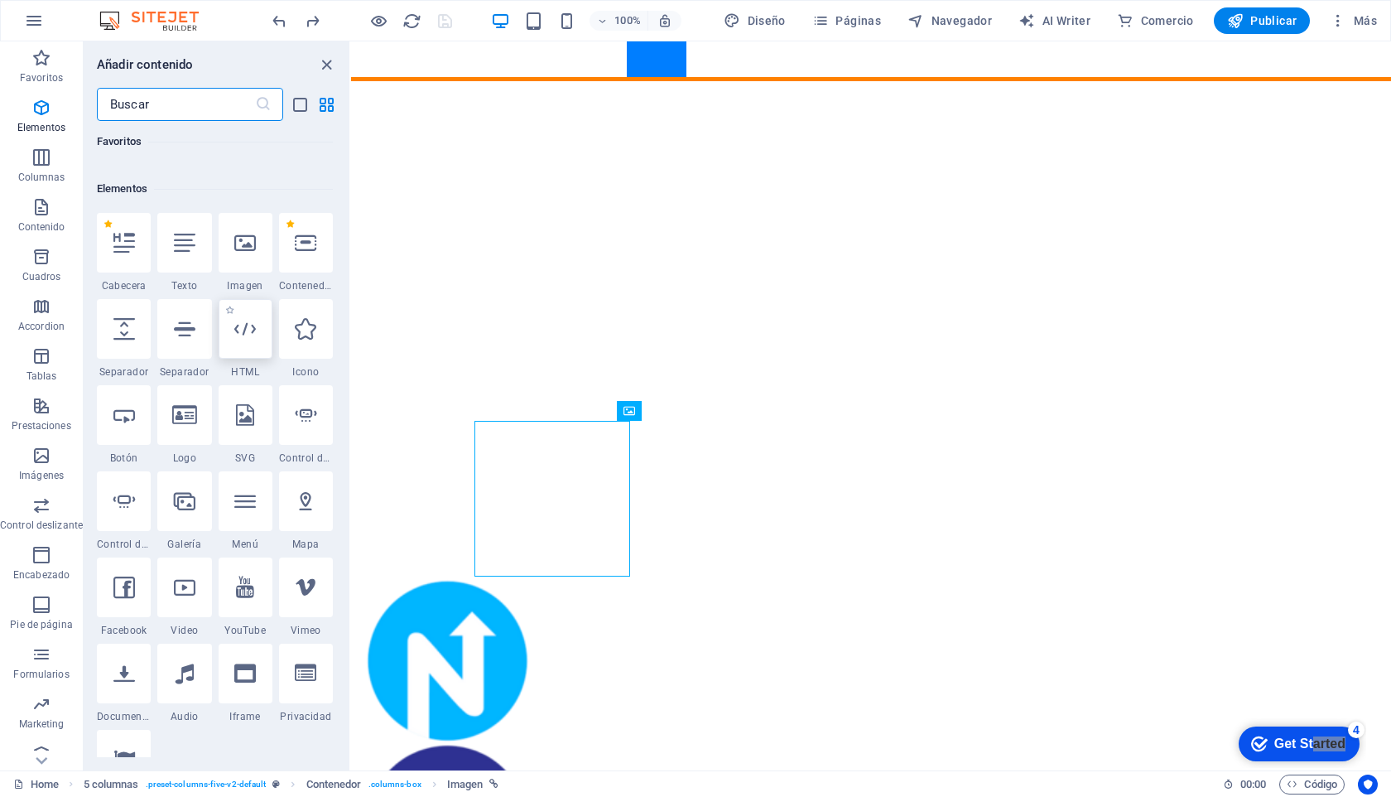
scroll to position [312, 0]
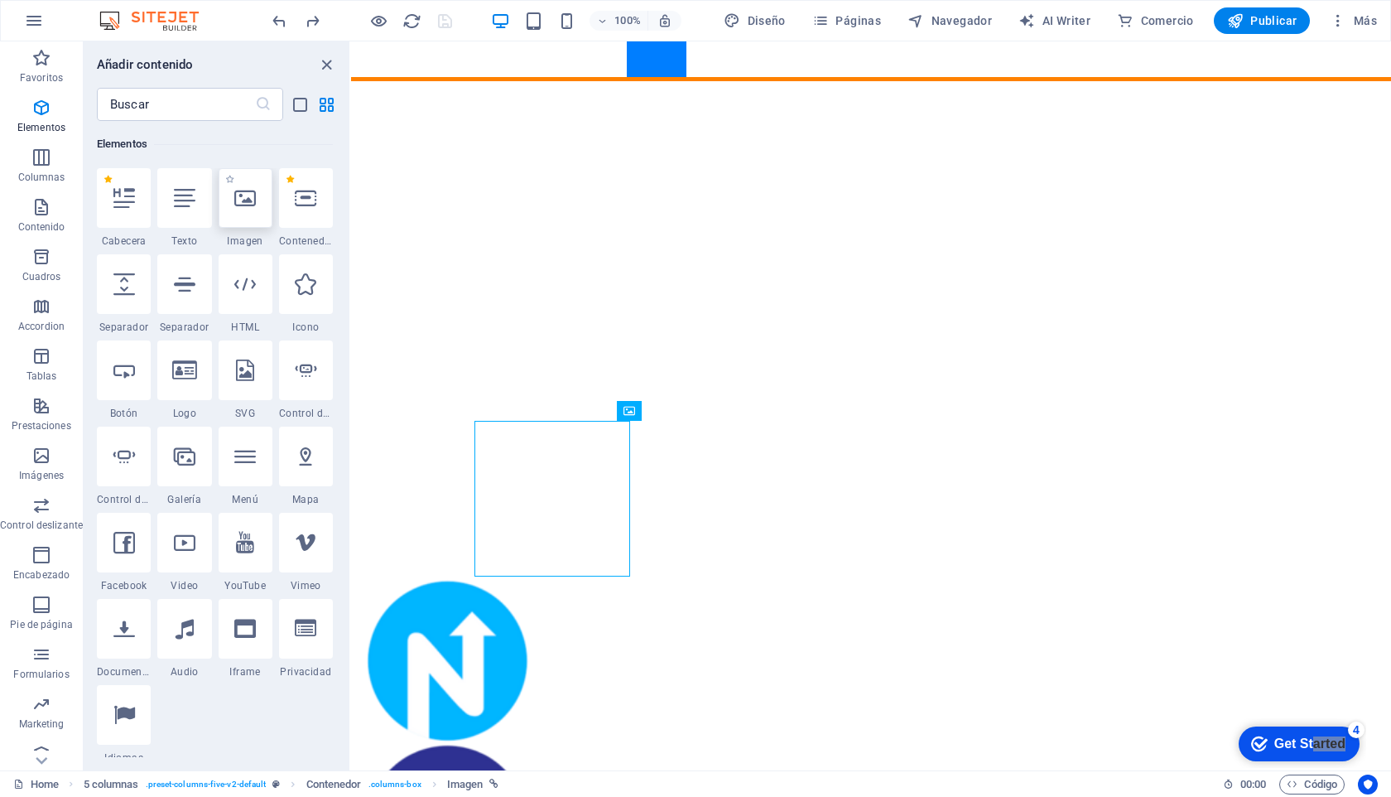
click at [239, 208] on icon at bounding box center [245, 198] width 22 height 22
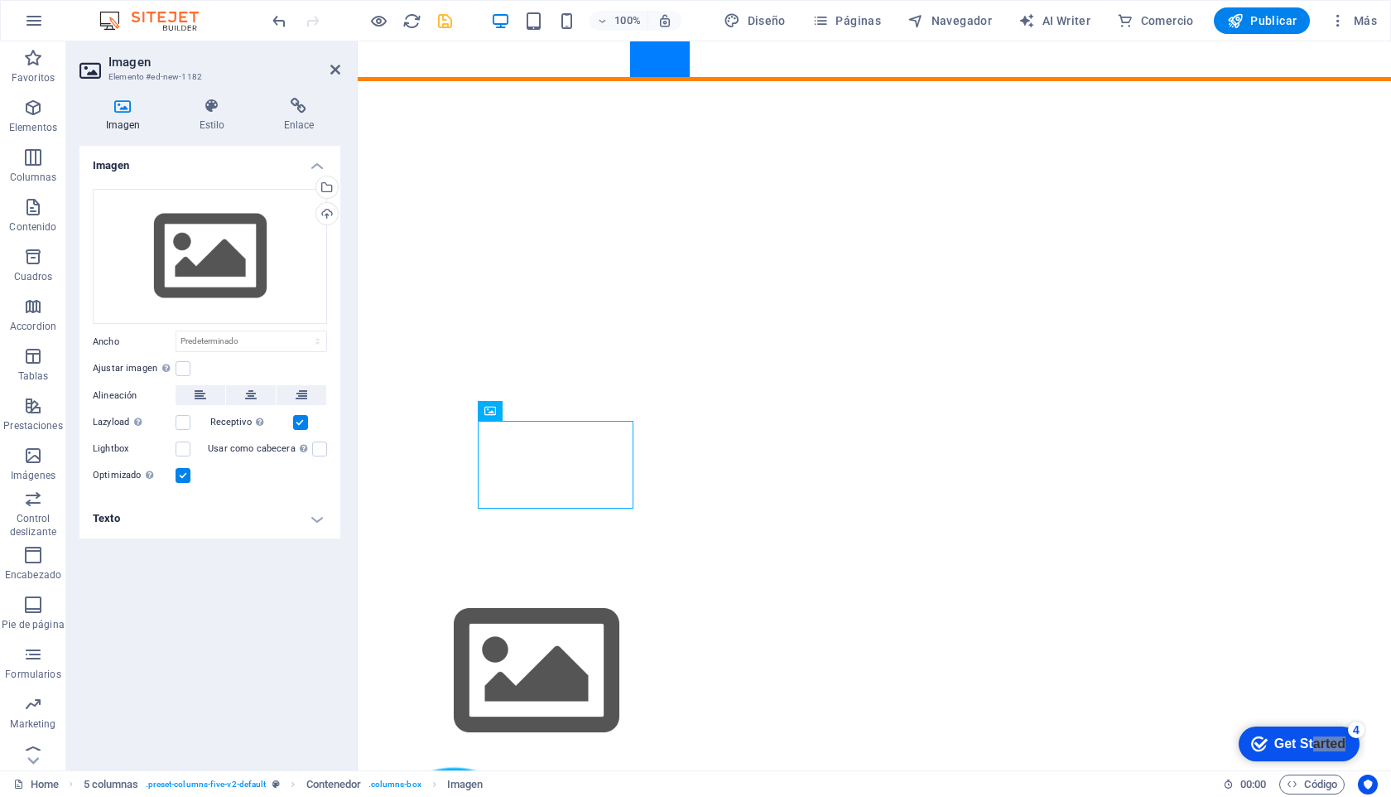
drag, startPoint x: 553, startPoint y: 451, endPoint x: 1014, endPoint y: 490, distance: 463.0
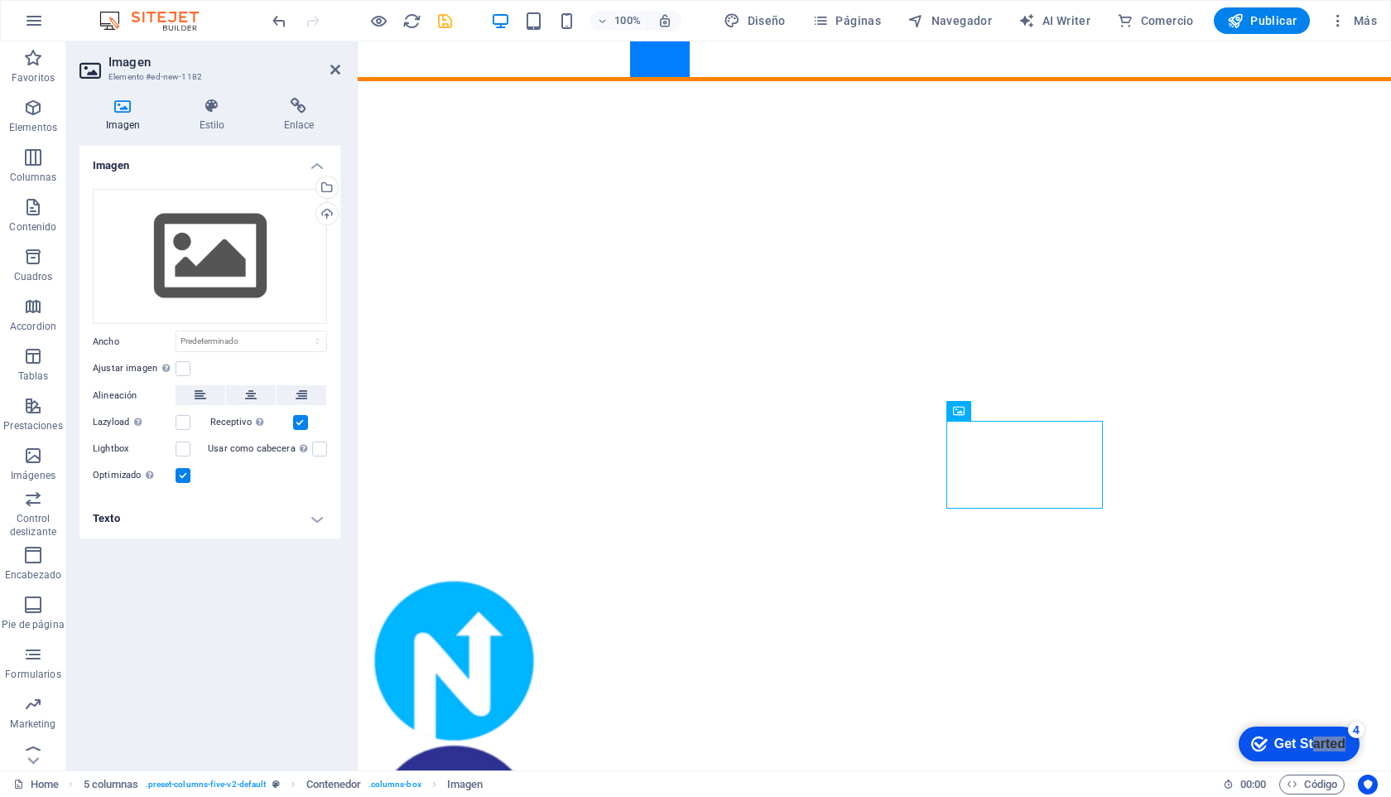
drag, startPoint x: 1017, startPoint y: 470, endPoint x: 1024, endPoint y: 513, distance: 43.6
click at [1053, 412] on icon at bounding box center [1051, 410] width 9 height 17
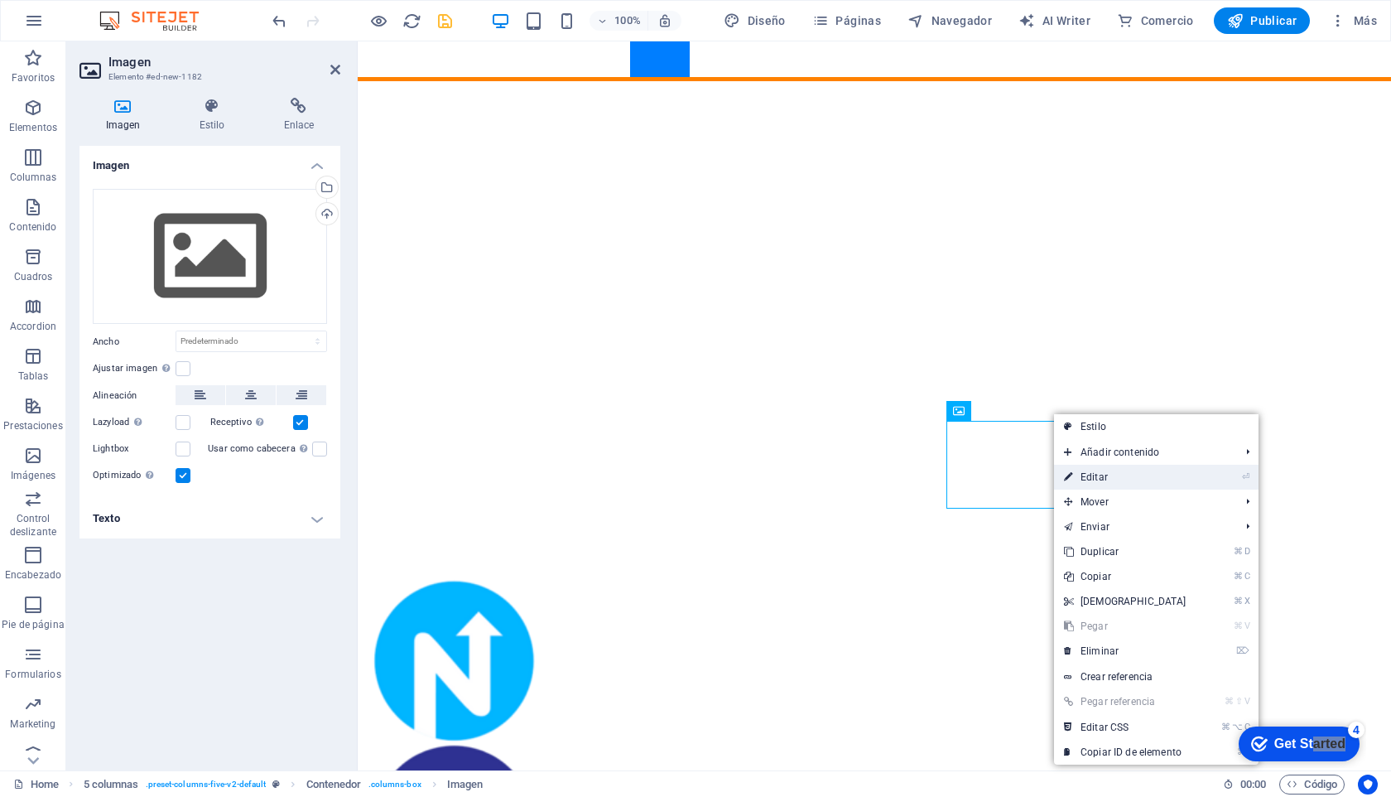
click at [1102, 475] on link "⏎ Editar" at bounding box center [1125, 477] width 142 height 25
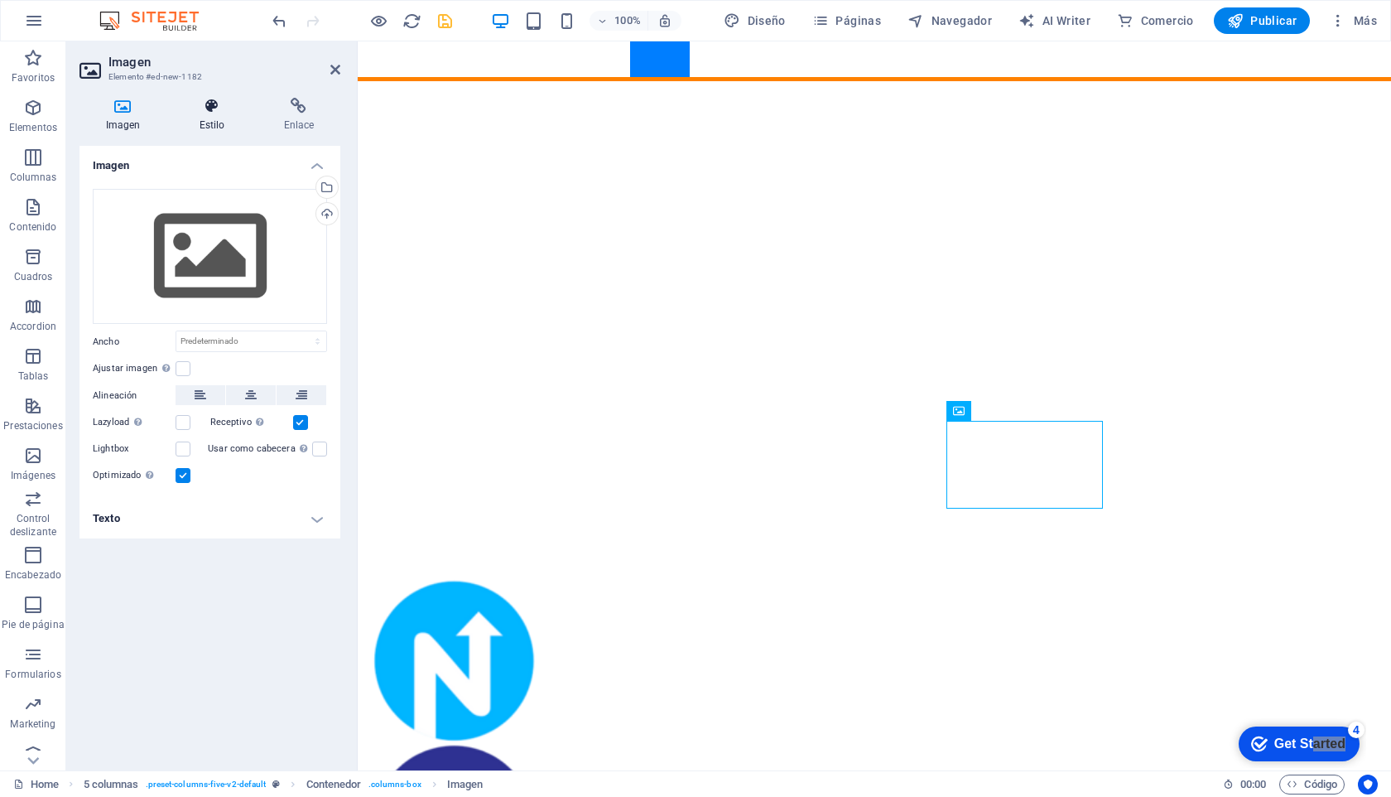
click at [219, 120] on h4 "Estilo" at bounding box center [215, 115] width 84 height 35
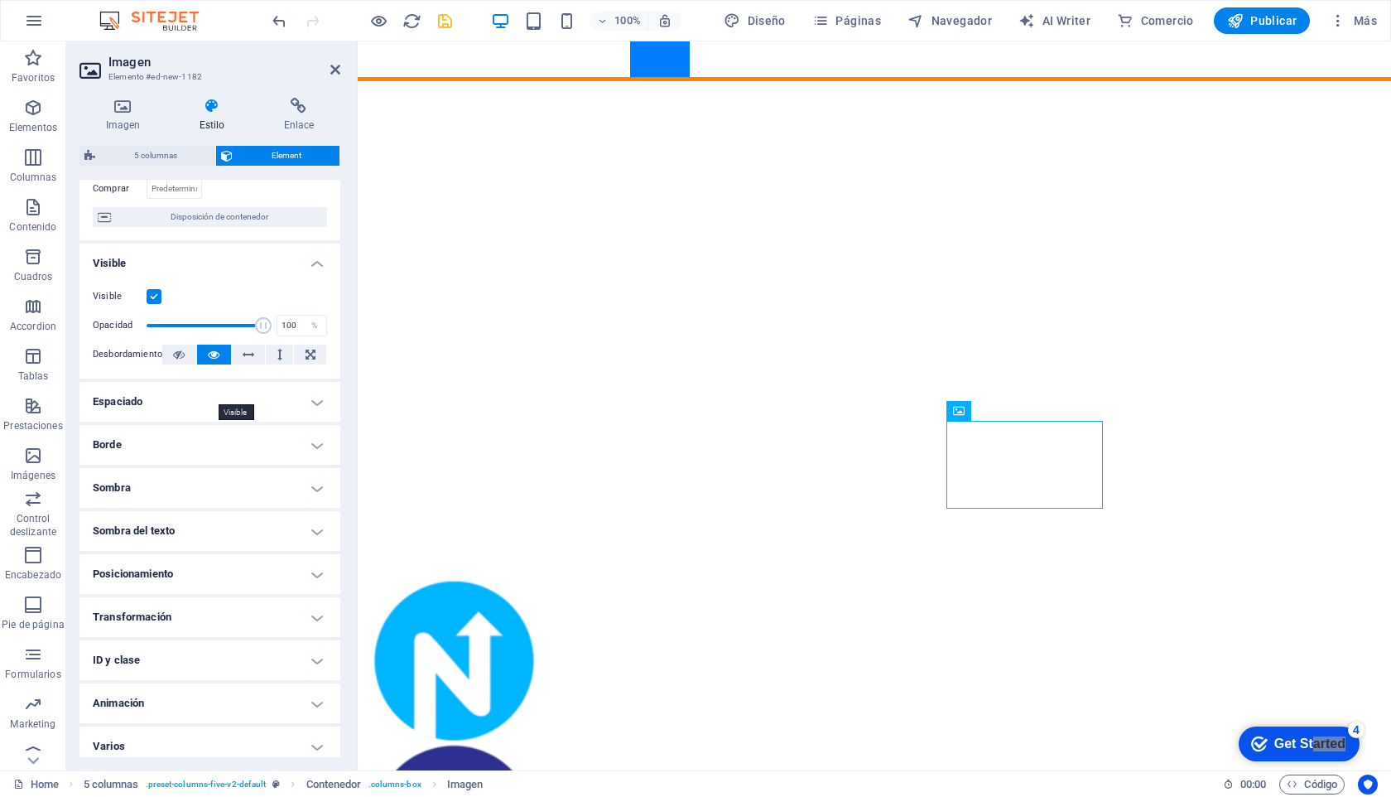
scroll to position [136, 0]
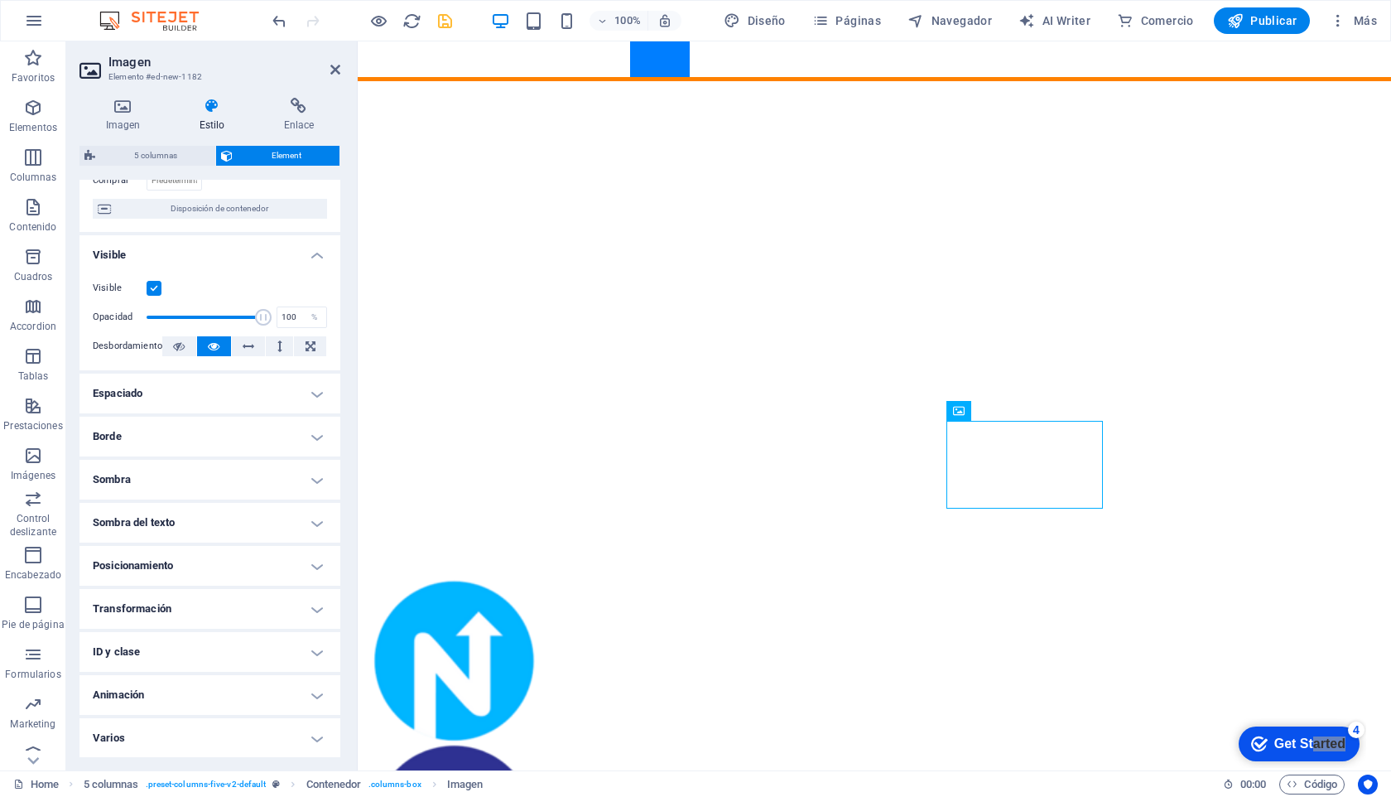
click at [313, 433] on h4 "Borde" at bounding box center [210, 437] width 261 height 40
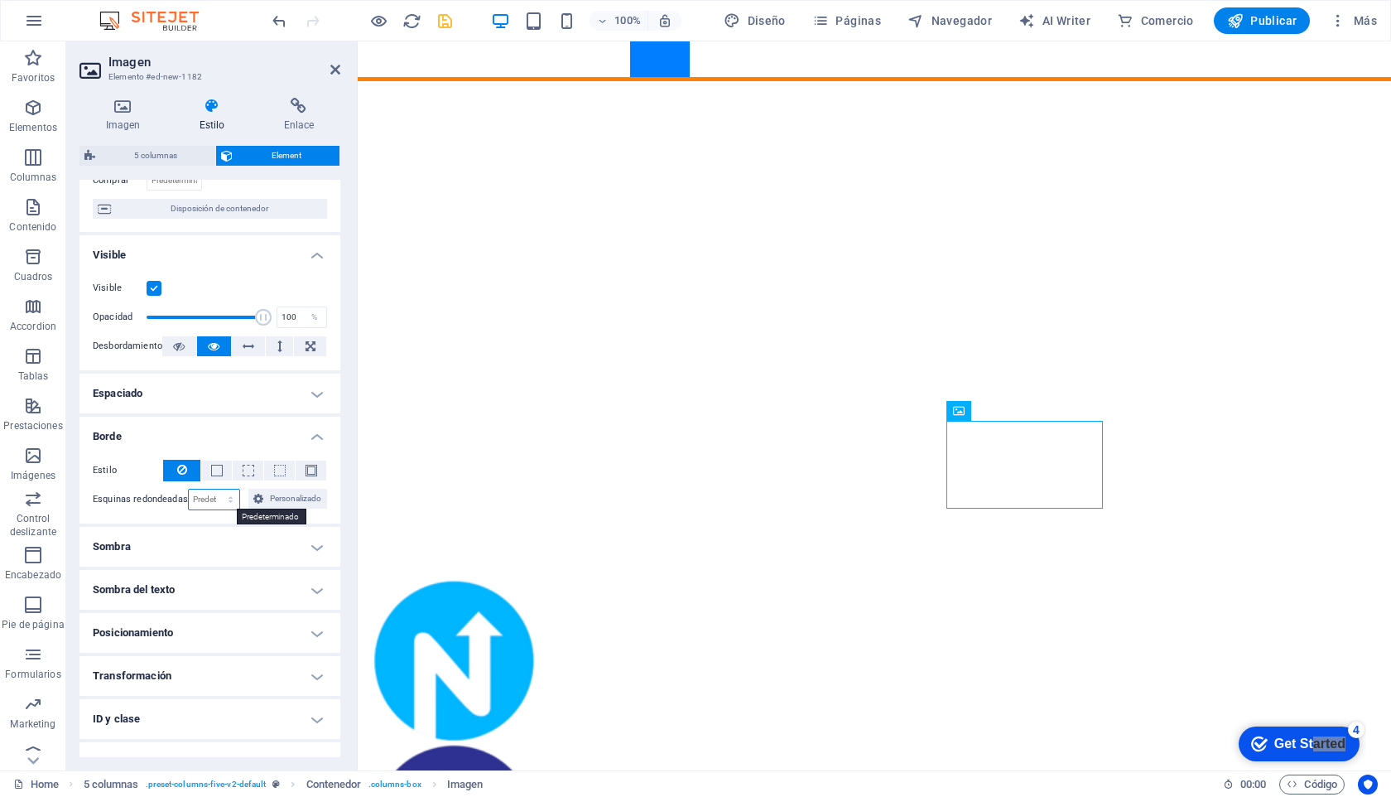
click at [227, 502] on select "Predeterminado px rem % vh vw Personalizado" at bounding box center [214, 499] width 51 height 20
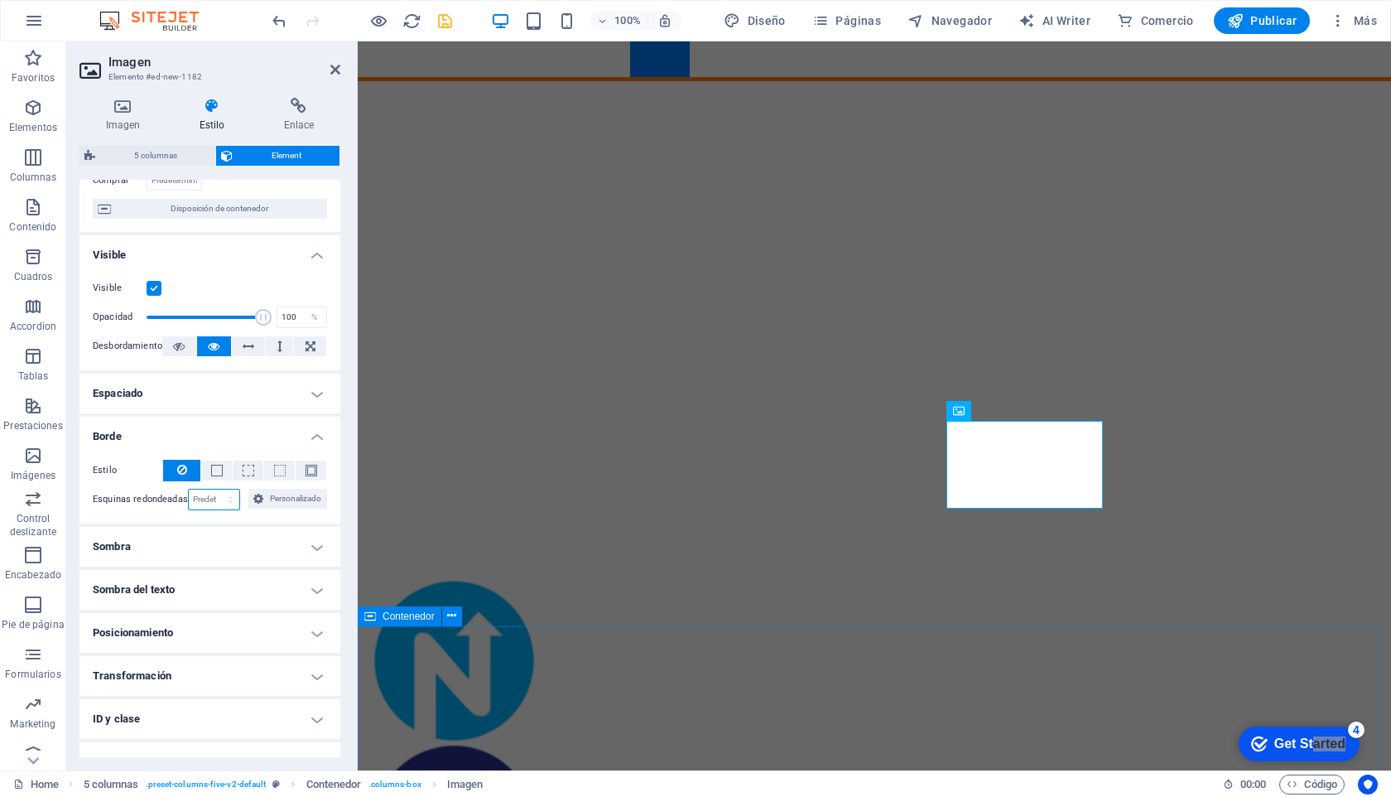
click at [402, 615] on span "Contenedor" at bounding box center [409, 616] width 52 height 10
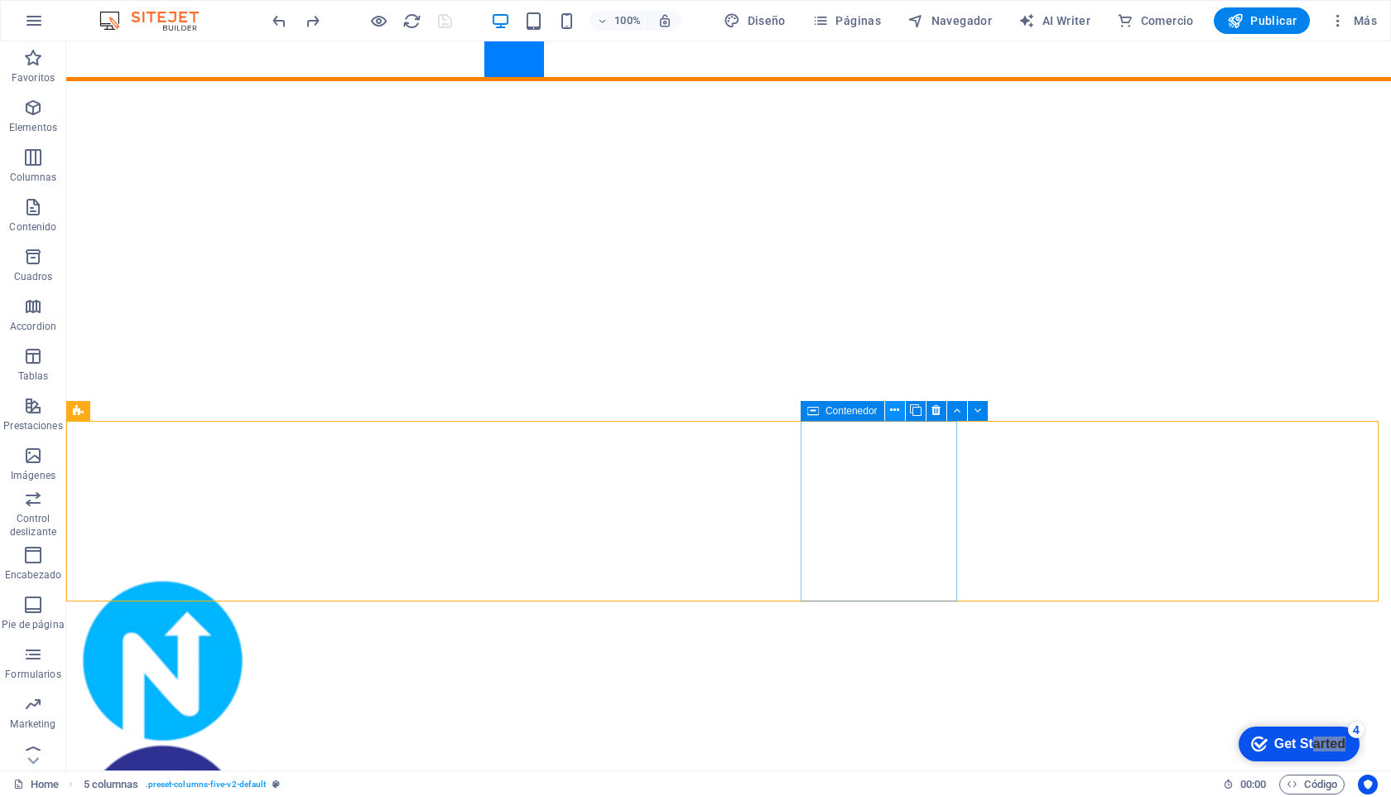
click at [898, 409] on icon at bounding box center [894, 410] width 9 height 17
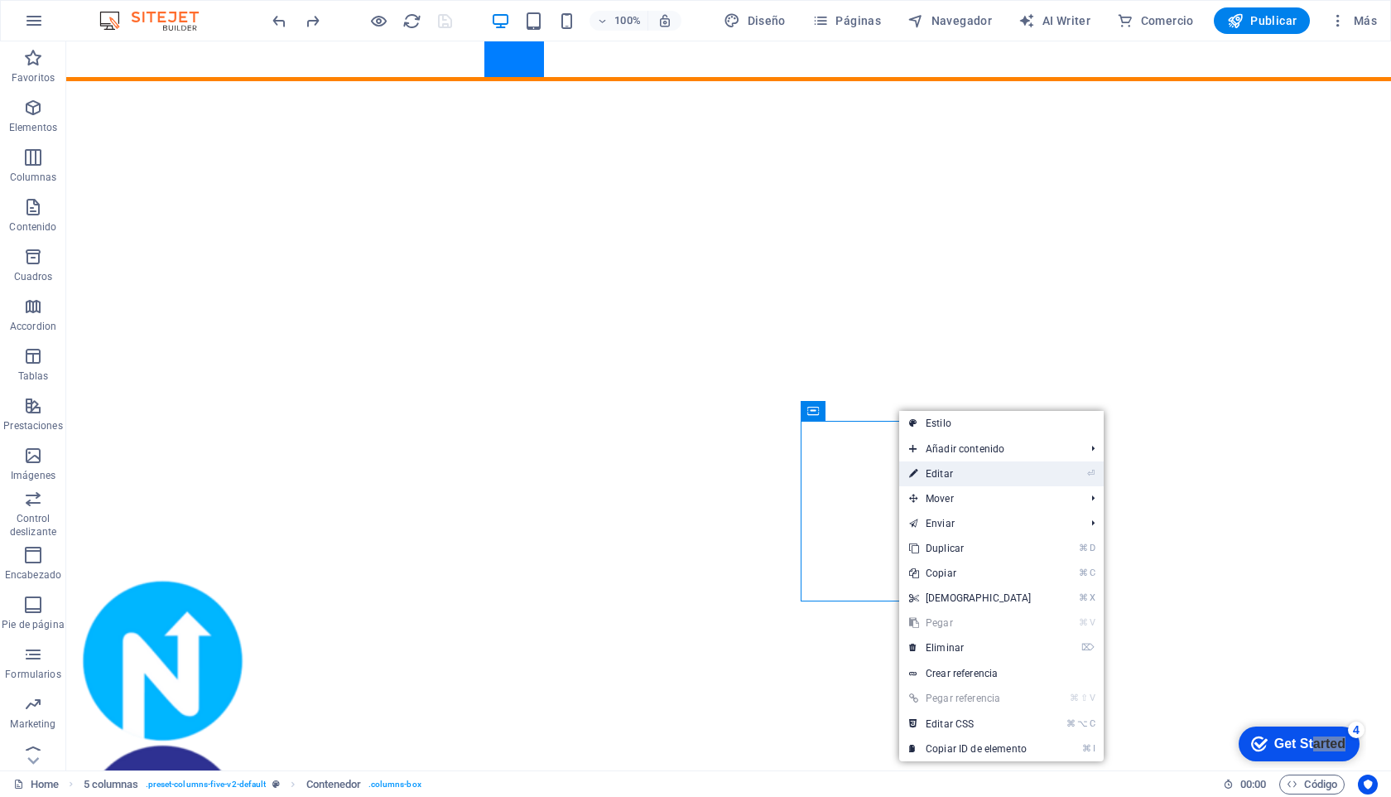
click at [949, 472] on link "⏎ Editar" at bounding box center [970, 473] width 142 height 25
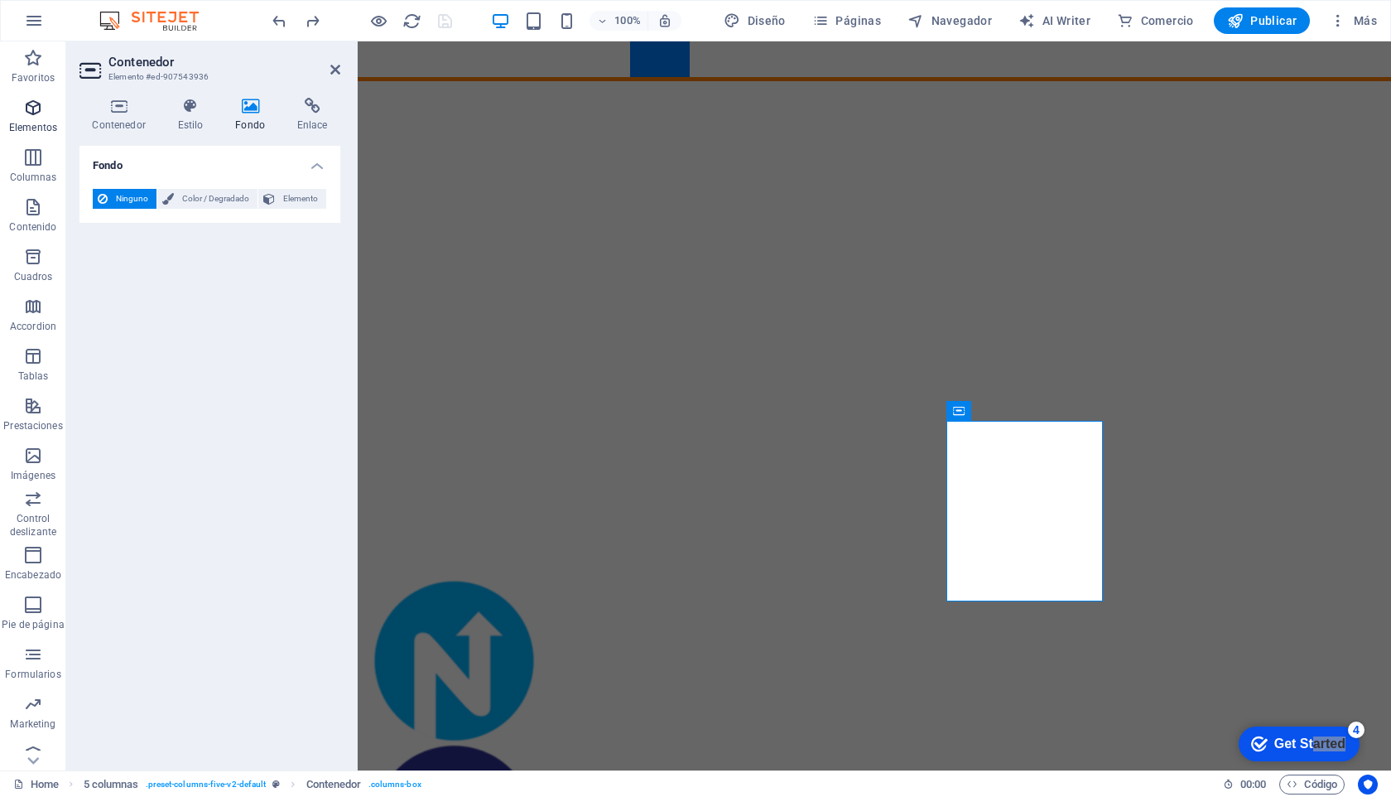
click at [36, 115] on icon "button" at bounding box center [33, 108] width 20 height 20
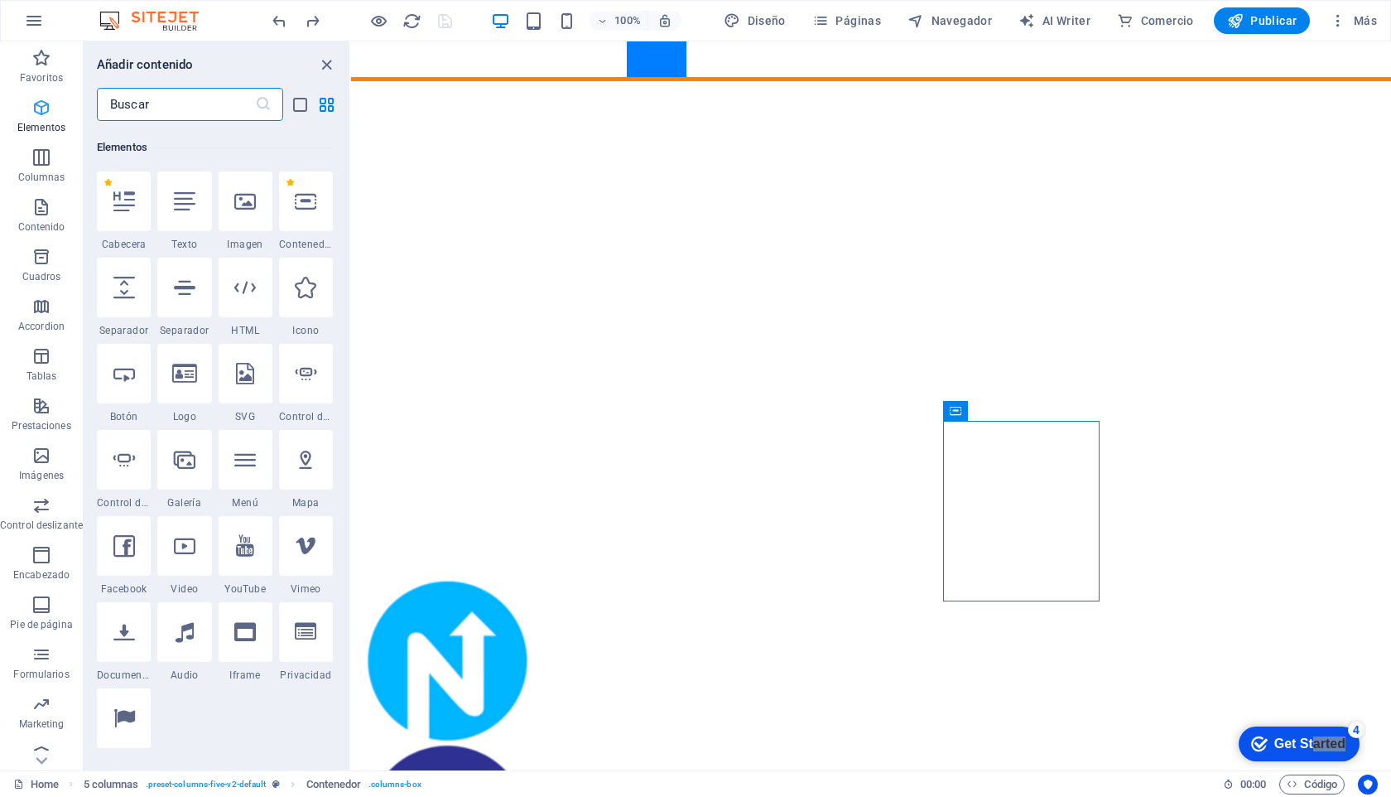
scroll to position [312, 0]
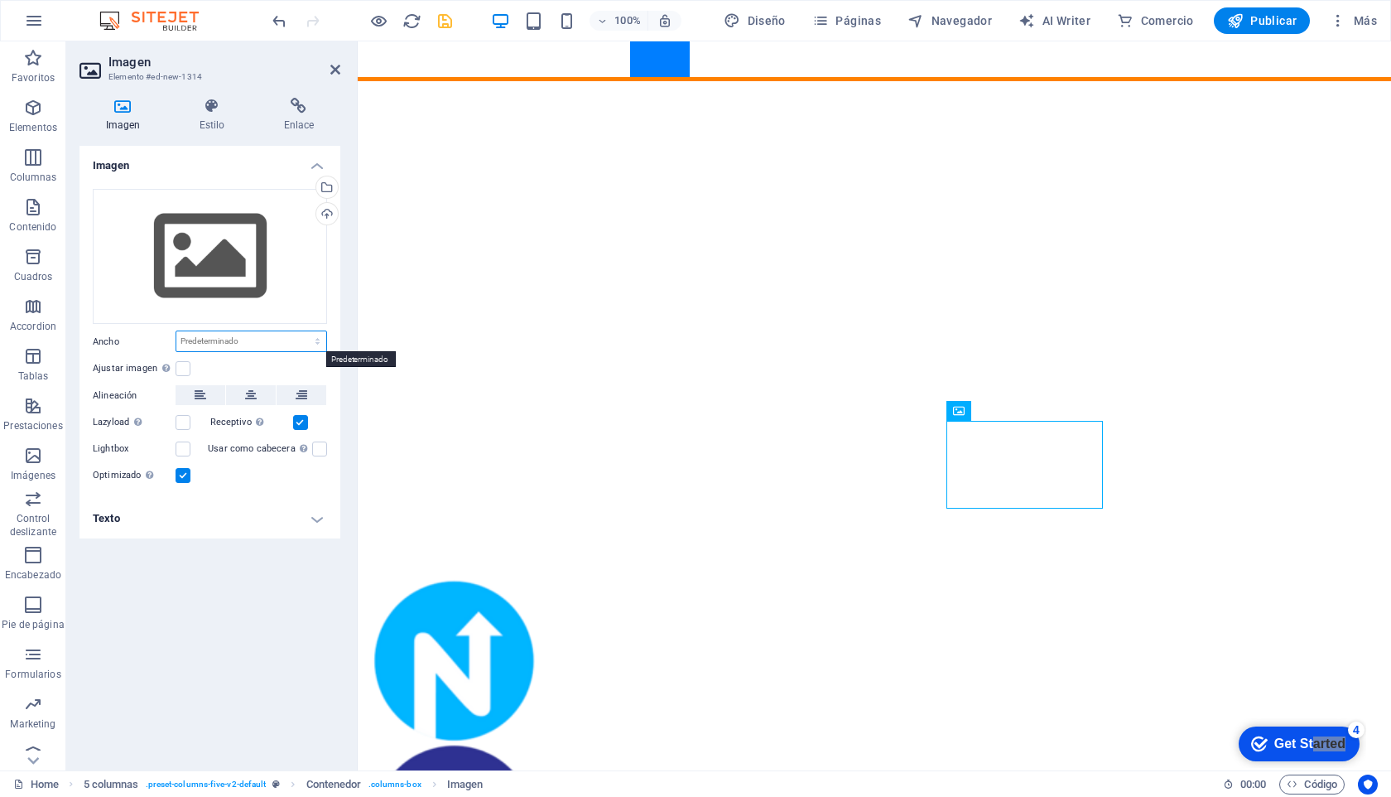
click at [300, 340] on select "Predeterminado automático px rem % em vh vw" at bounding box center [251, 341] width 150 height 20
click at [213, 105] on icon at bounding box center [212, 106] width 78 height 17
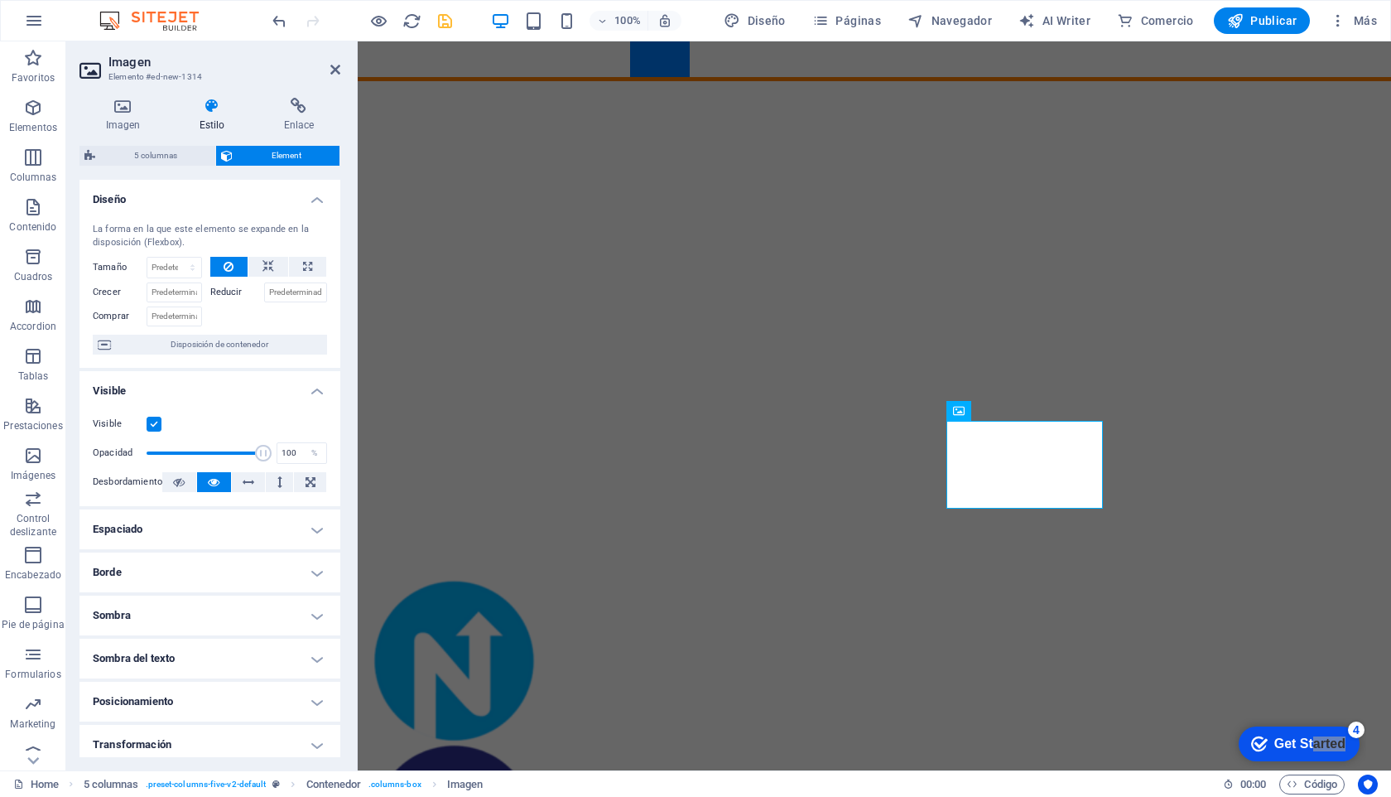
click at [309, 569] on h4 "Borde" at bounding box center [210, 572] width 261 height 40
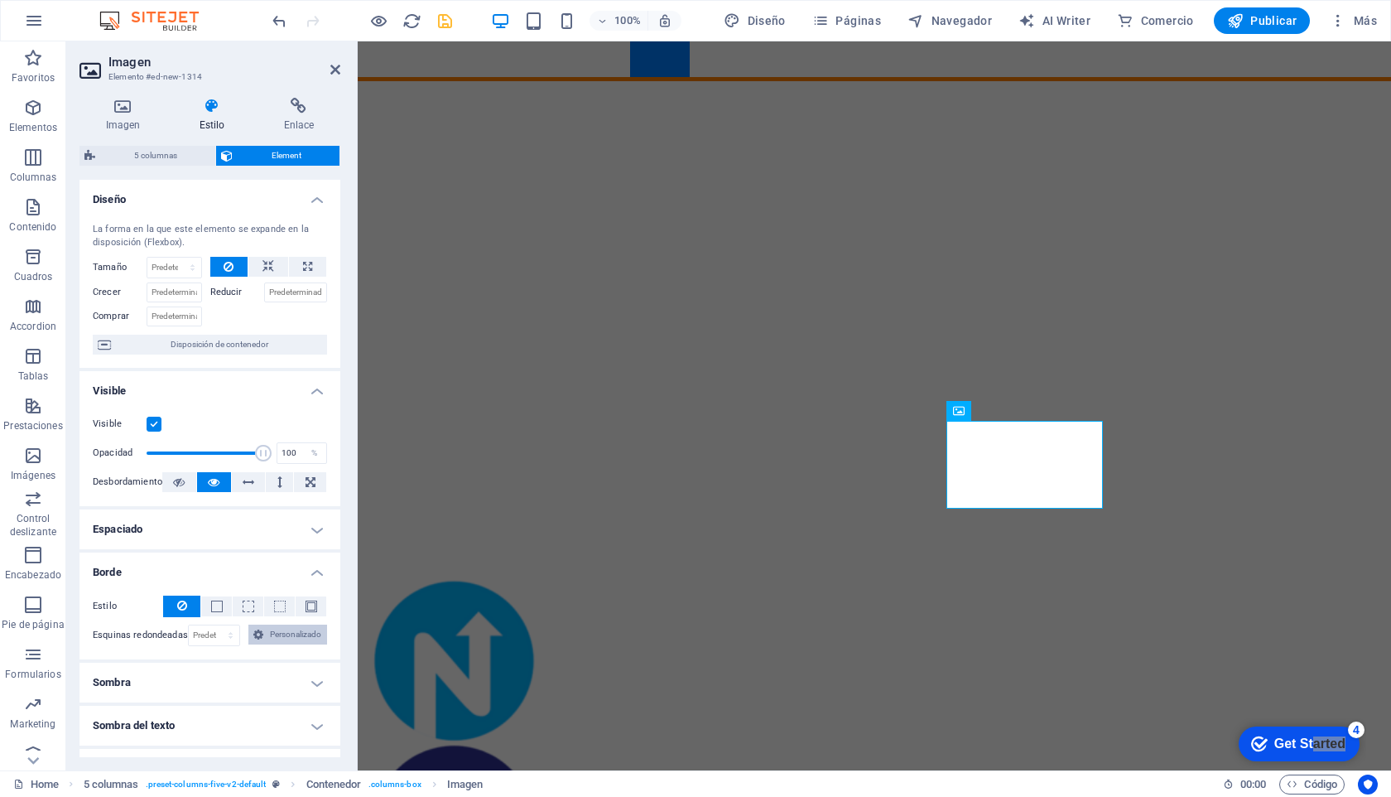
click at [286, 636] on span "Personalizado" at bounding box center [295, 634] width 54 height 20
click at [310, 569] on h4 "Borde" at bounding box center [210, 567] width 261 height 30
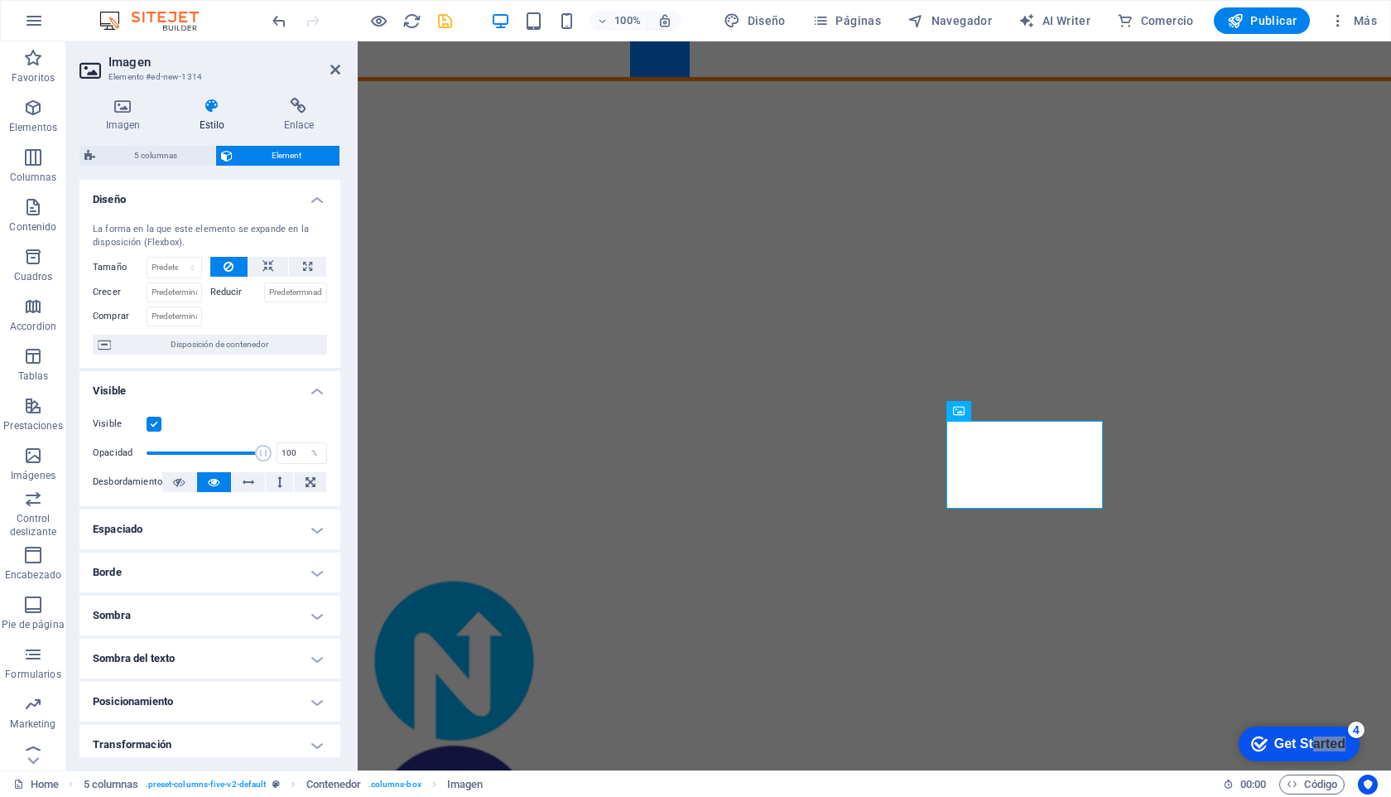
click at [316, 740] on h4 "Transformación" at bounding box center [210, 745] width 261 height 40
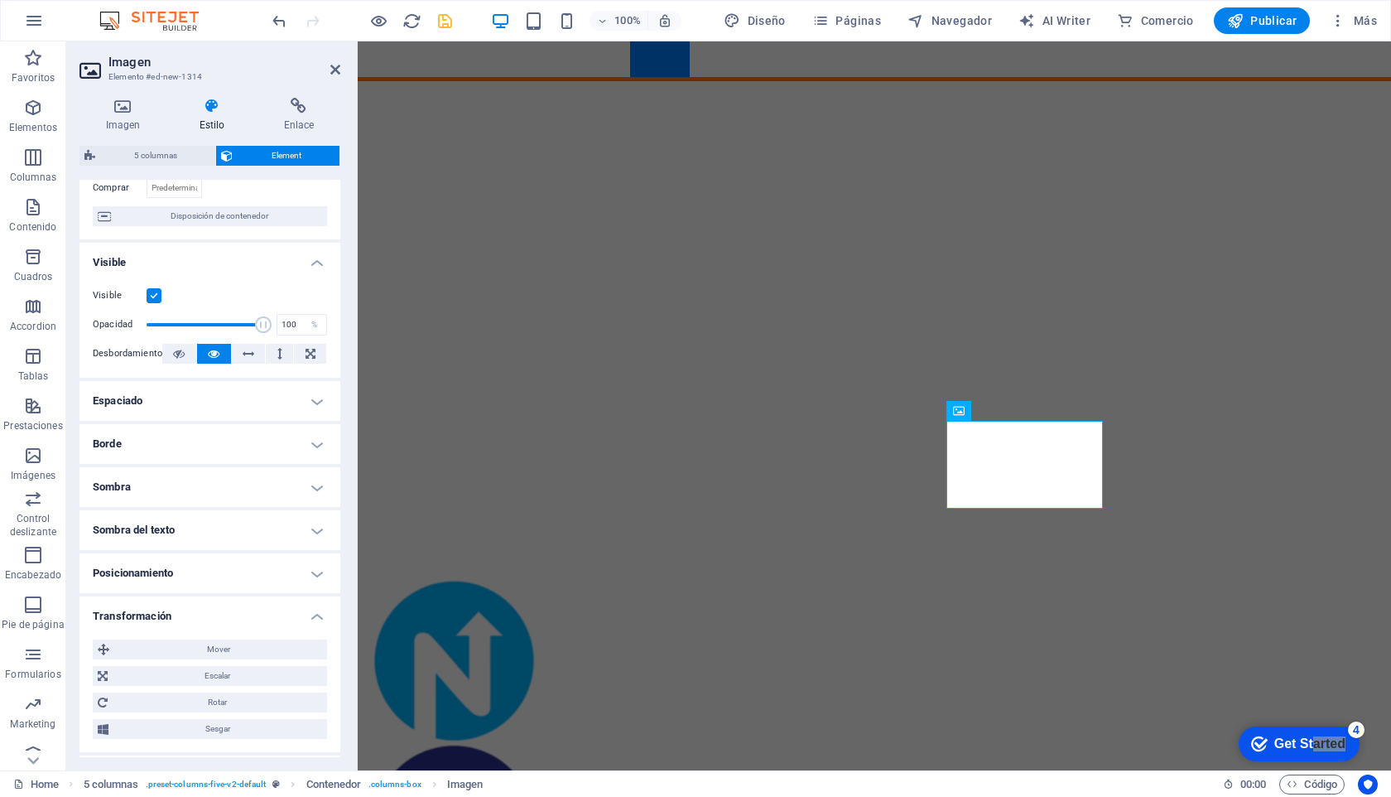
scroll to position [252, 0]
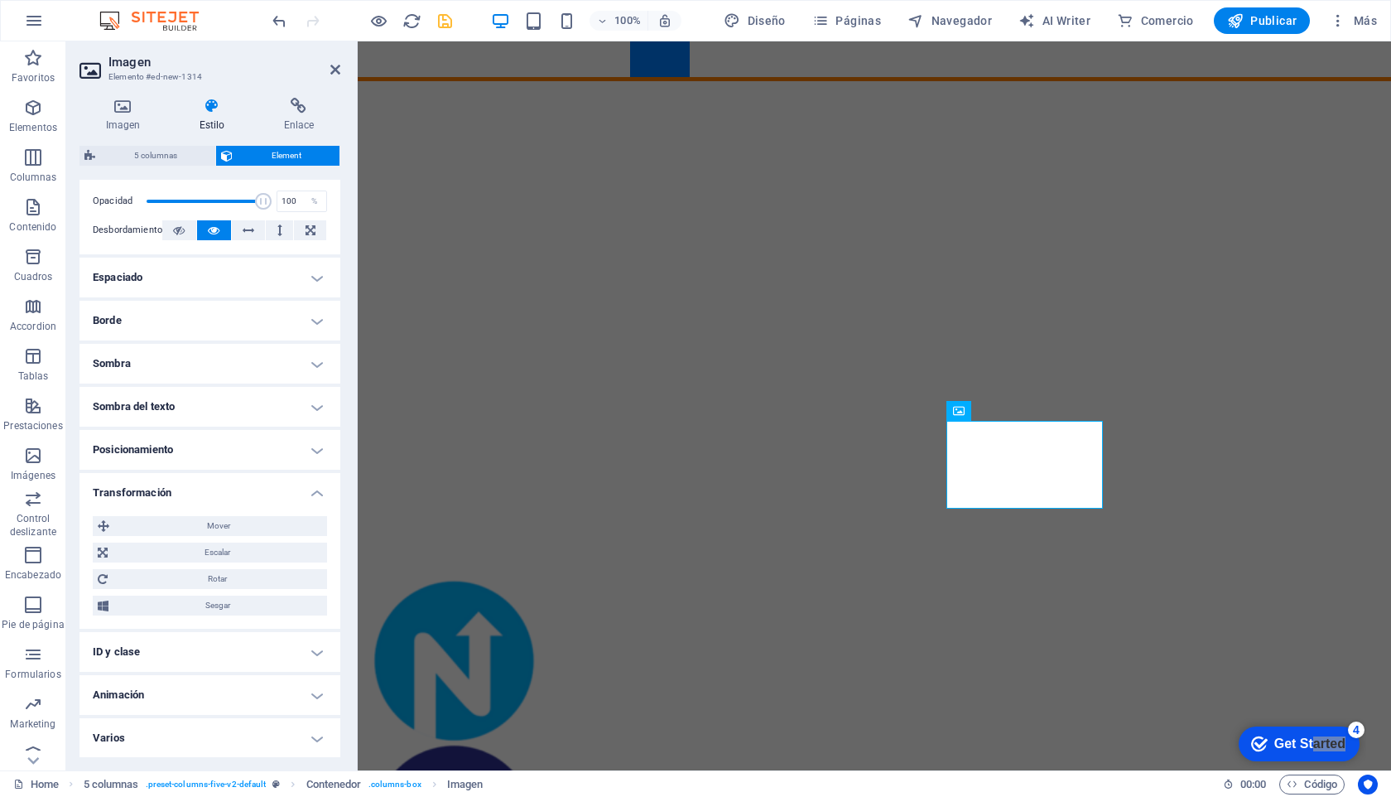
click at [313, 489] on h4 "Transformación" at bounding box center [210, 488] width 261 height 30
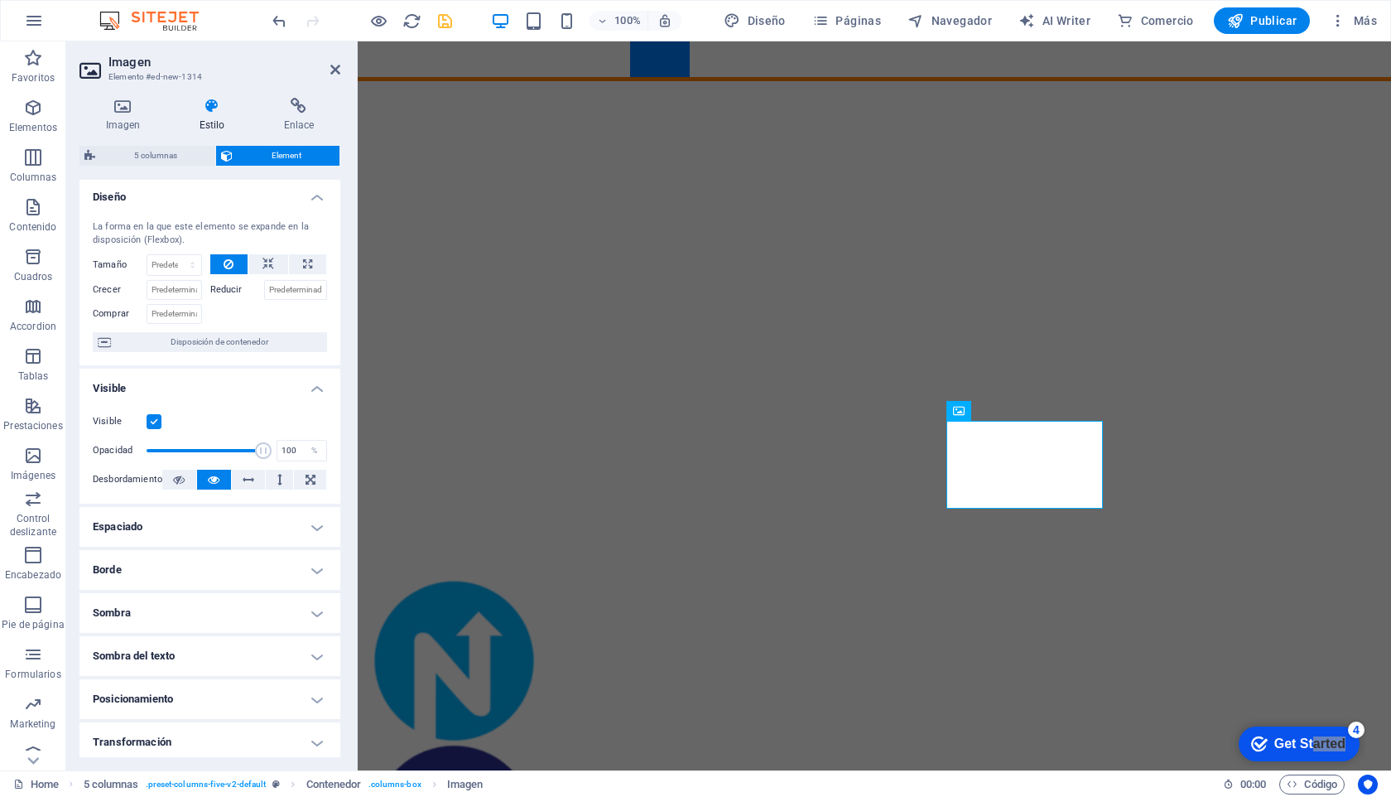
scroll to position [0, 0]
click at [105, 103] on icon at bounding box center [123, 106] width 87 height 17
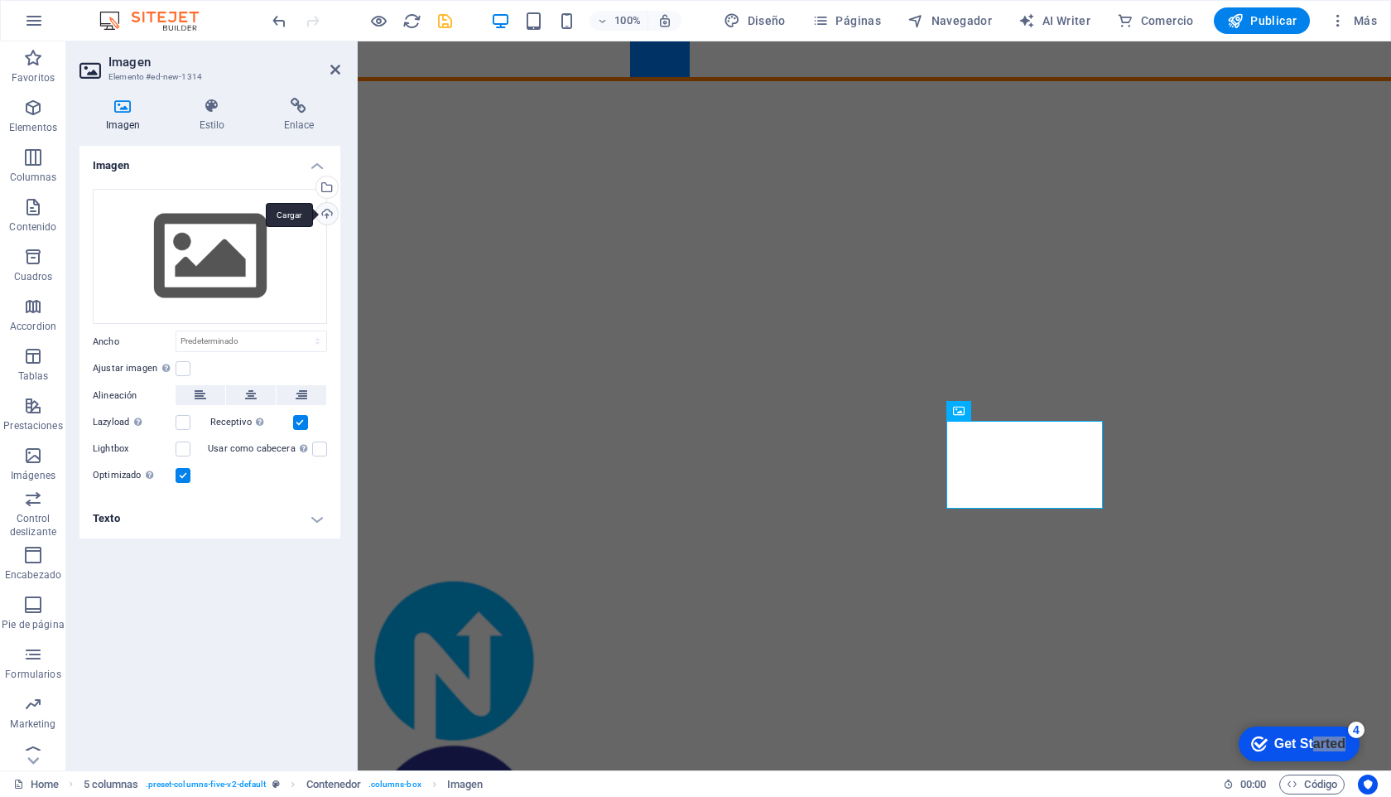
click at [332, 214] on div "Cargar" at bounding box center [325, 215] width 25 height 25
